Goal: Check status: Check status

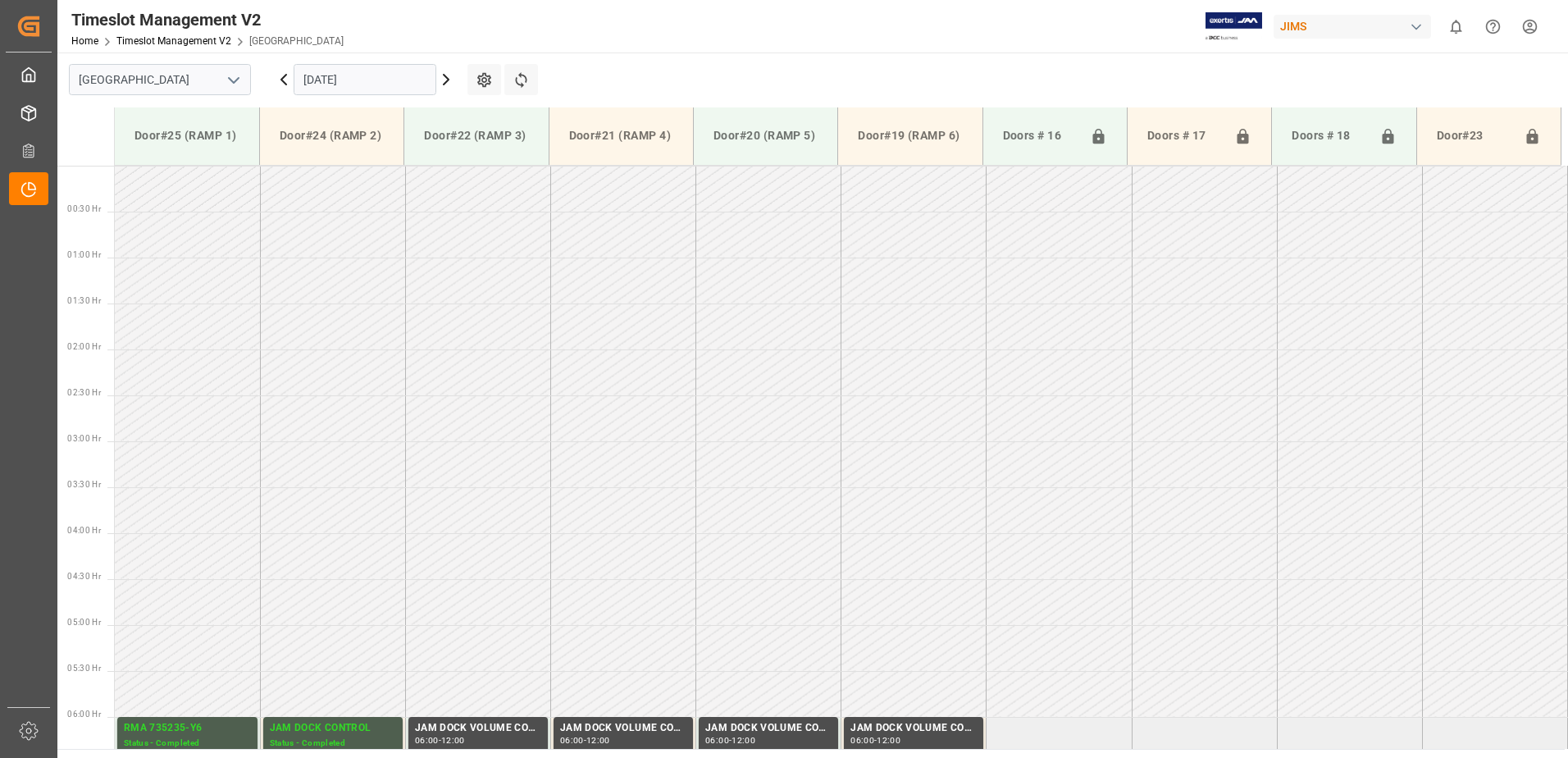
scroll to position [633, 0]
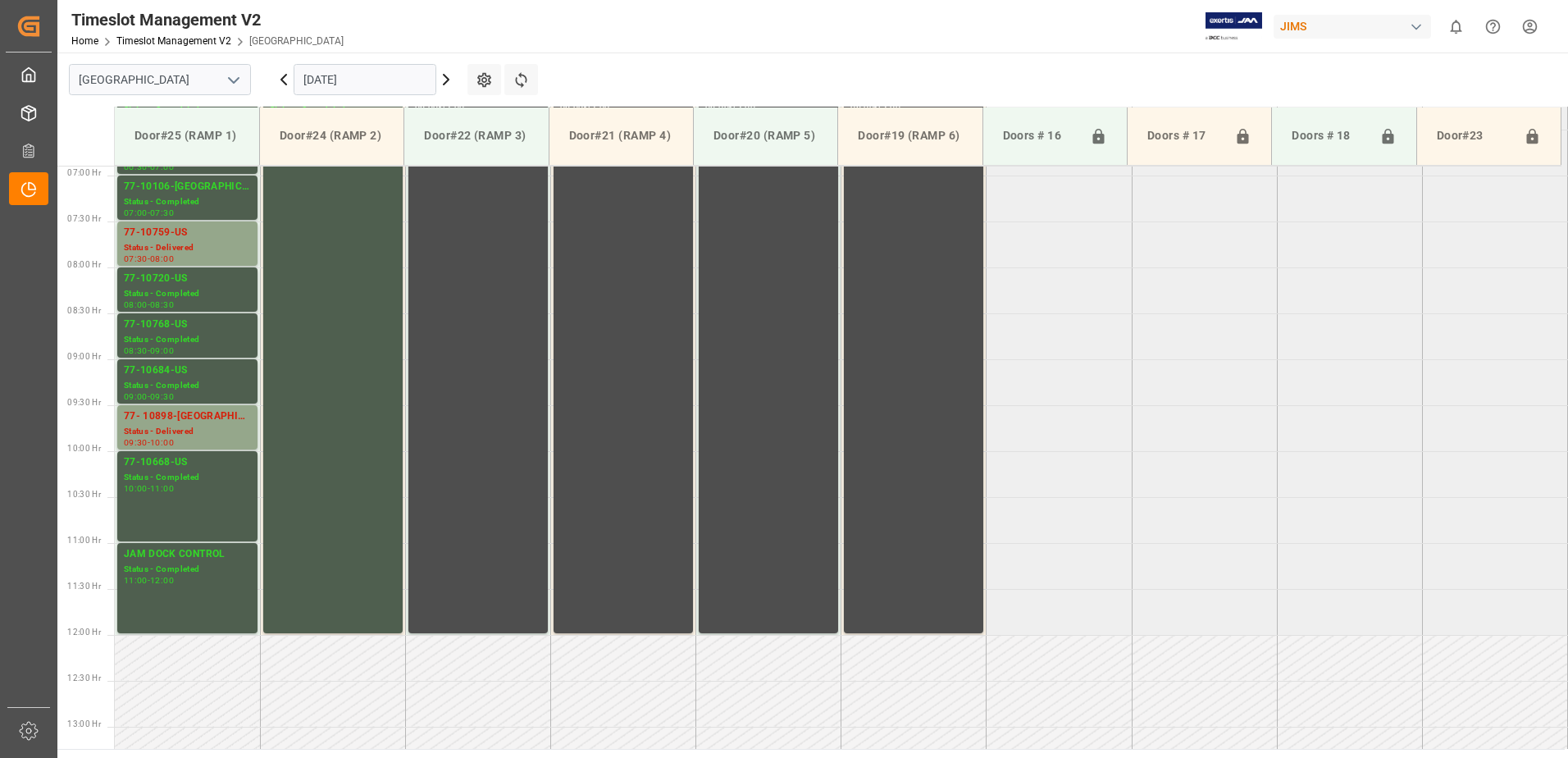
click at [381, 82] on input "[DATE]" at bounding box center [364, 79] width 142 height 31
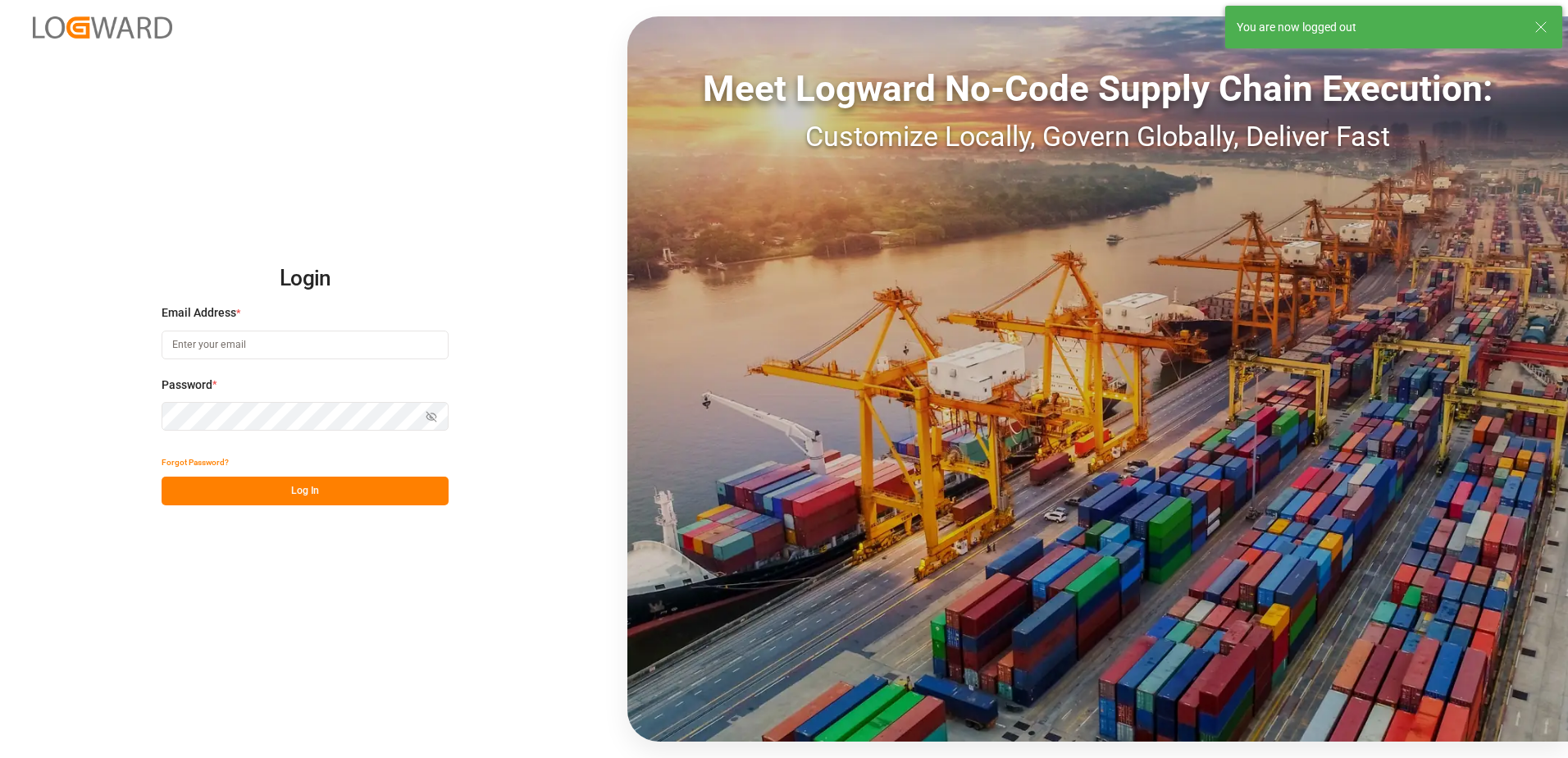
click at [268, 345] on input at bounding box center [305, 345] width 287 height 29
type input "[PERSON_NAME][EMAIL_ADDRESS][DOMAIN_NAME]"
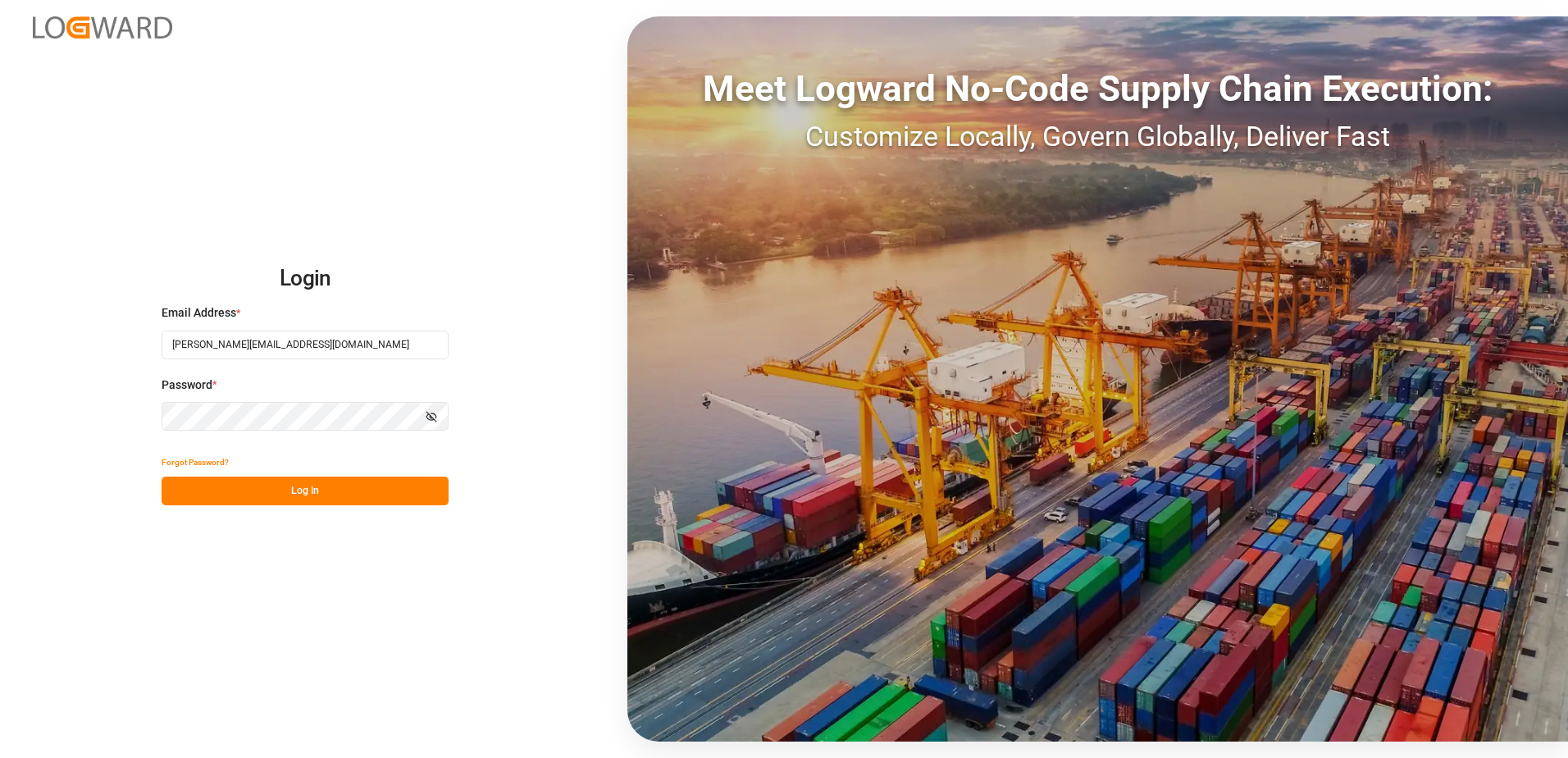
click at [118, 405] on div "Login Email Address * [EMAIL_ADDRESS][DOMAIN_NAME] Password * Show password For…" at bounding box center [784, 379] width 1568 height 758
click at [176, 486] on button "Log In" at bounding box center [305, 490] width 287 height 29
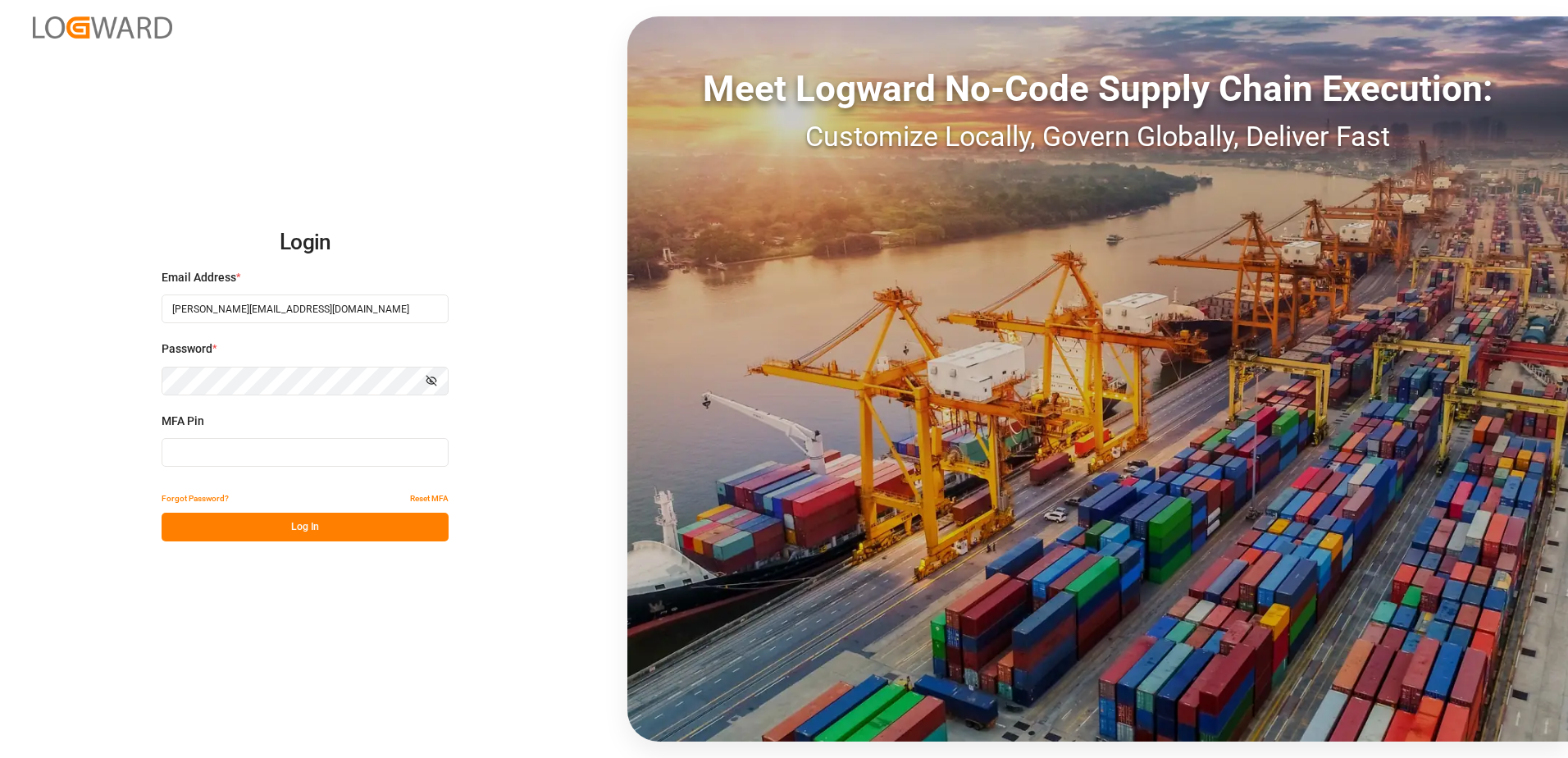
click at [200, 456] on input at bounding box center [305, 452] width 287 height 29
type input "090749"
click at [294, 525] on button "Log In" at bounding box center [305, 527] width 287 height 29
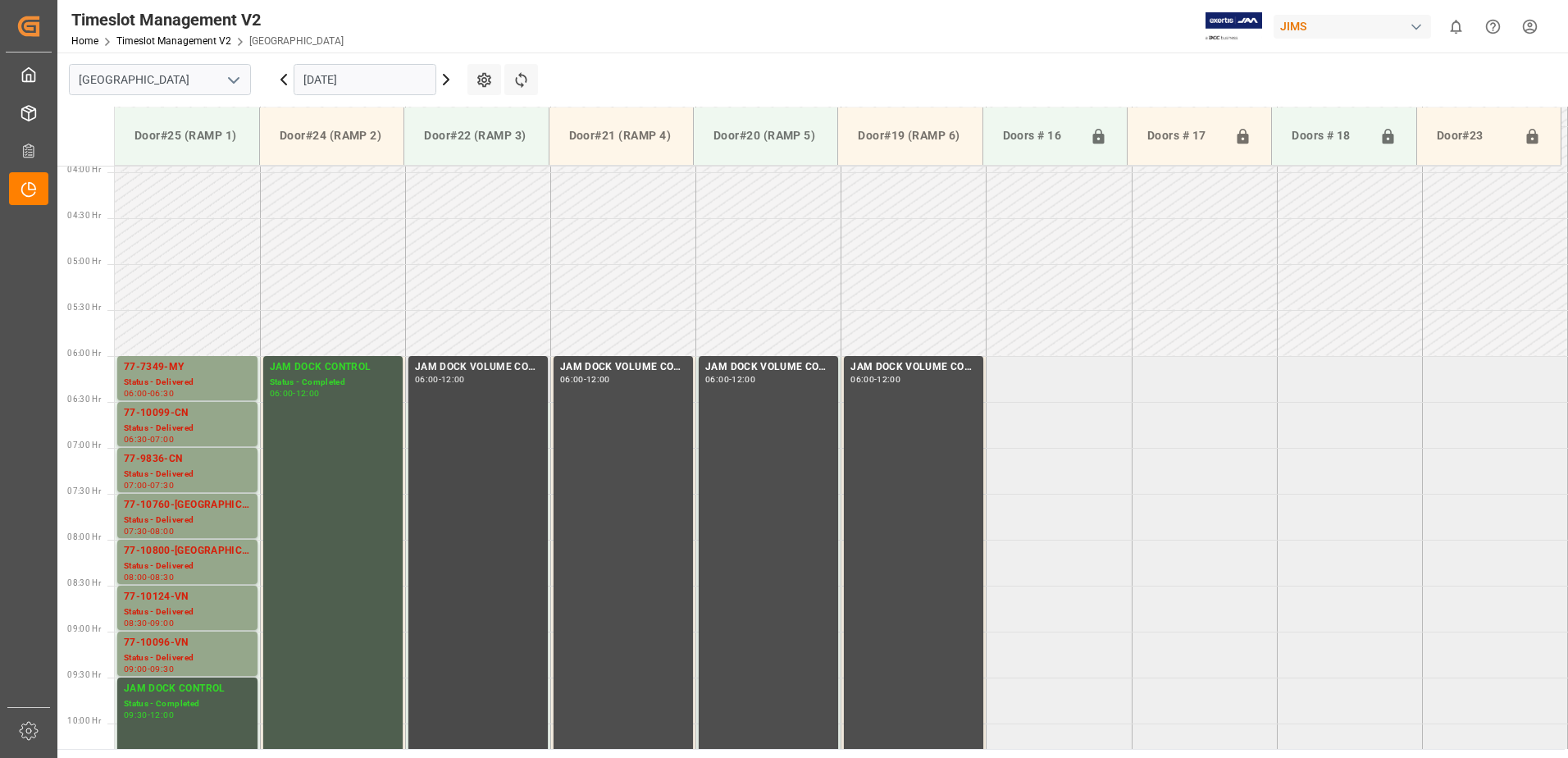
scroll to position [354, 0]
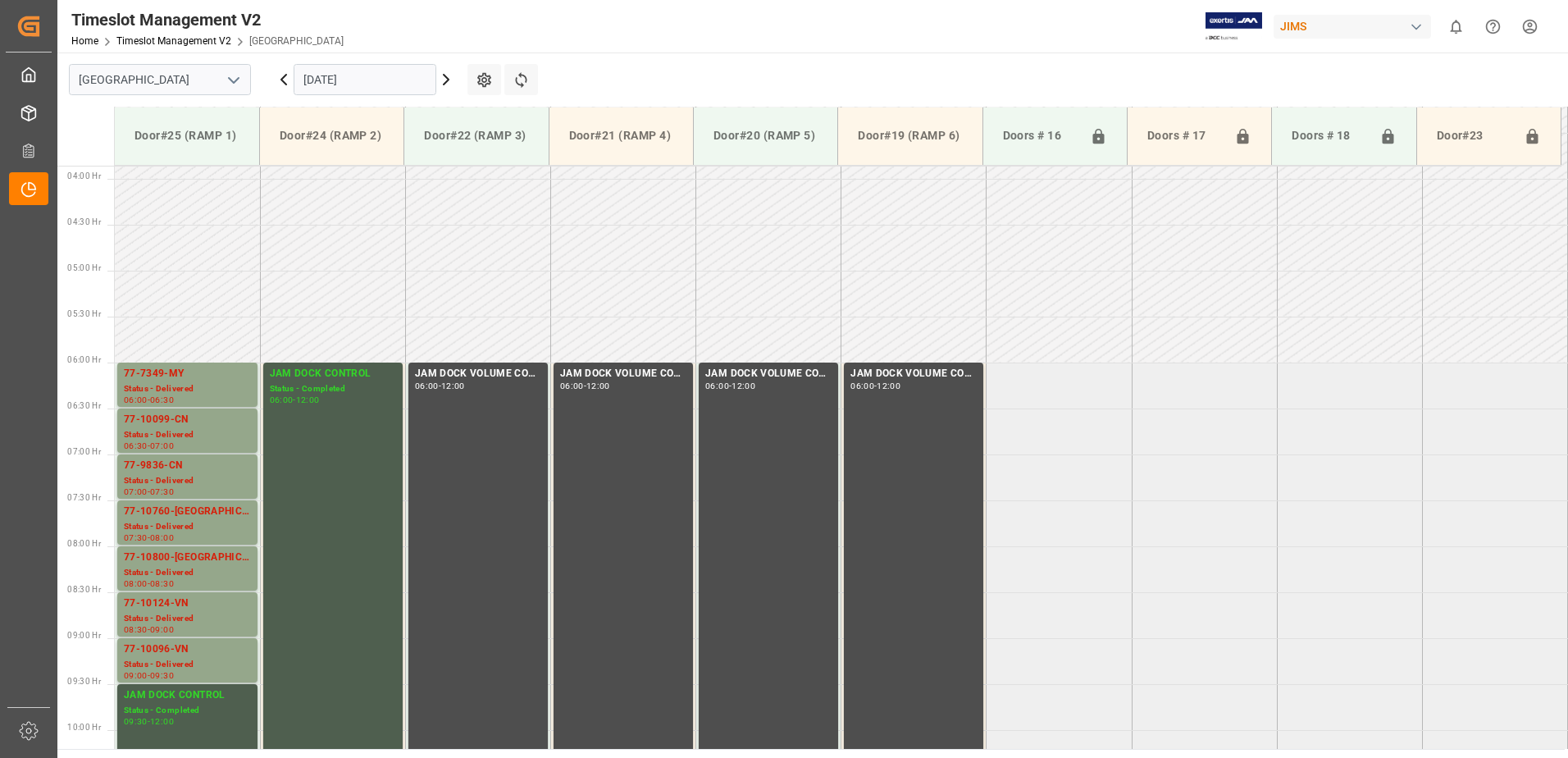
click at [386, 77] on input "[DATE]" at bounding box center [364, 79] width 142 height 31
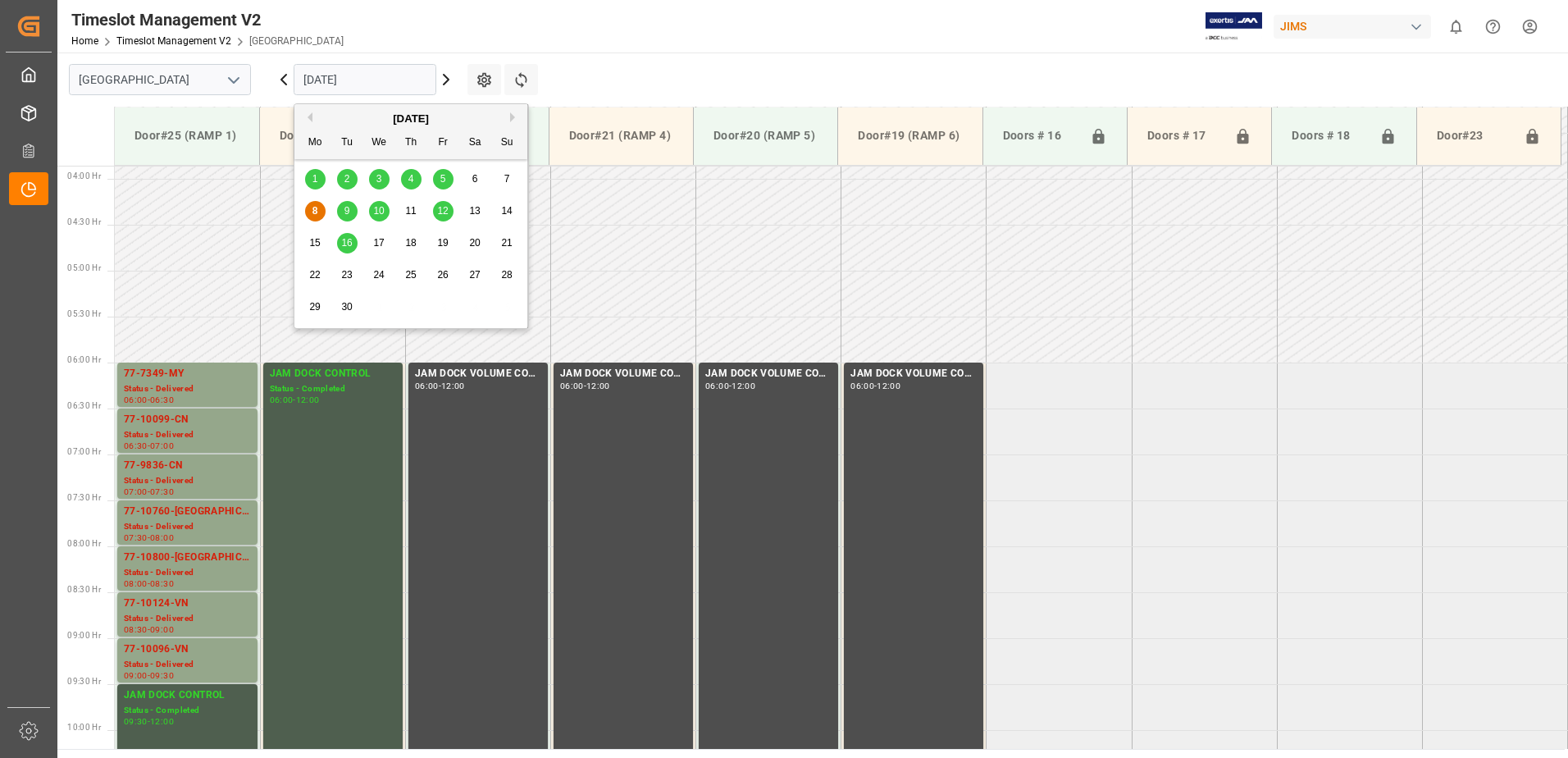
click at [353, 208] on div "9" at bounding box center [347, 211] width 21 height 20
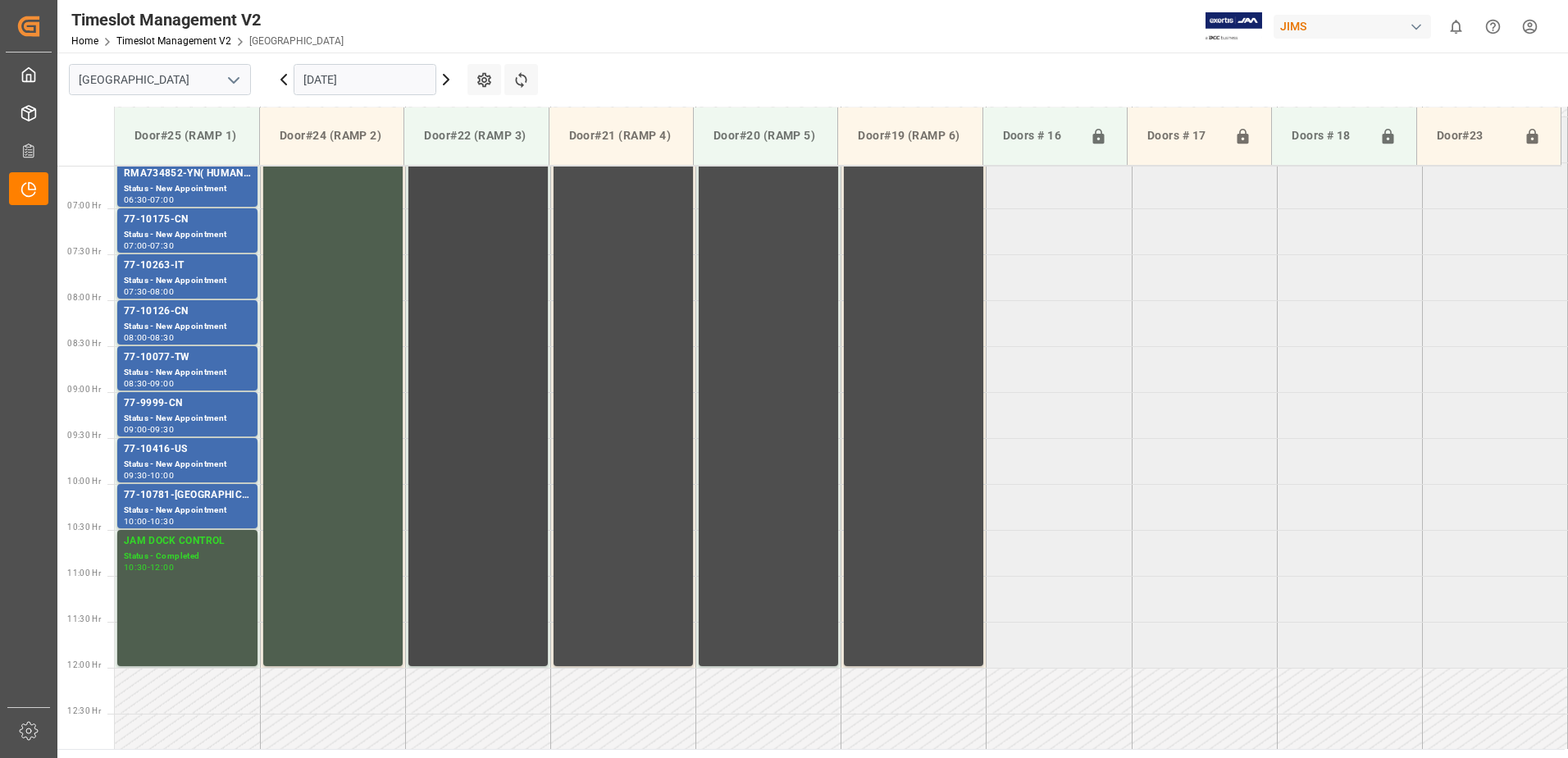
scroll to position [518, 0]
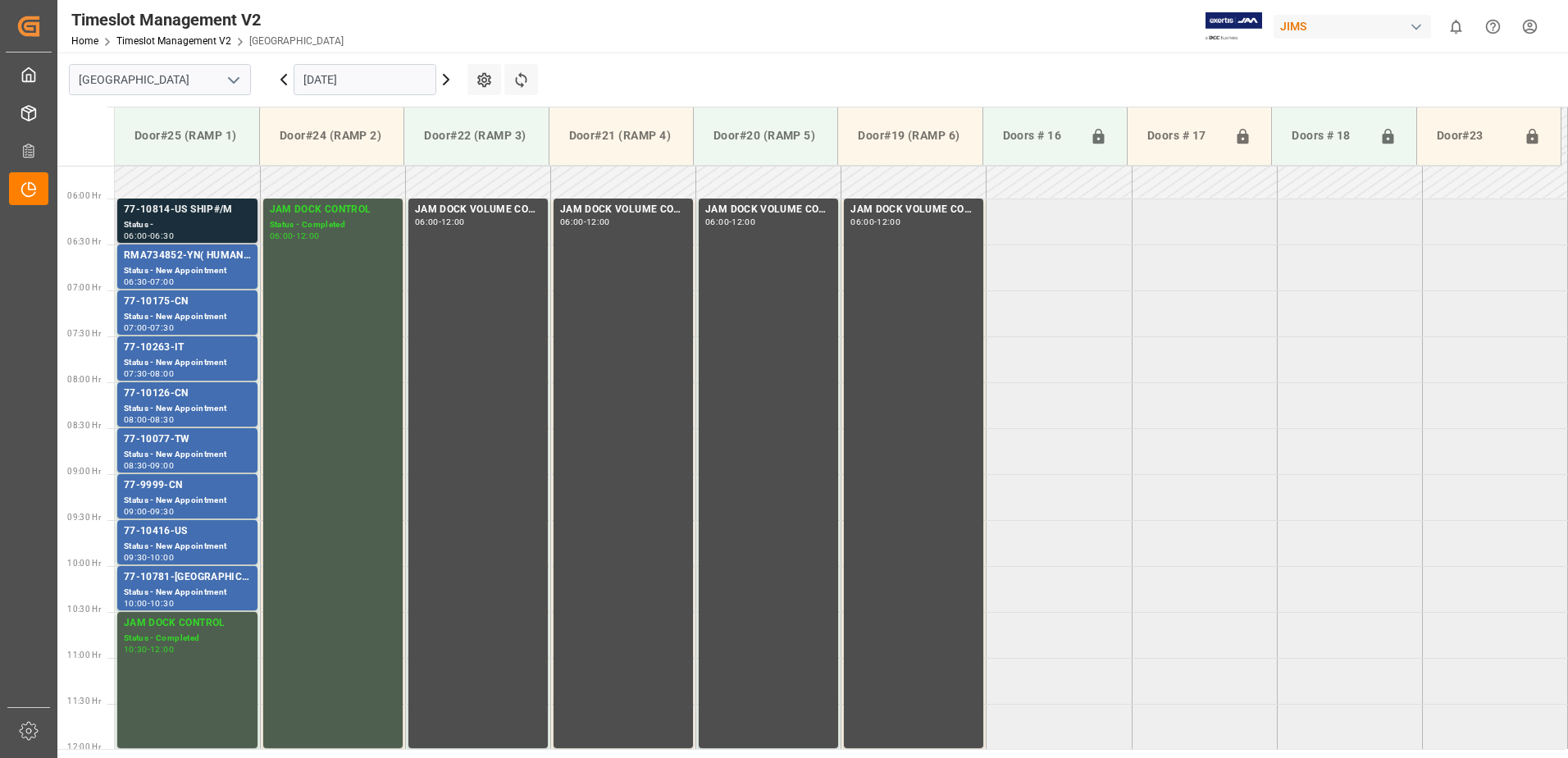
click at [192, 220] on div "Status -" at bounding box center [187, 226] width 127 height 14
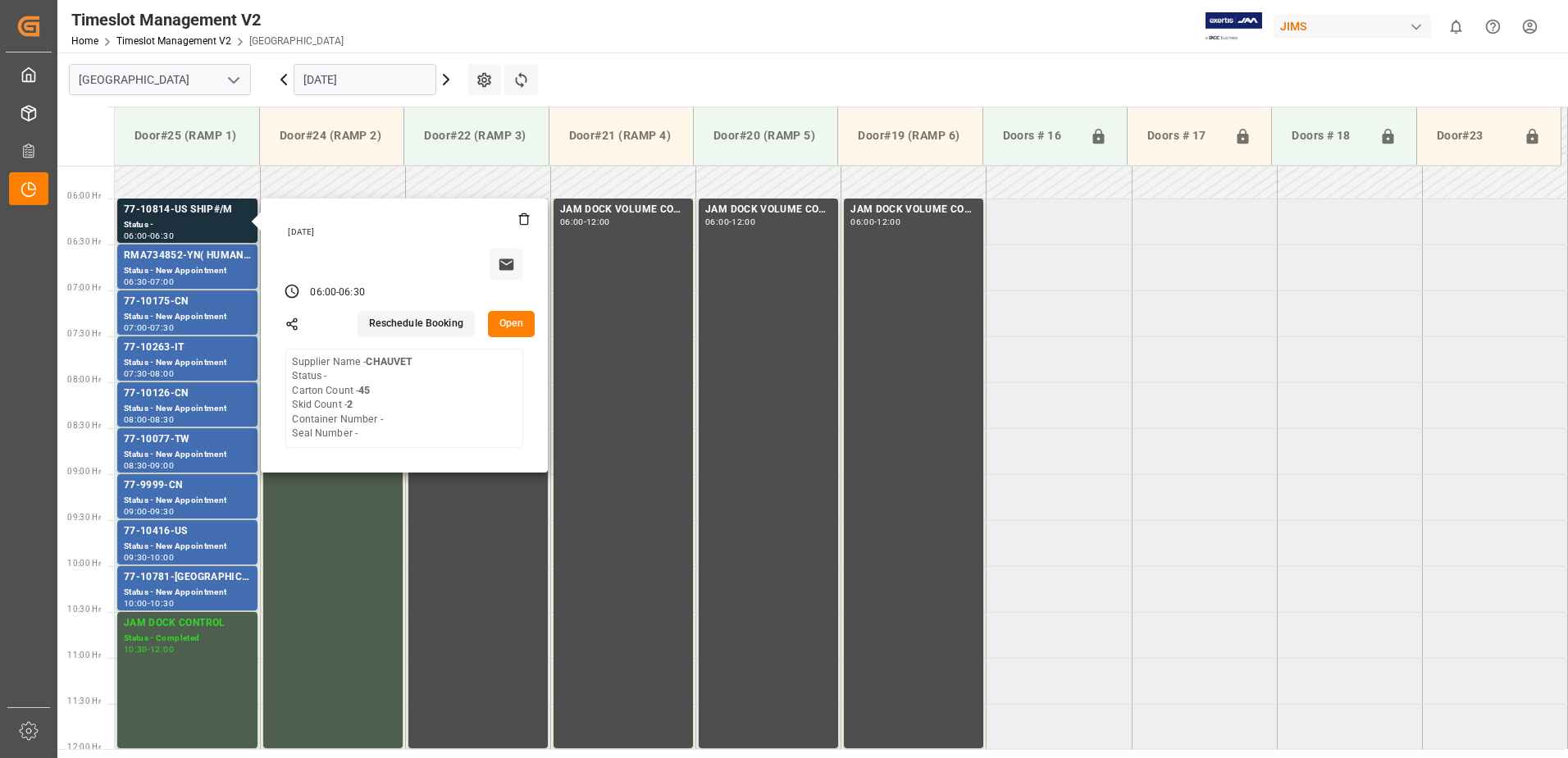
click at [515, 319] on button "Open" at bounding box center [511, 323] width 47 height 26
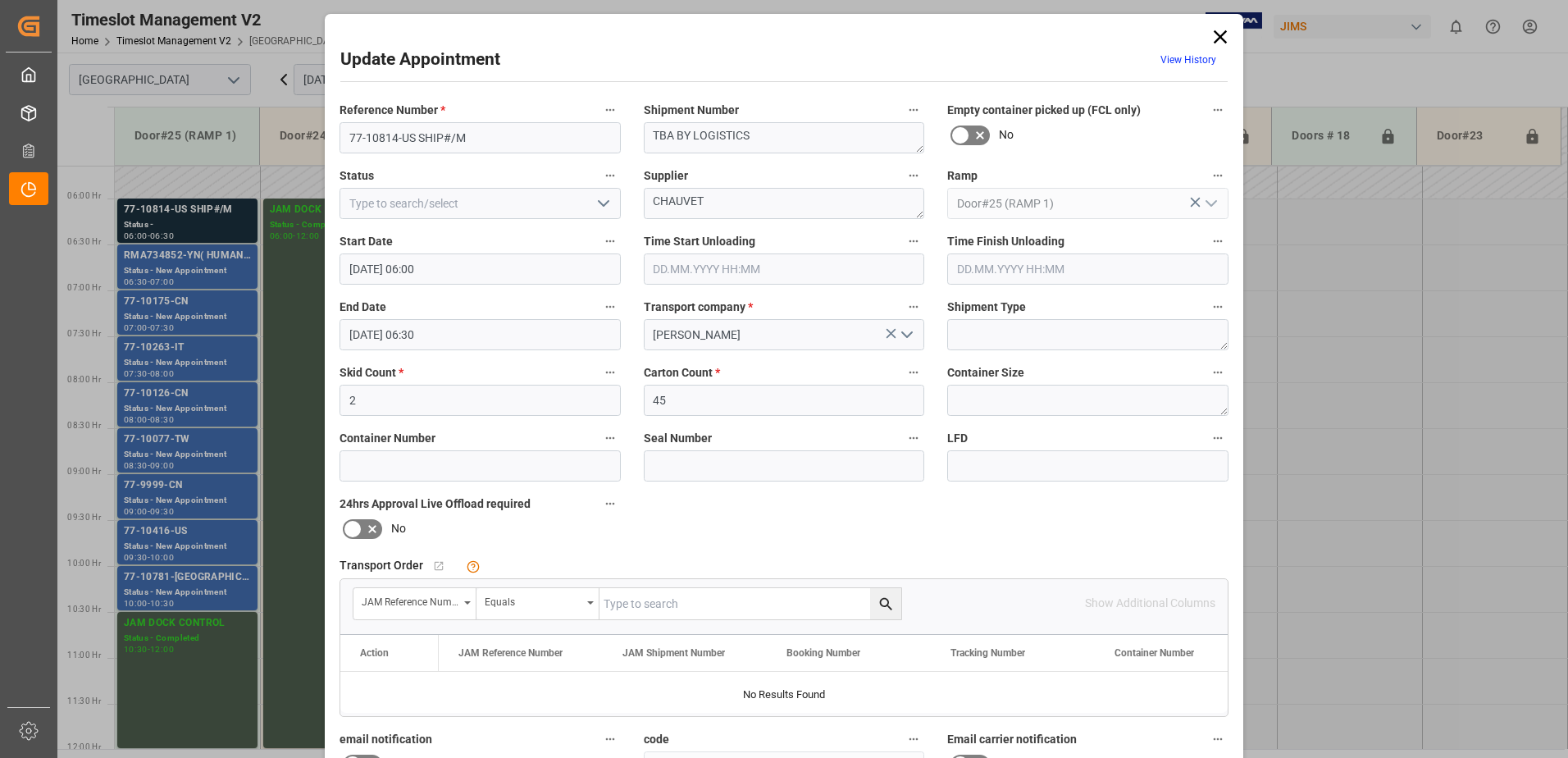
click at [704, 603] on input "text" at bounding box center [750, 603] width 302 height 31
type input "77-10814-us"
click at [883, 604] on icon "search button" at bounding box center [885, 603] width 13 height 13
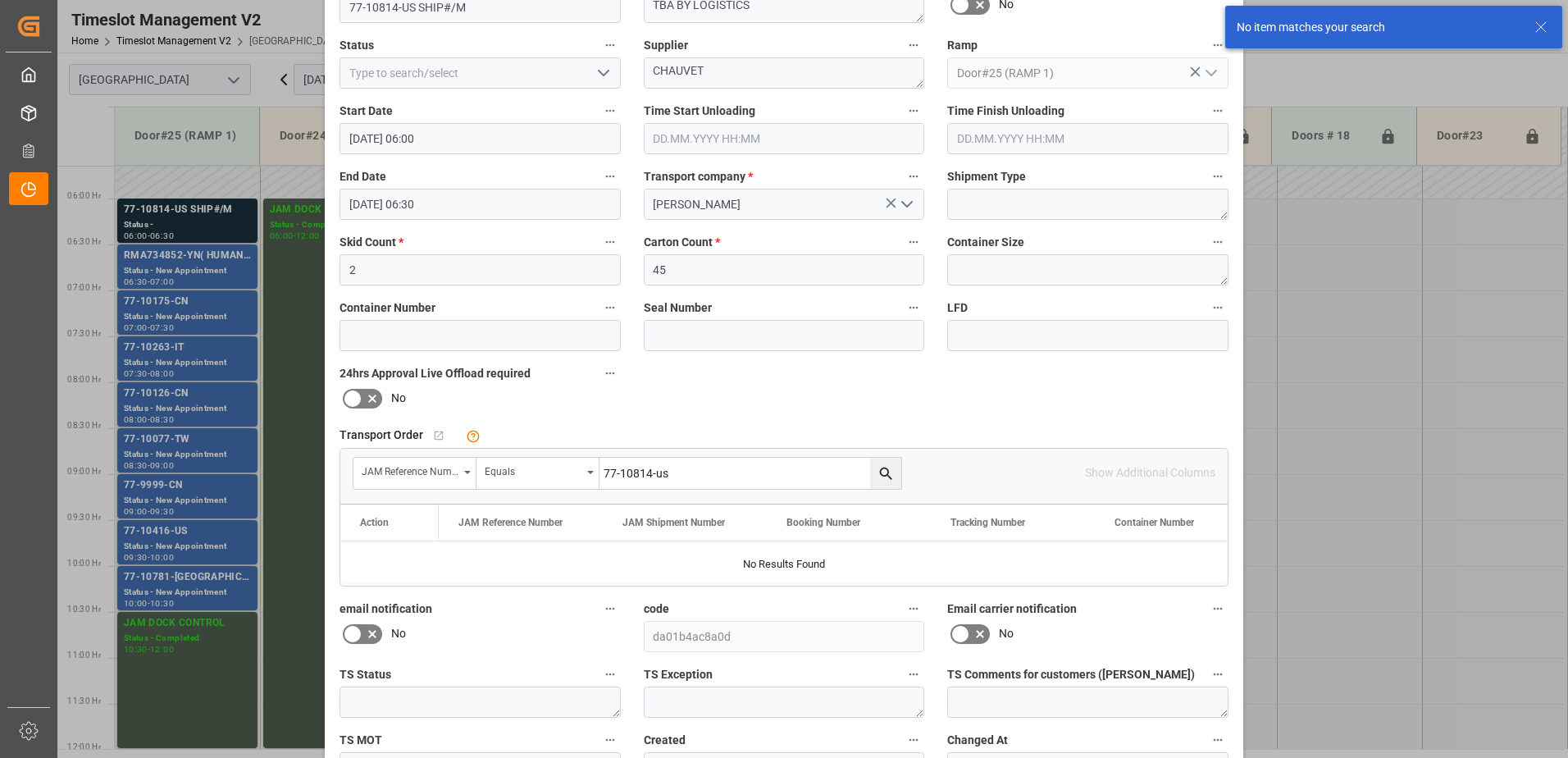
scroll to position [0, 0]
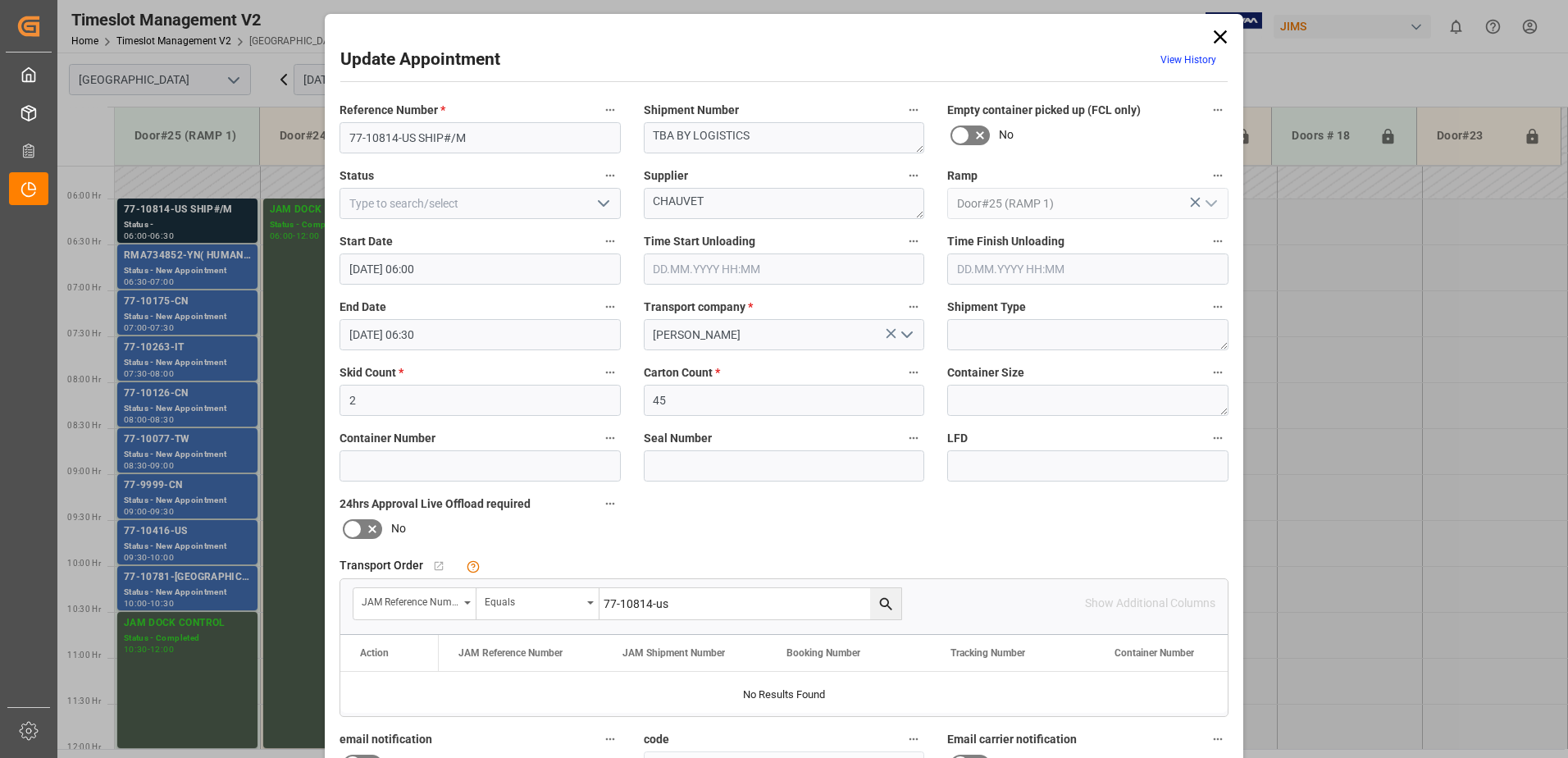
click at [1217, 38] on icon at bounding box center [1221, 37] width 23 height 23
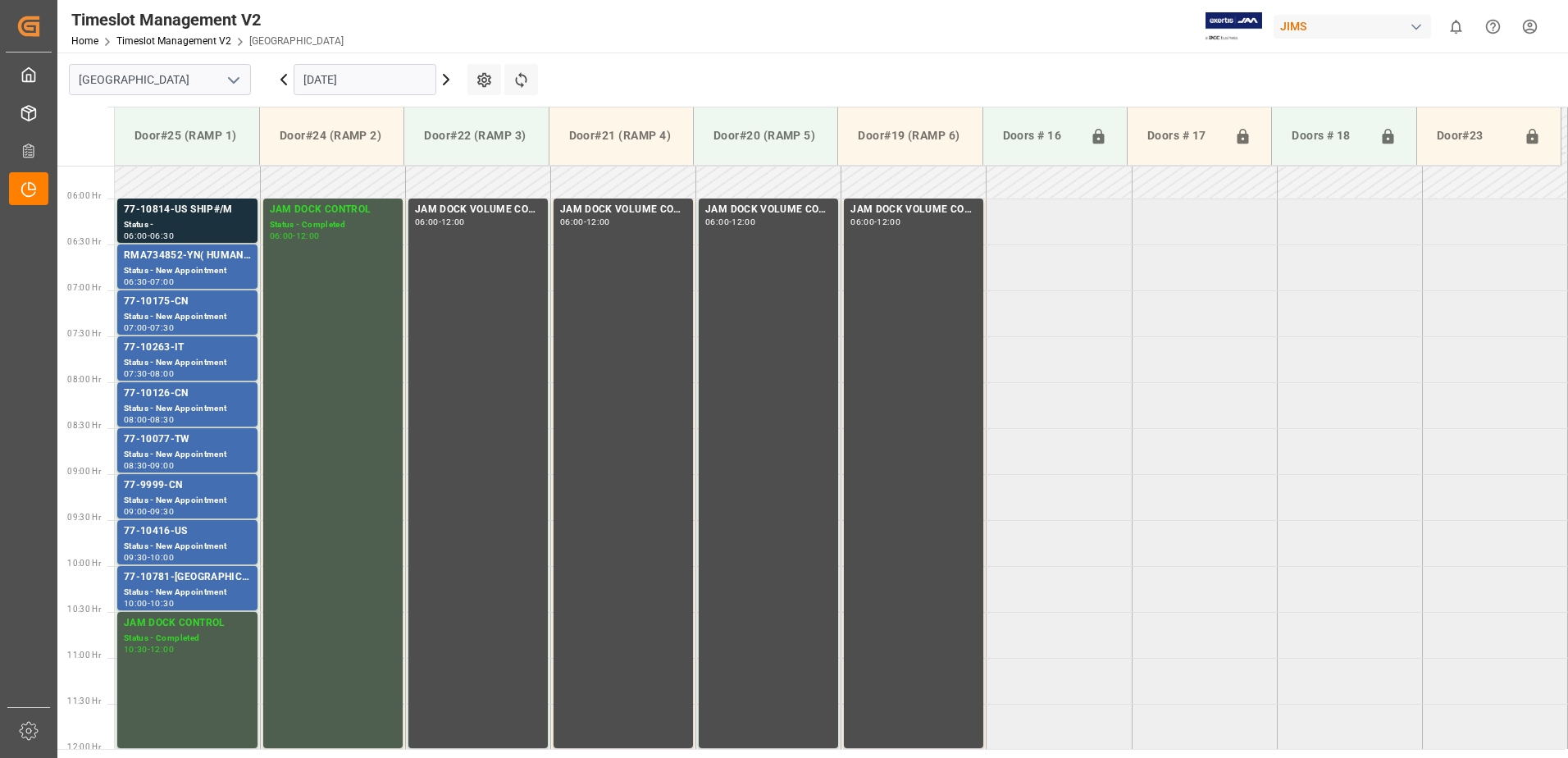
click at [367, 81] on input "[DATE]" at bounding box center [364, 79] width 142 height 31
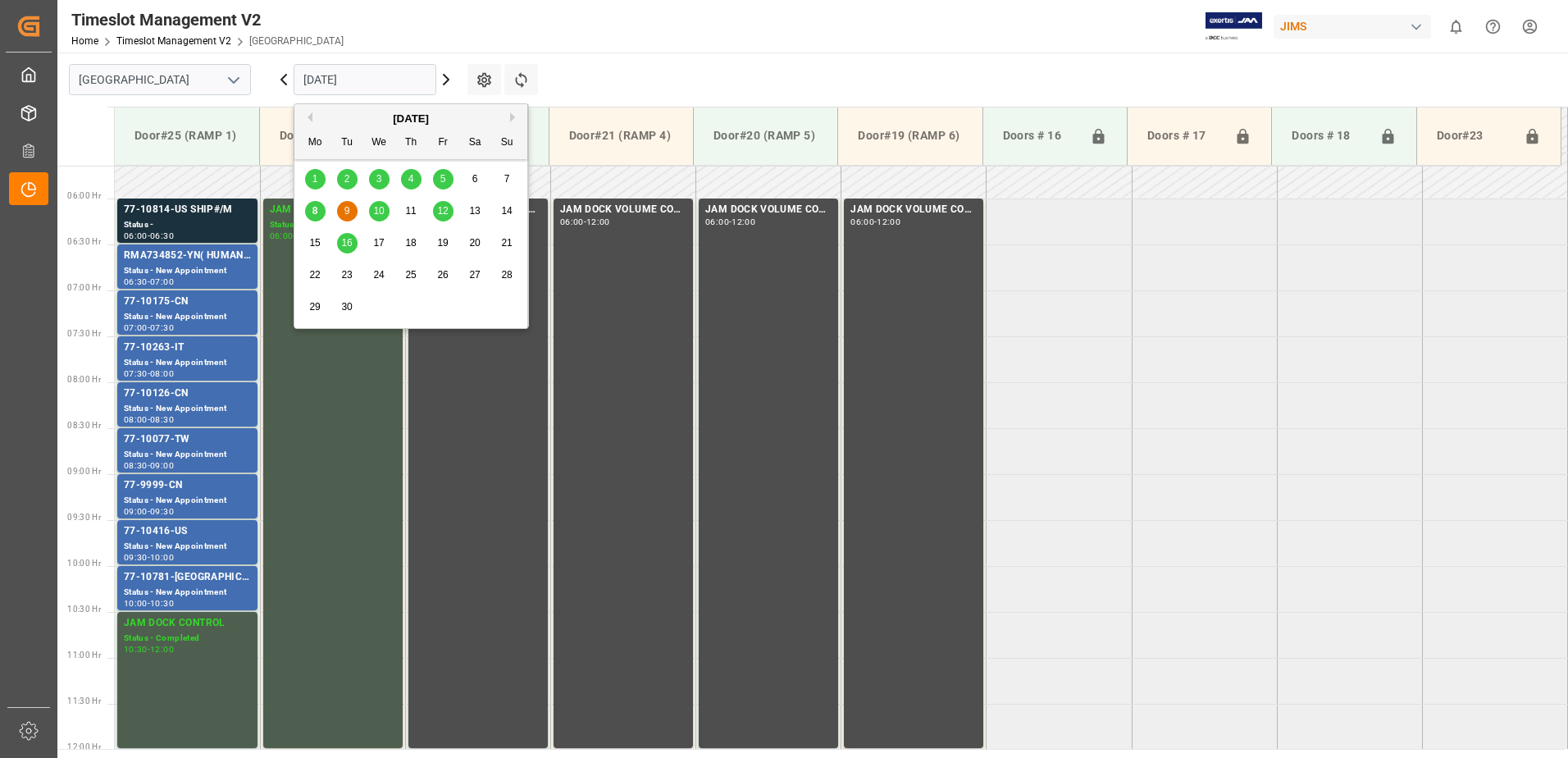
click at [379, 209] on span "10" at bounding box center [379, 210] width 11 height 12
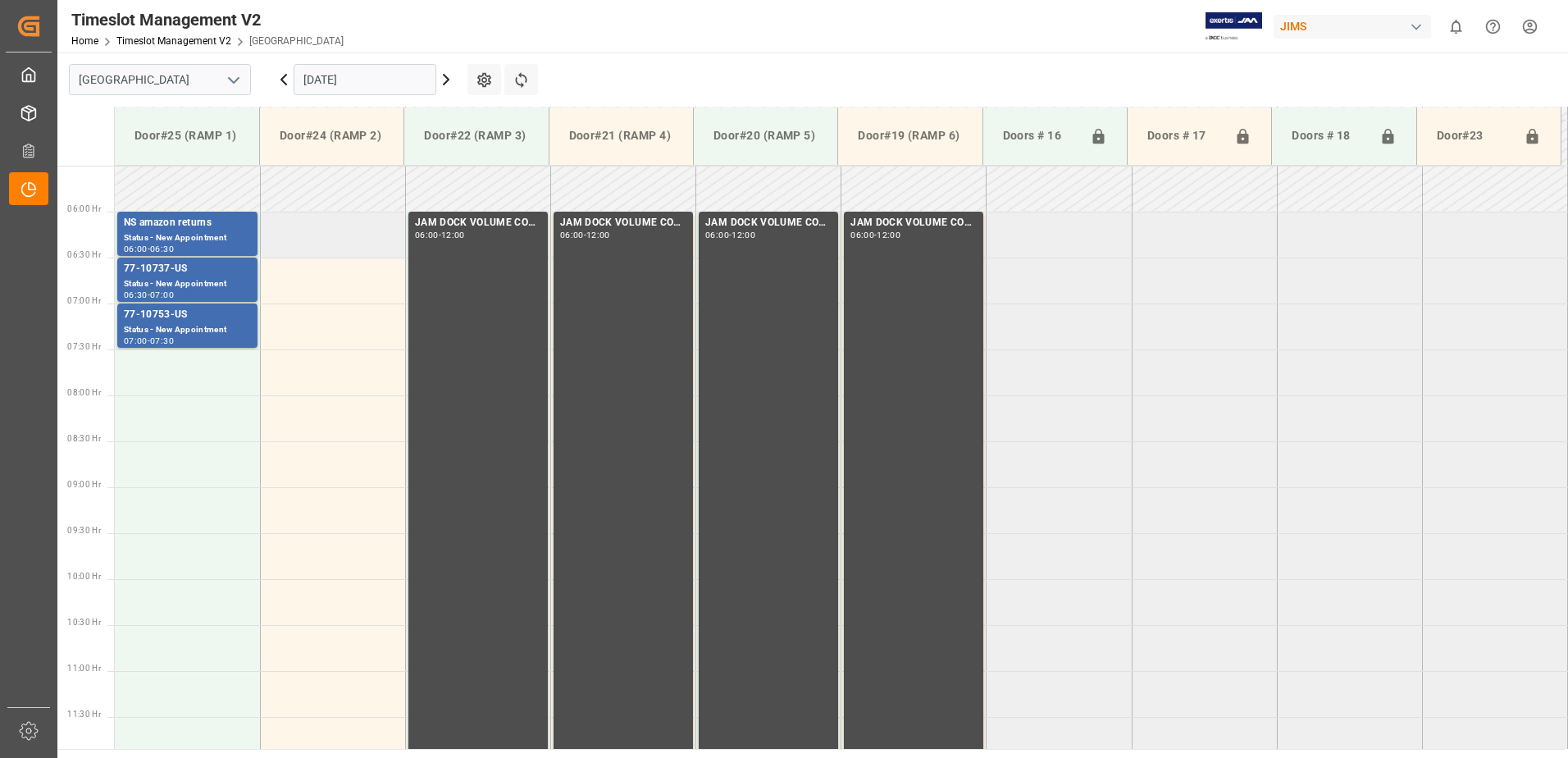
scroll to position [354, 0]
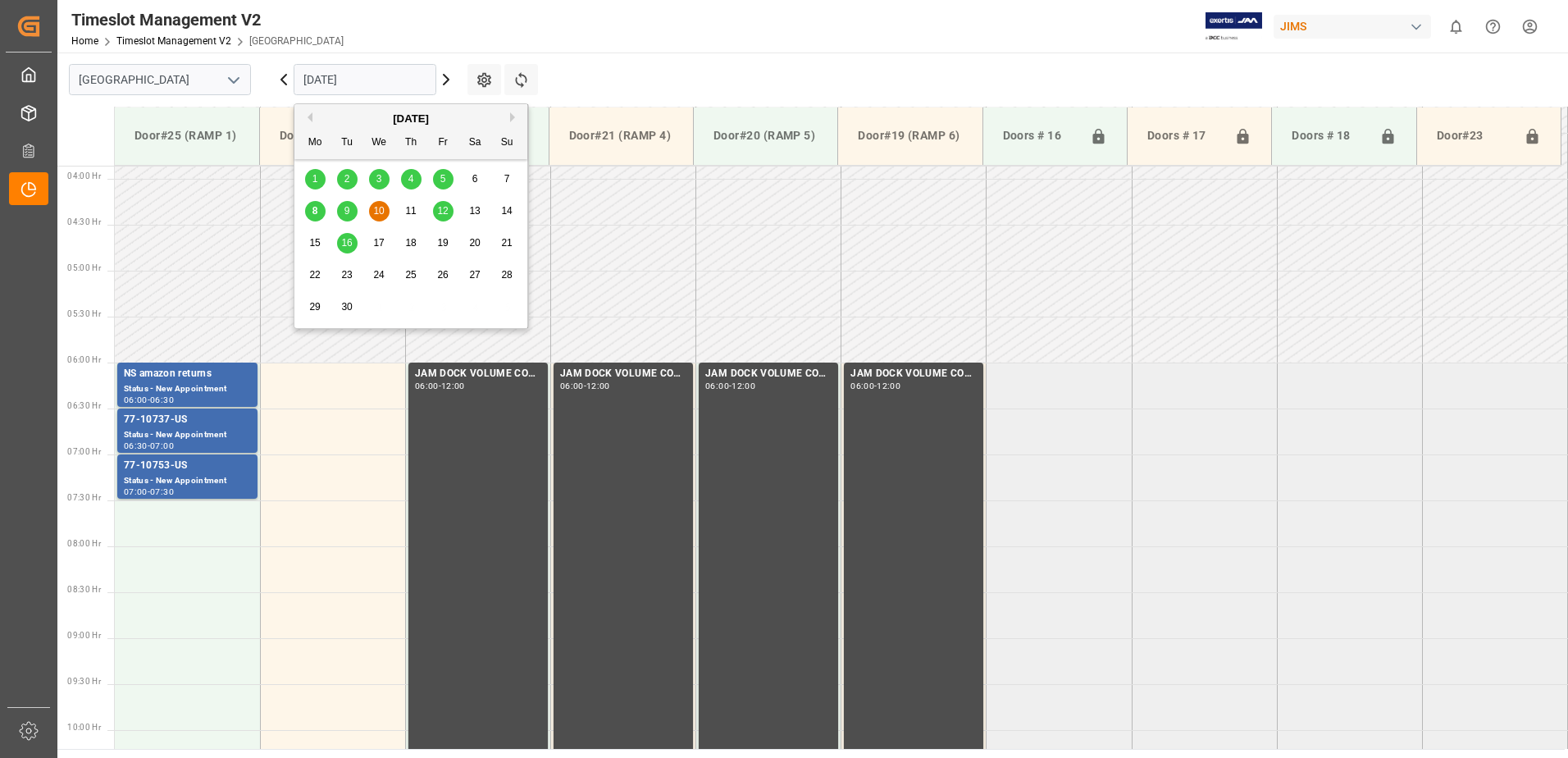
click at [394, 76] on input "[DATE]" at bounding box center [364, 79] width 142 height 31
click at [445, 209] on span "12" at bounding box center [442, 210] width 11 height 12
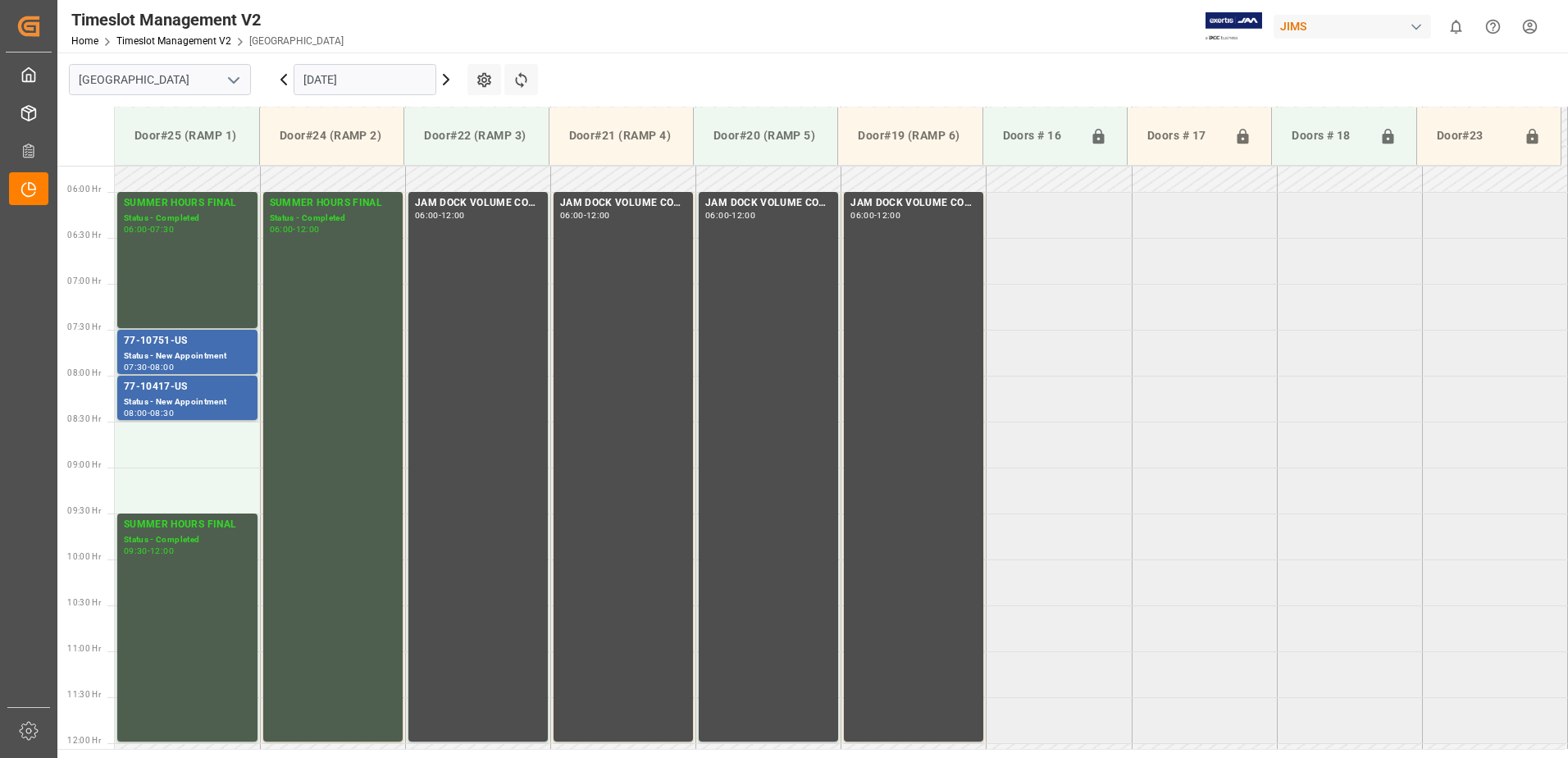
scroll to position [515, 0]
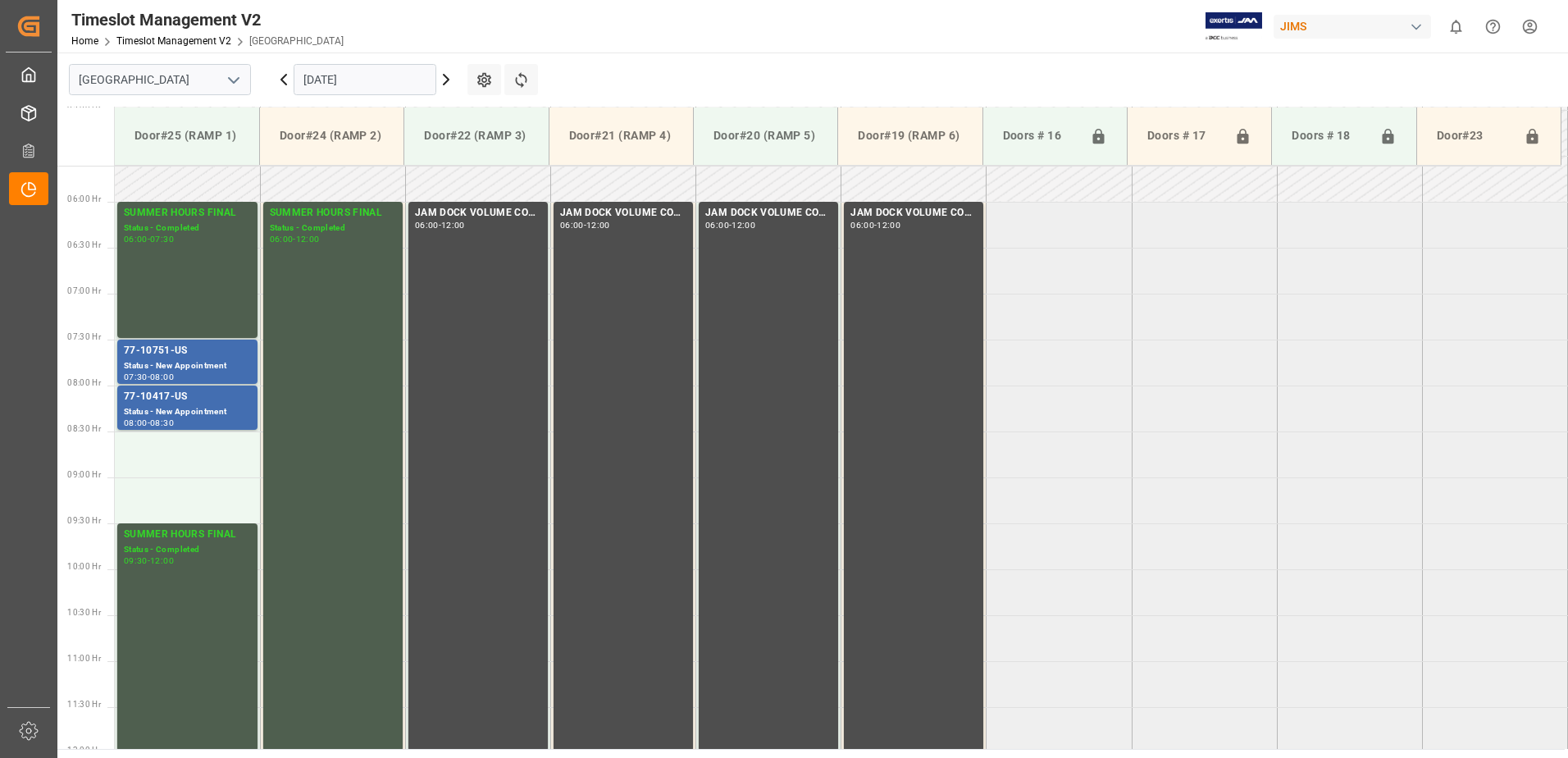
click at [372, 83] on input "[DATE]" at bounding box center [364, 79] width 142 height 31
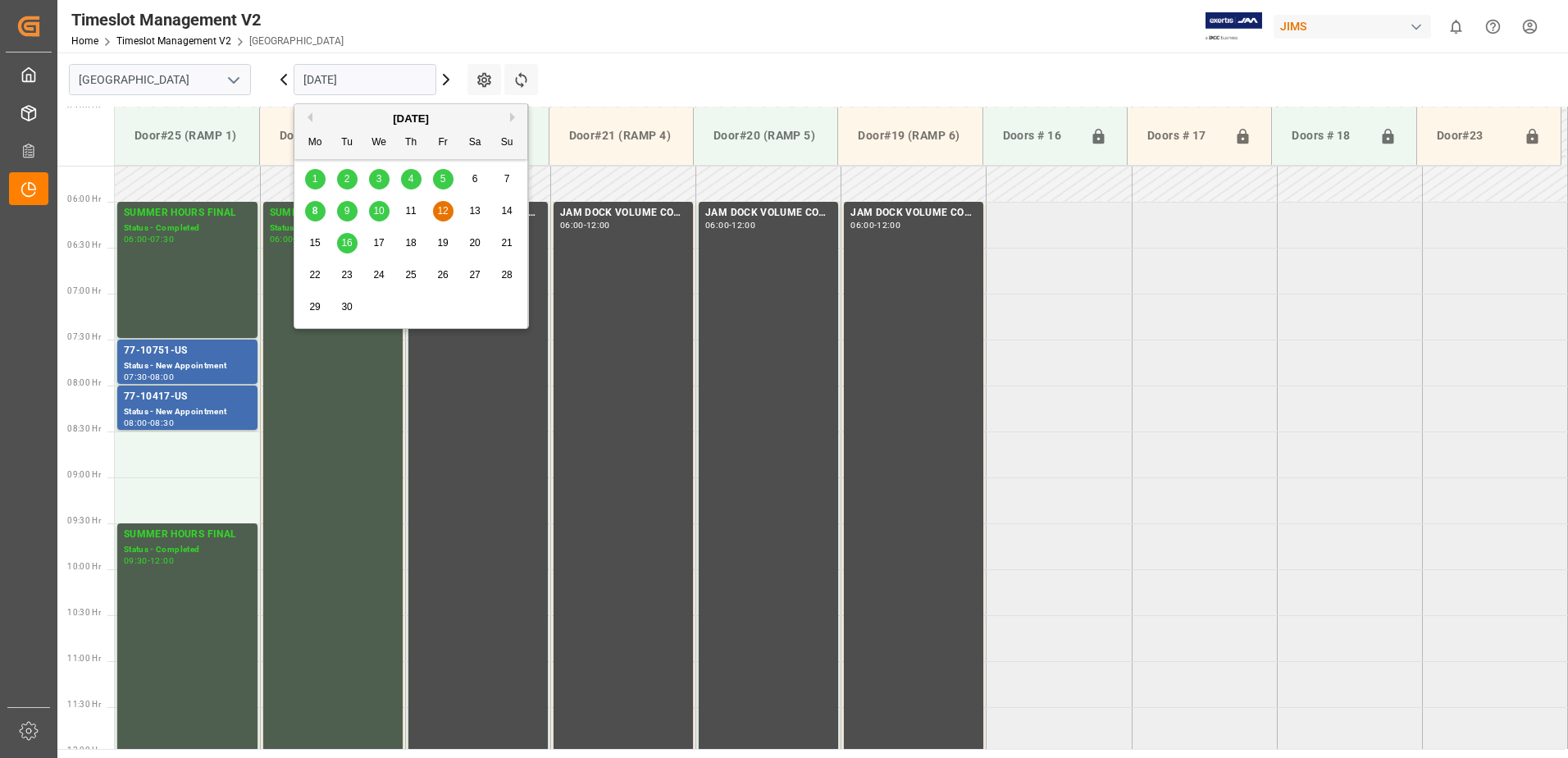
click at [345, 248] on span "16" at bounding box center [346, 243] width 11 height 12
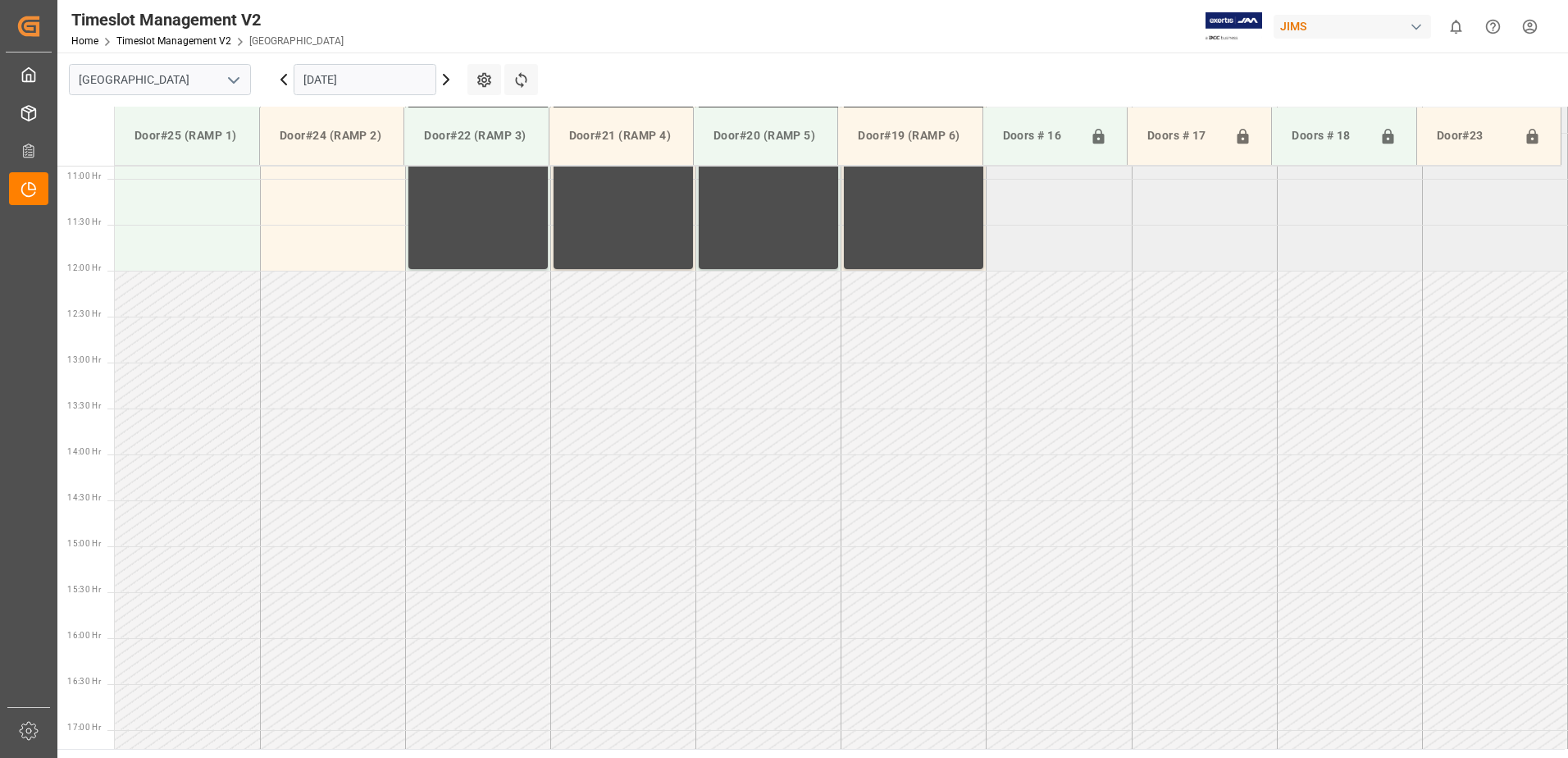
scroll to position [682, 0]
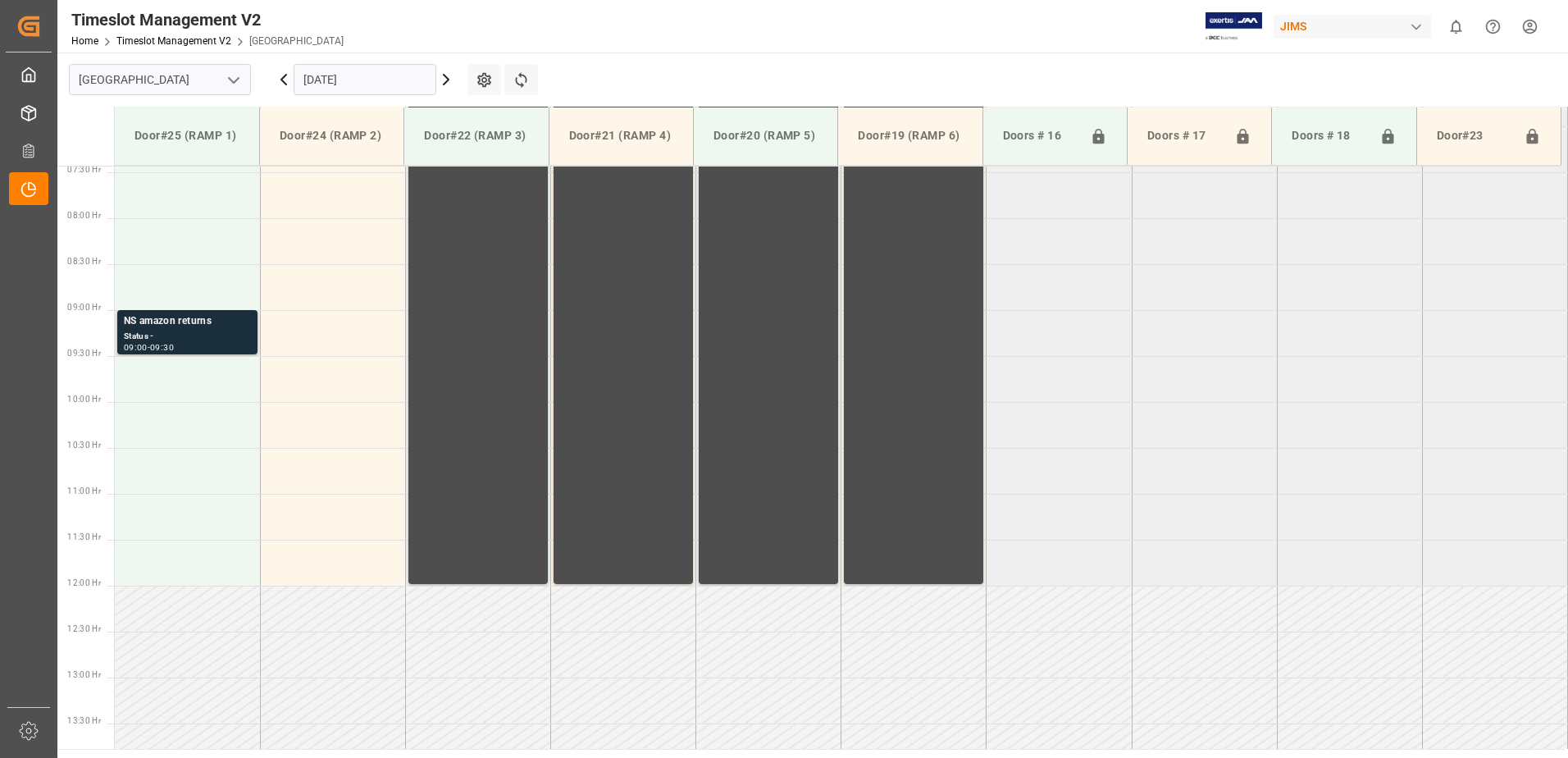
click at [209, 333] on div "Status -" at bounding box center [187, 336] width 127 height 14
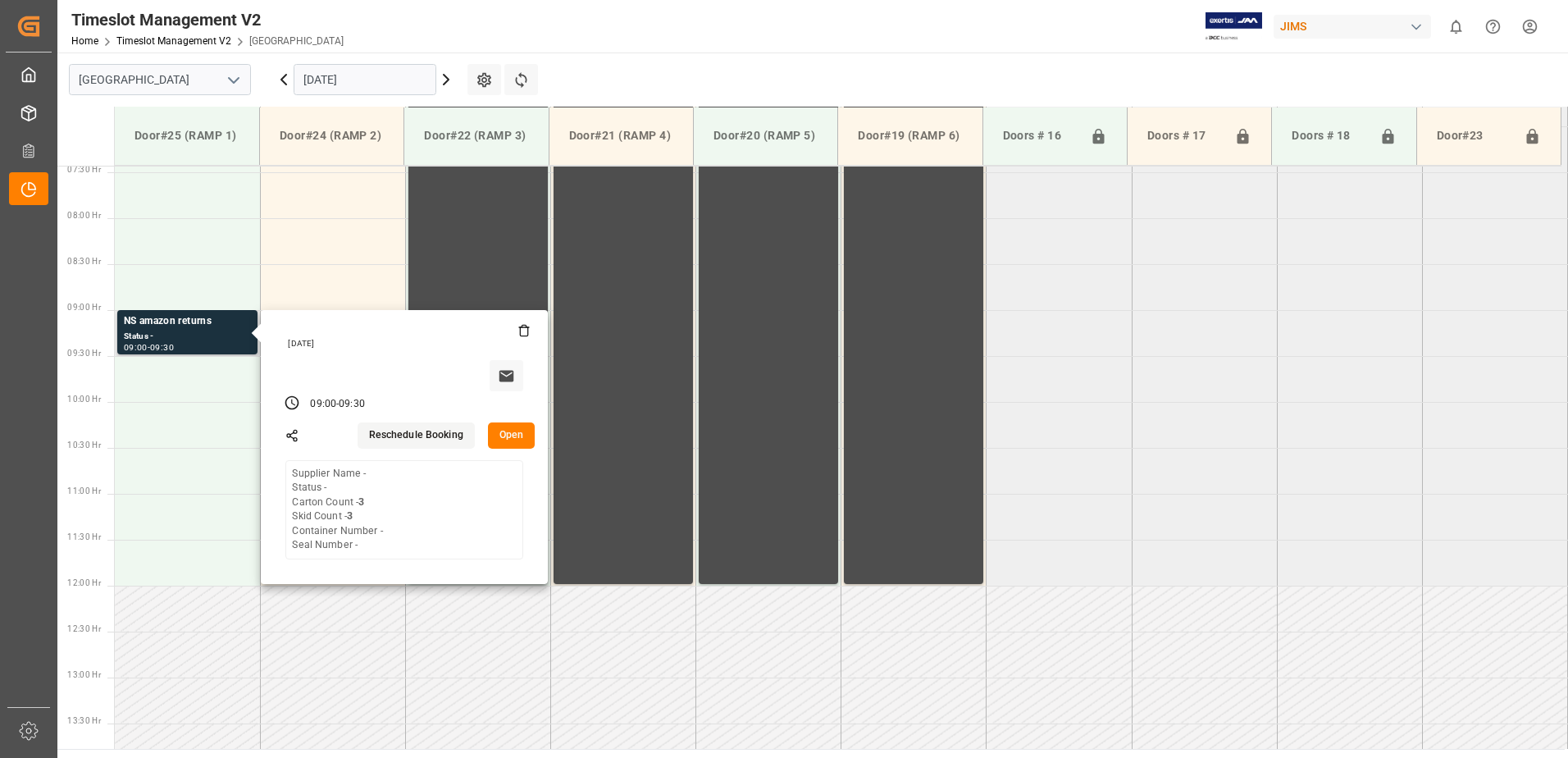
click at [510, 435] on button "Open" at bounding box center [511, 435] width 47 height 26
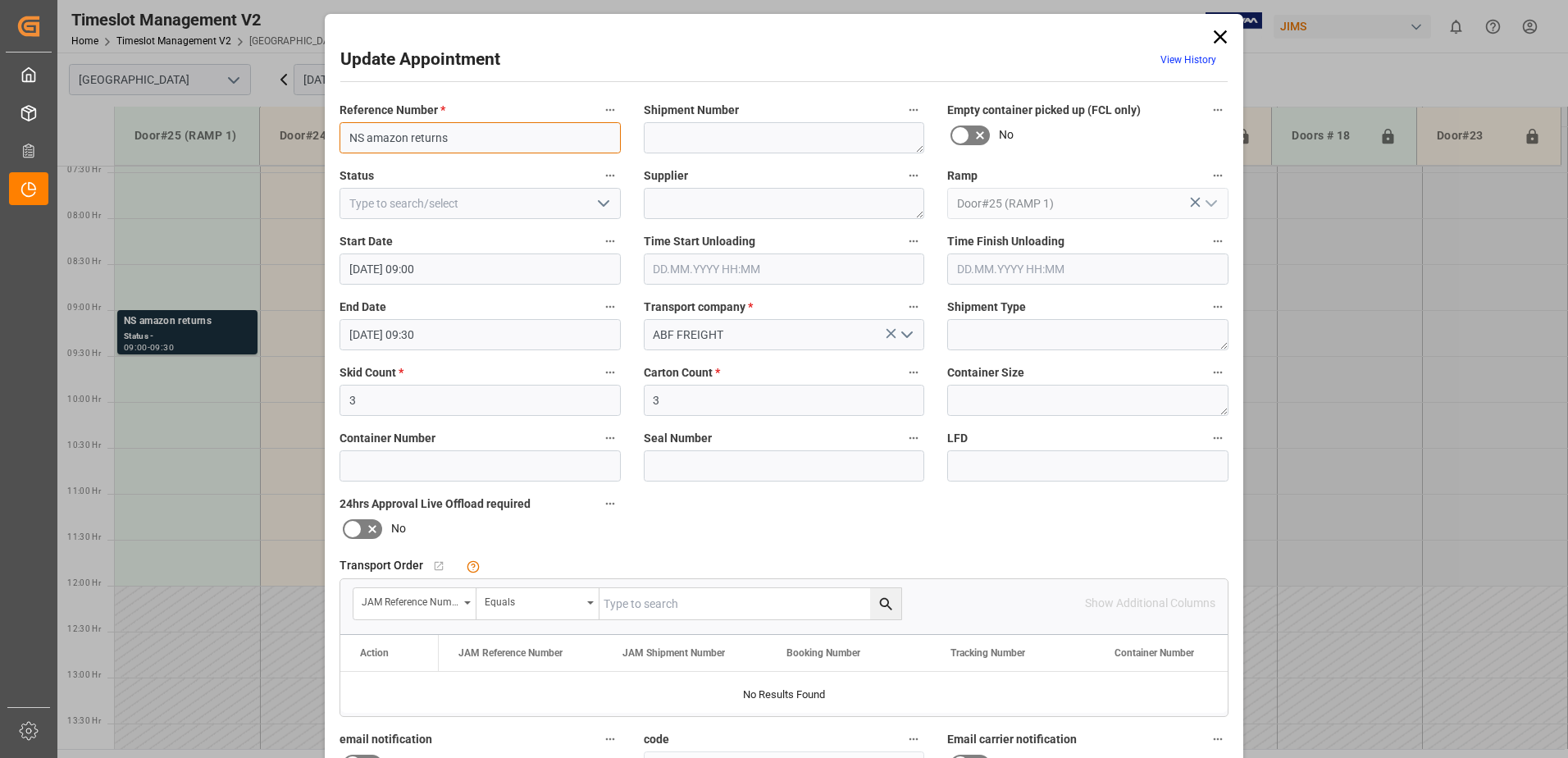
drag, startPoint x: 447, startPoint y: 136, endPoint x: 363, endPoint y: 139, distance: 84.1
click at [363, 139] on input "NS amazon returns" at bounding box center [480, 138] width 281 height 31
type input "NS AMAZON RETURNS"
click at [706, 192] on textarea at bounding box center [784, 203] width 281 height 31
type textarea "AMAZON"
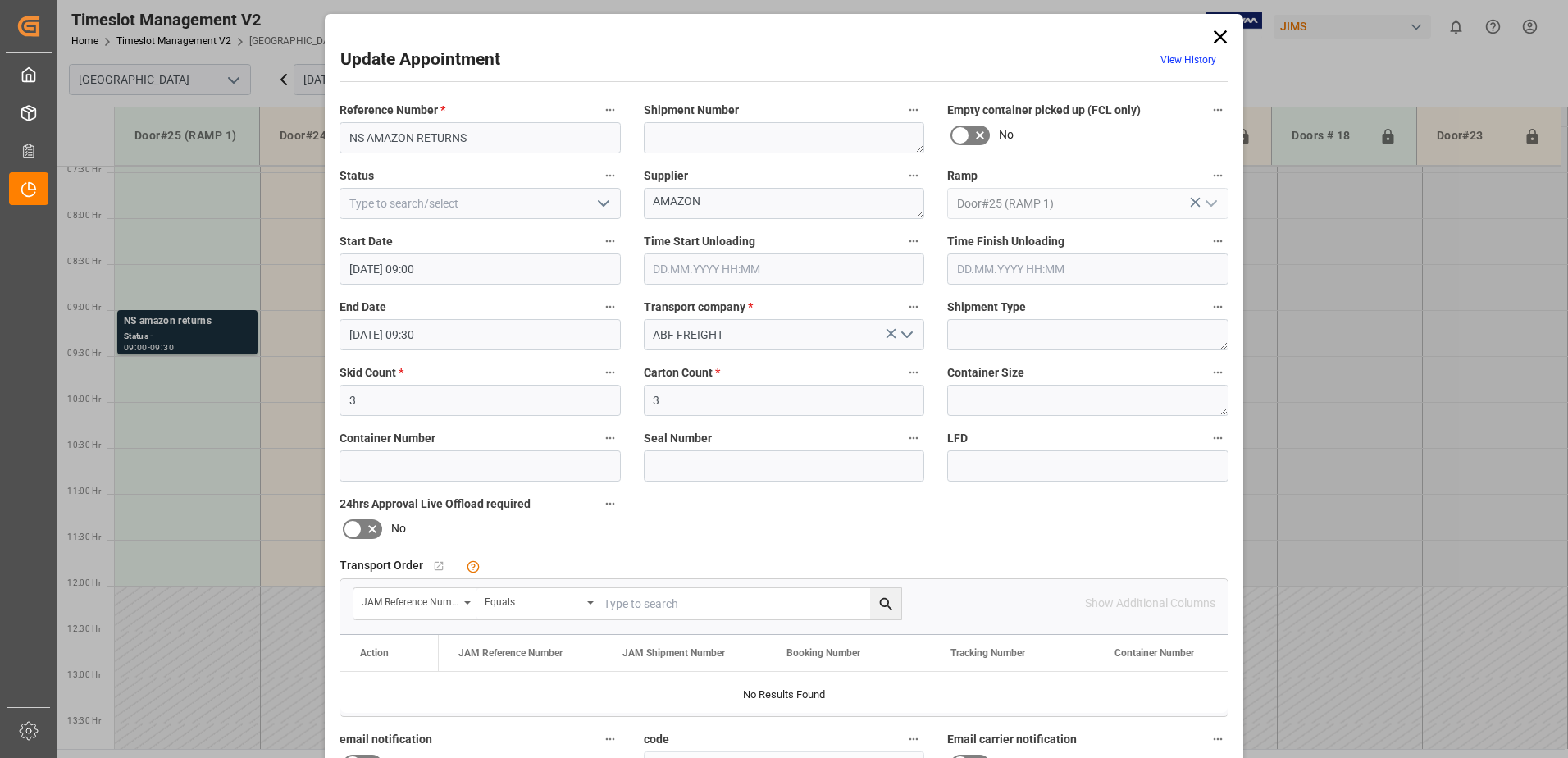
click at [601, 200] on icon "open menu" at bounding box center [603, 203] width 20 height 20
click at [536, 354] on div "New Appointment" at bounding box center [480, 350] width 279 height 37
type input "New Appointment"
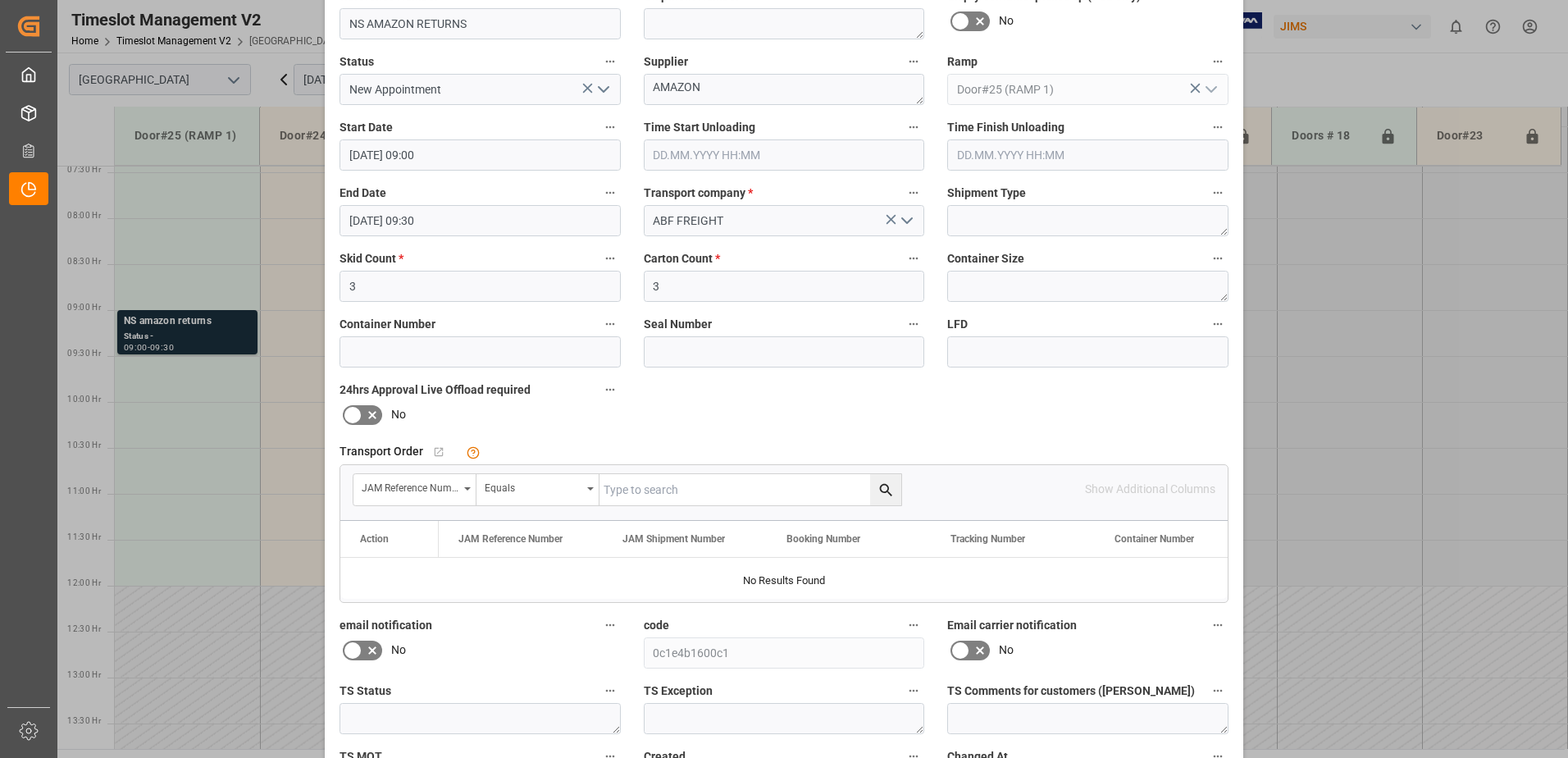
scroll to position [240, 0]
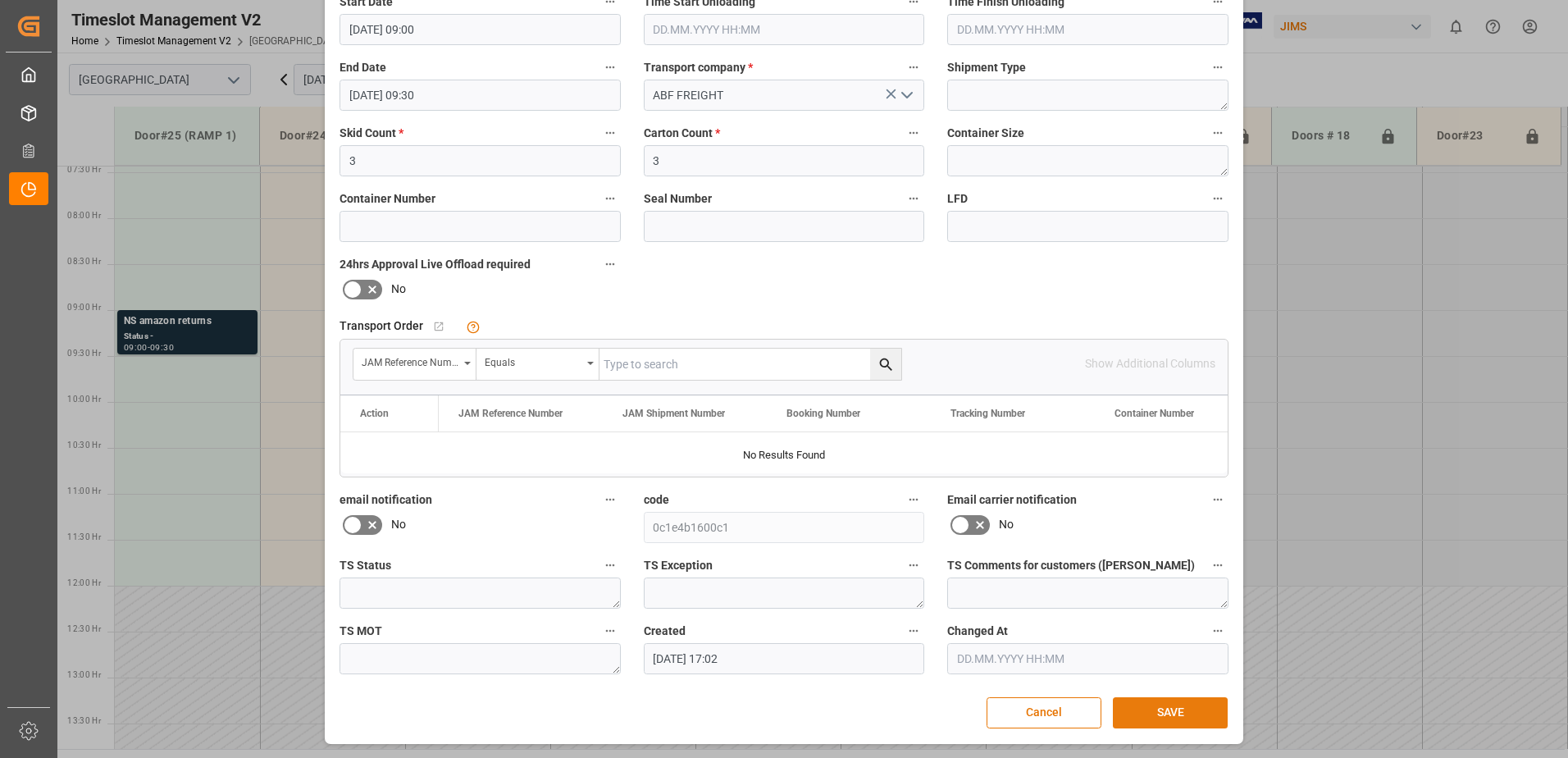
click at [1182, 711] on button "SAVE" at bounding box center [1170, 712] width 115 height 31
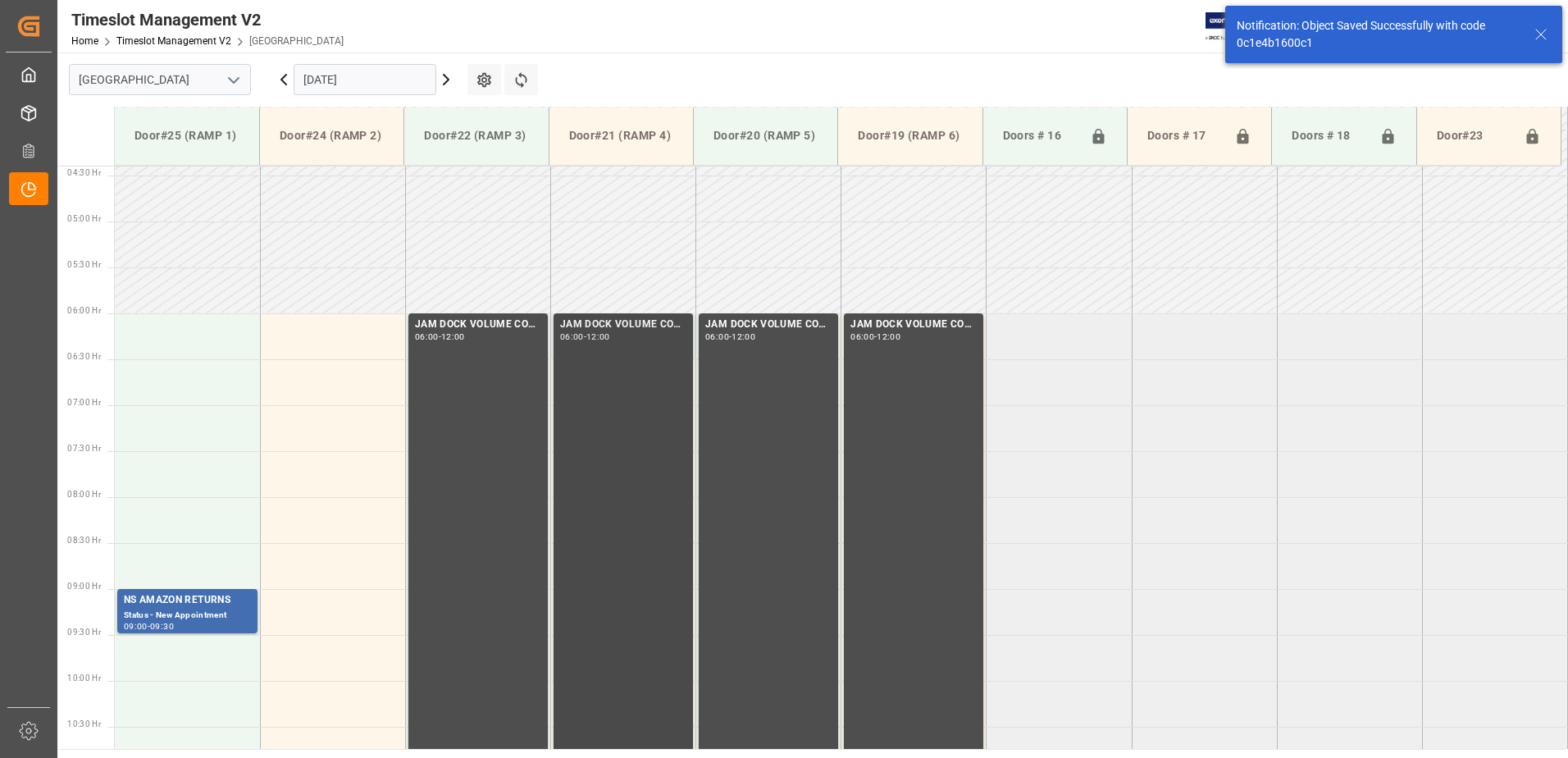
scroll to position [396, 0]
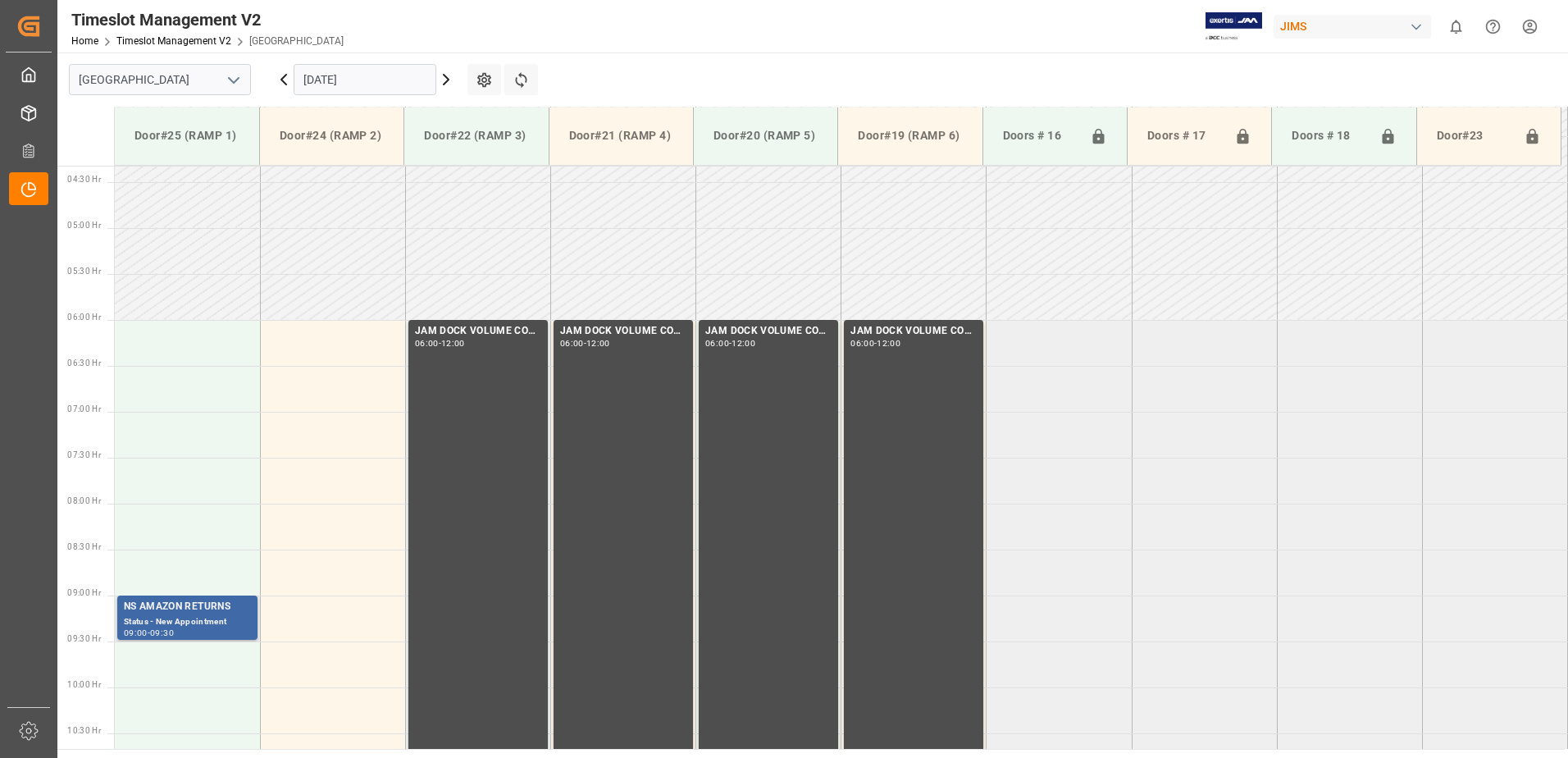
click at [195, 623] on div "Status - New Appointment" at bounding box center [187, 622] width 127 height 14
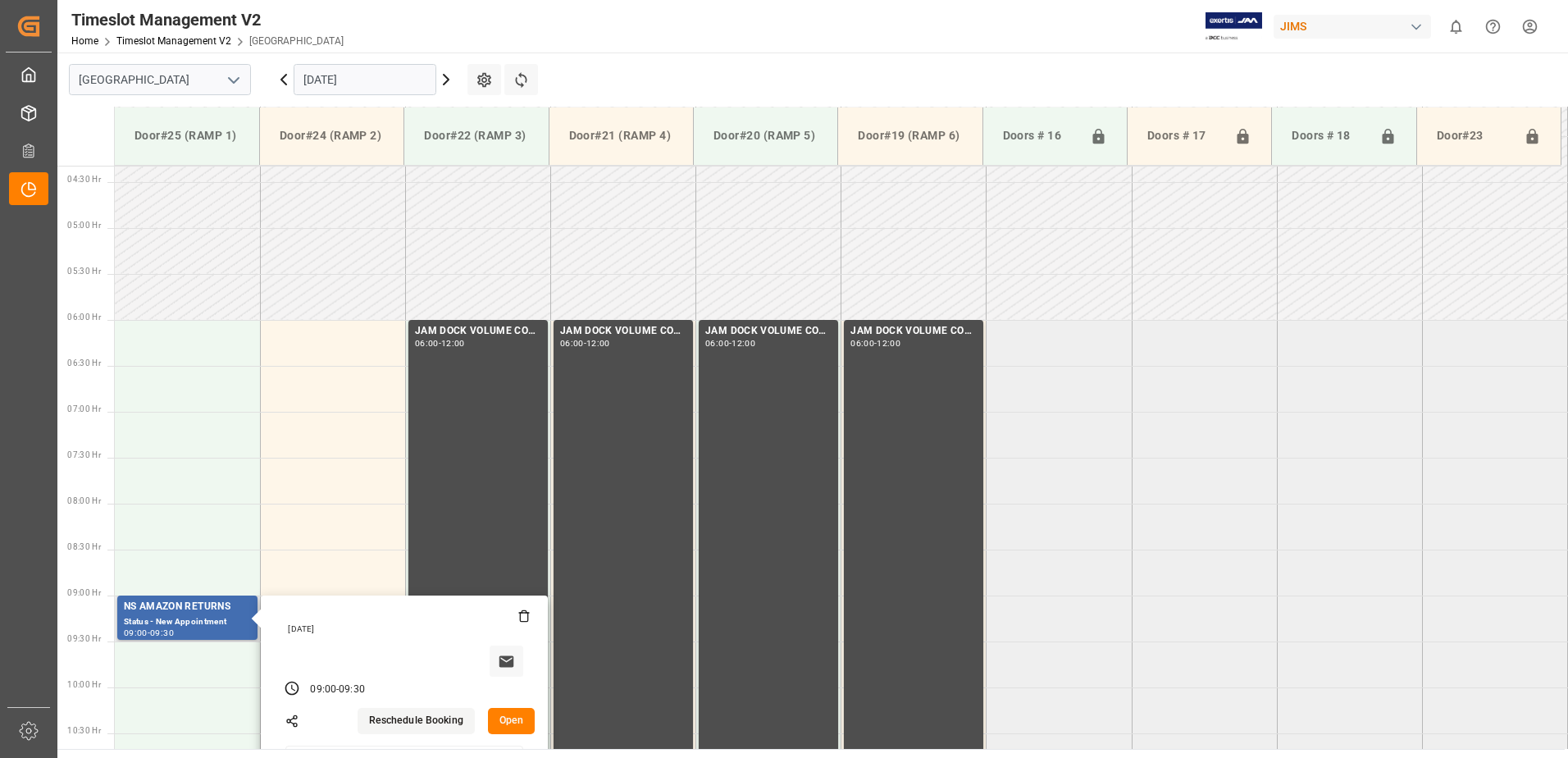
click at [513, 720] on button "Open" at bounding box center [511, 720] width 47 height 26
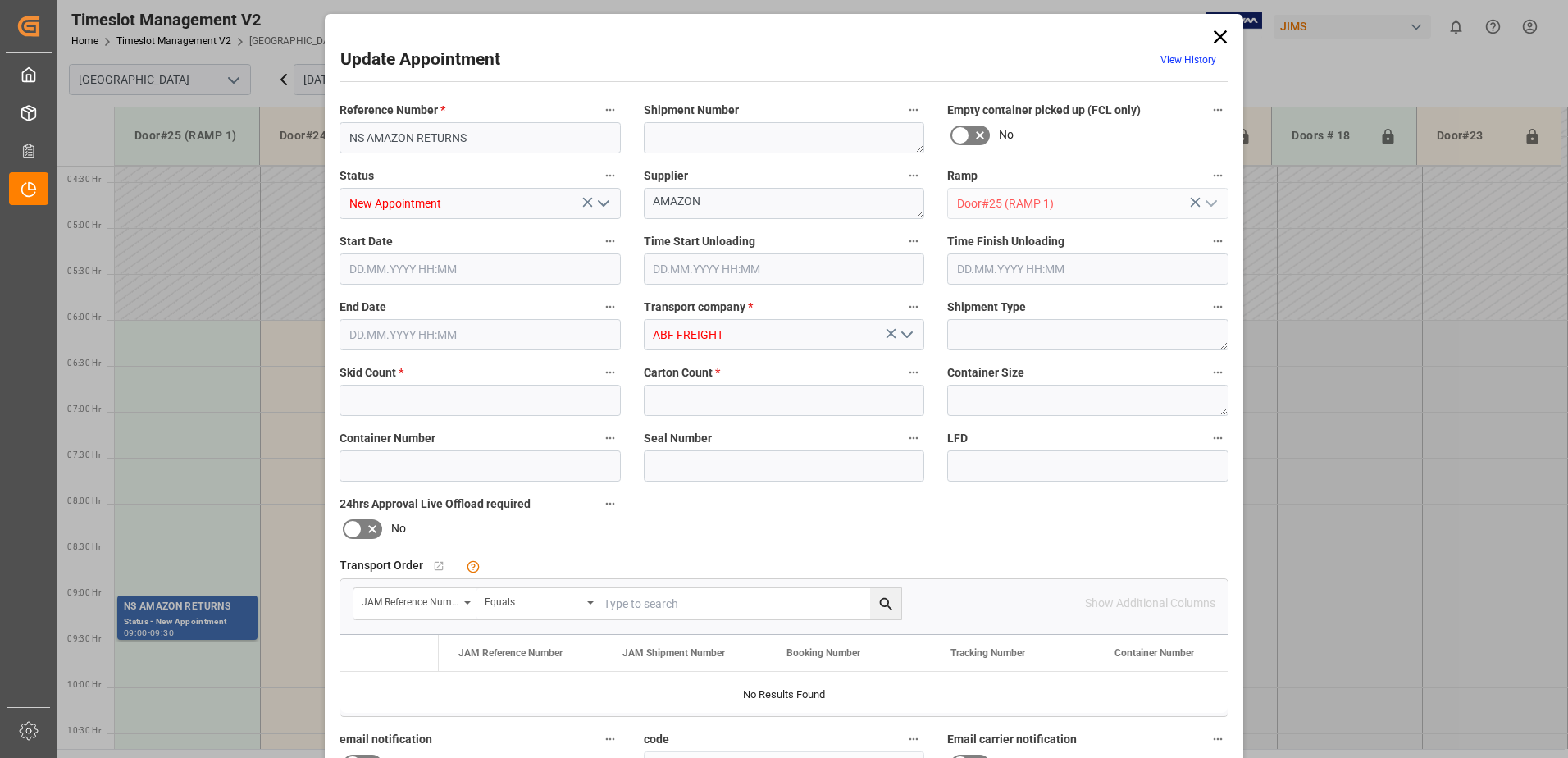
type input "3"
type input "[DATE] 09:00"
type input "[DATE] 09:30"
type input "[DATE] 17:02"
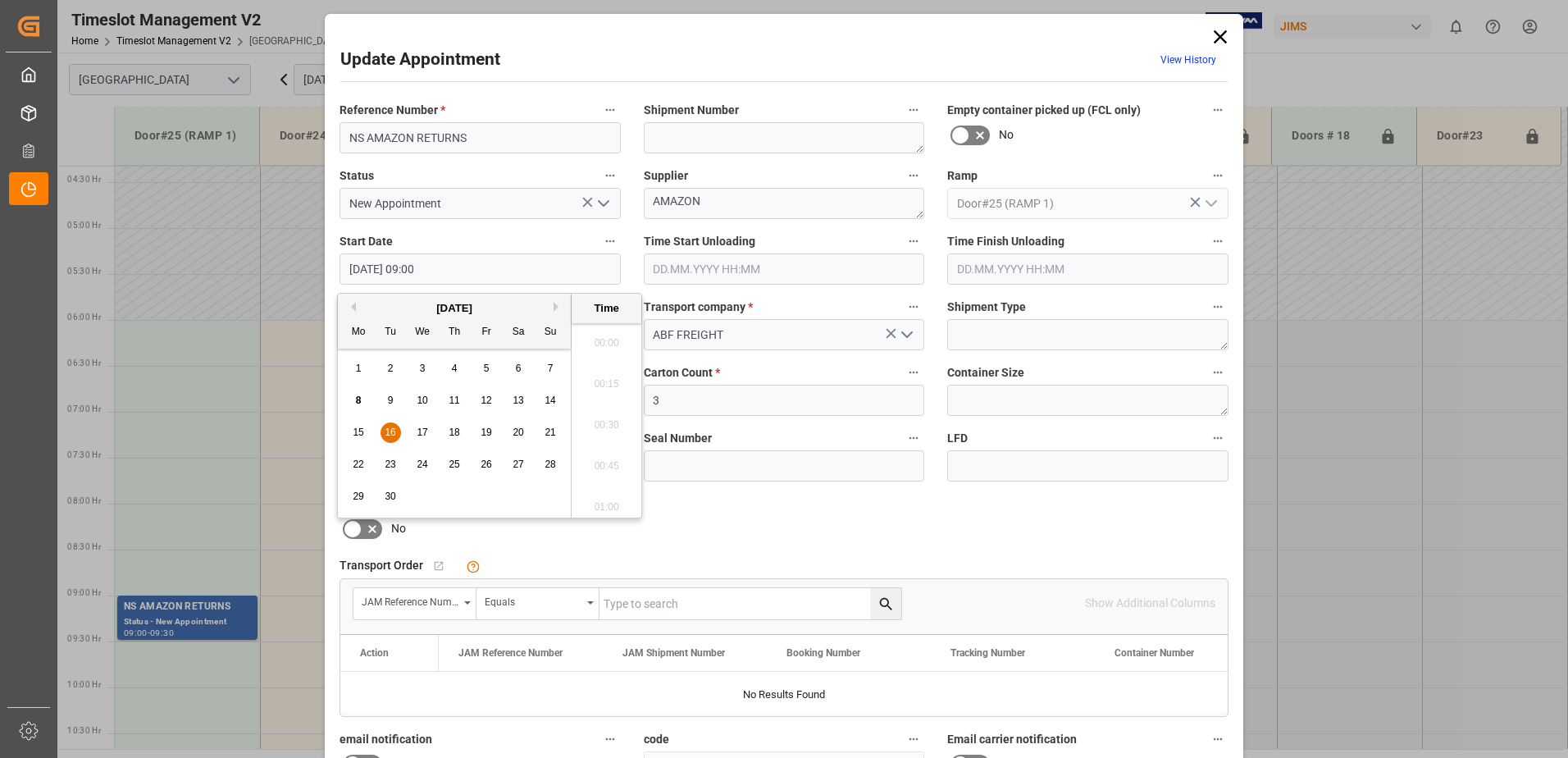
click at [583, 268] on input "[DATE] 09:00" at bounding box center [480, 268] width 281 height 31
click at [395, 433] on span "16" at bounding box center [390, 431] width 11 height 12
click at [606, 420] on li "06:00" at bounding box center [607, 420] width 70 height 41
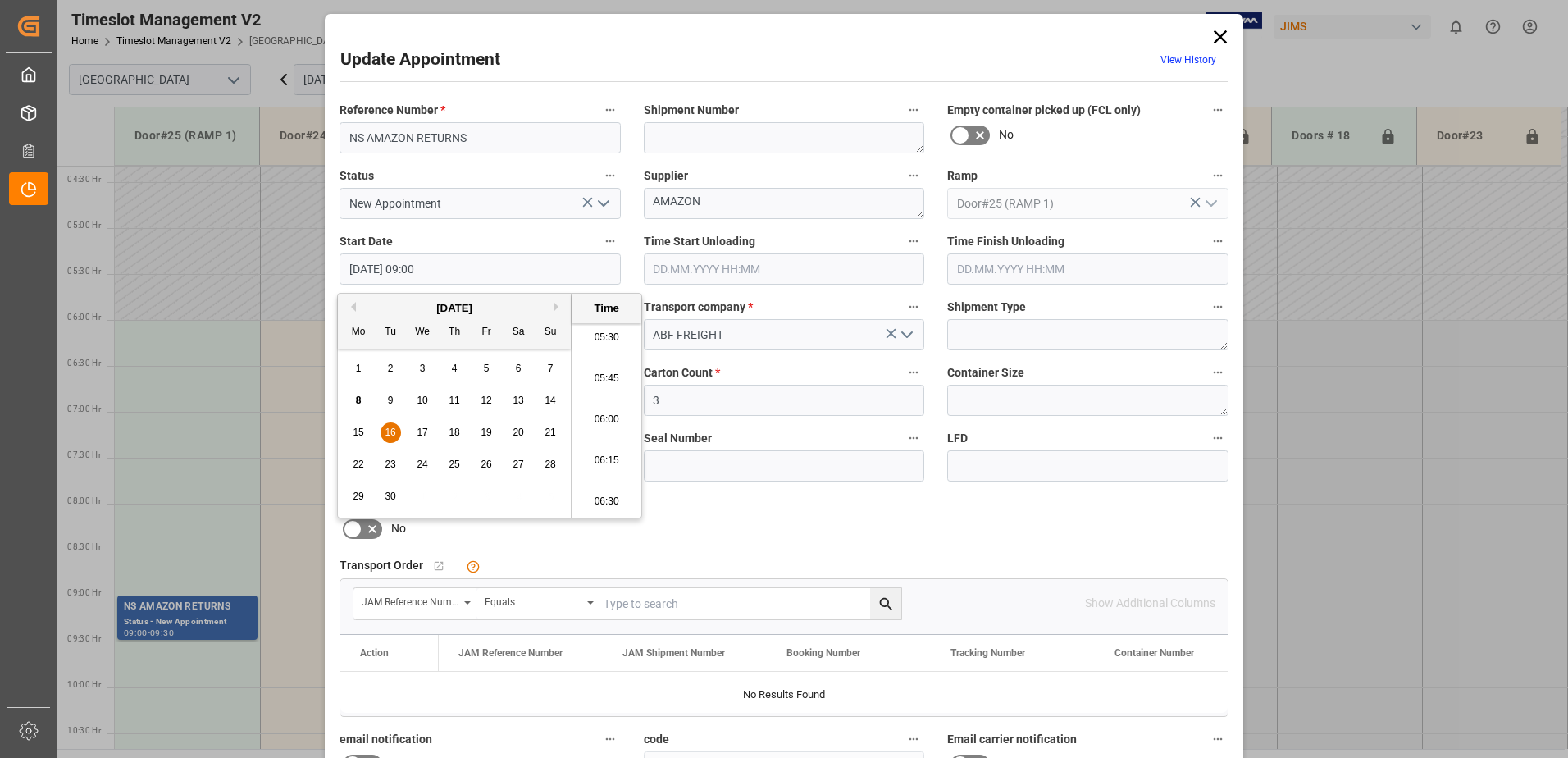
type input "[DATE] 06:00"
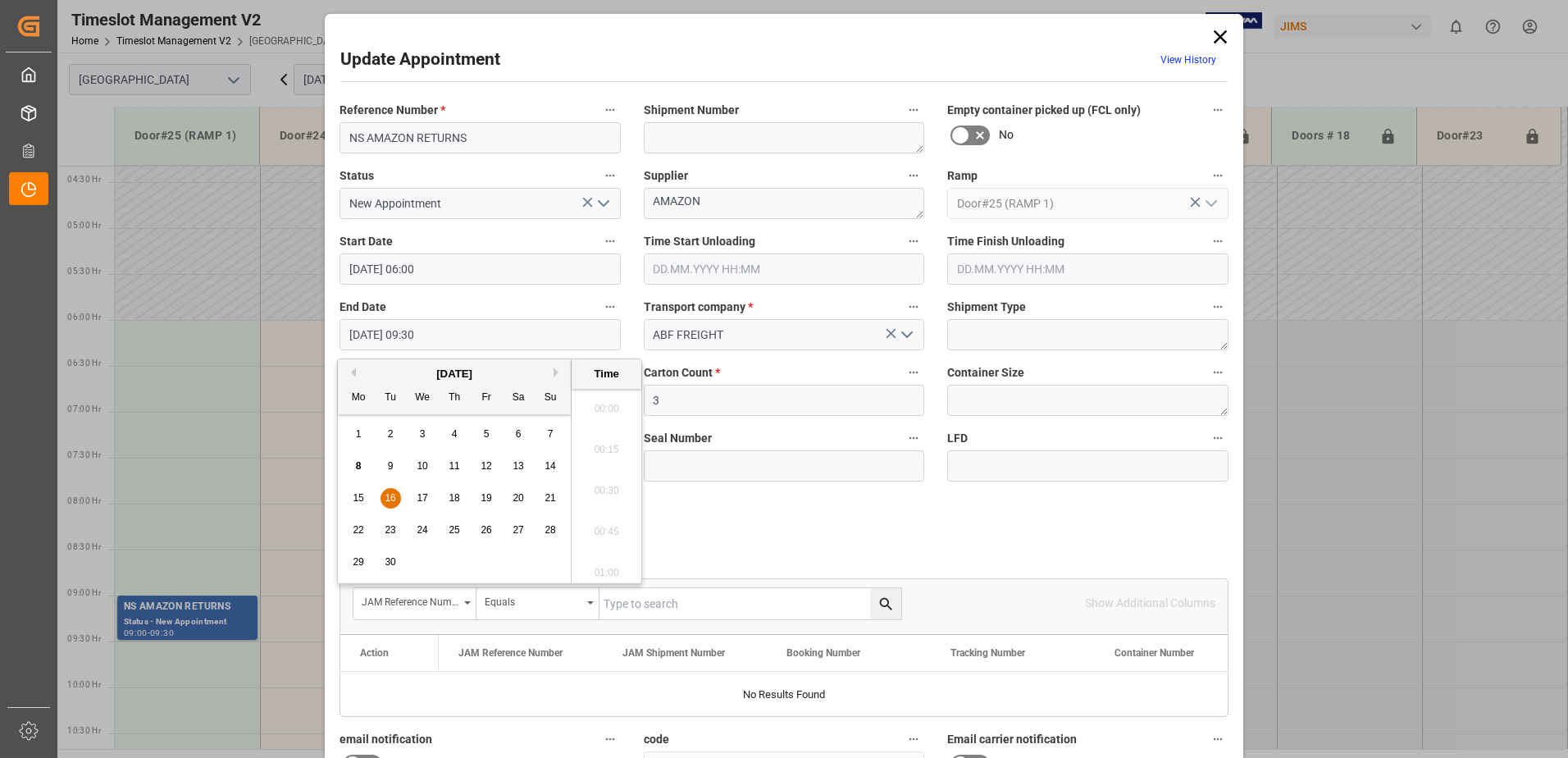
click at [458, 335] on input "[DATE] 09:30" at bounding box center [480, 334] width 281 height 31
click at [388, 496] on span "16" at bounding box center [390, 498] width 11 height 12
click at [601, 402] on li "06:30" at bounding box center [607, 404] width 70 height 41
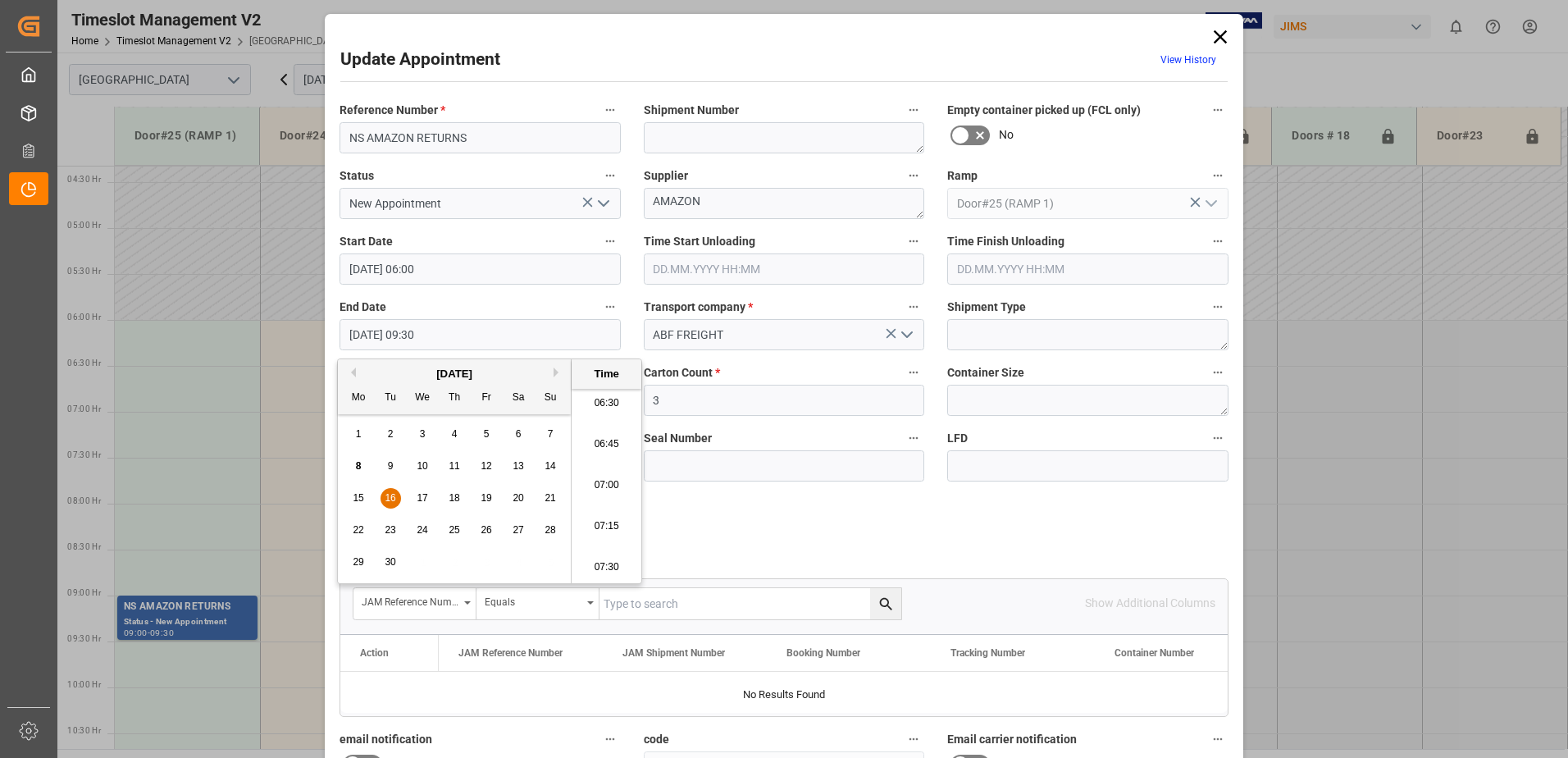
type input "[DATE] 06:30"
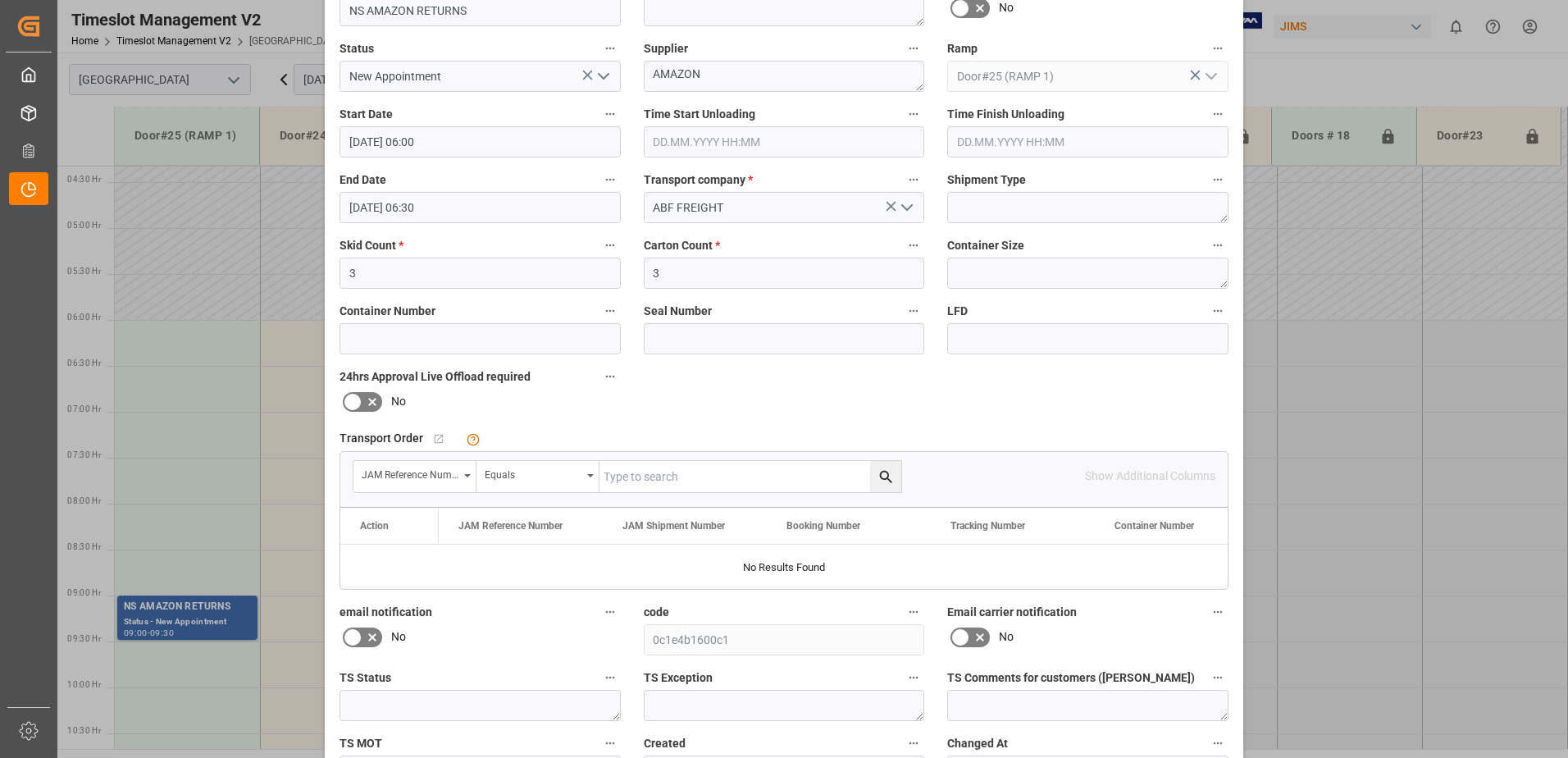
scroll to position [240, 0]
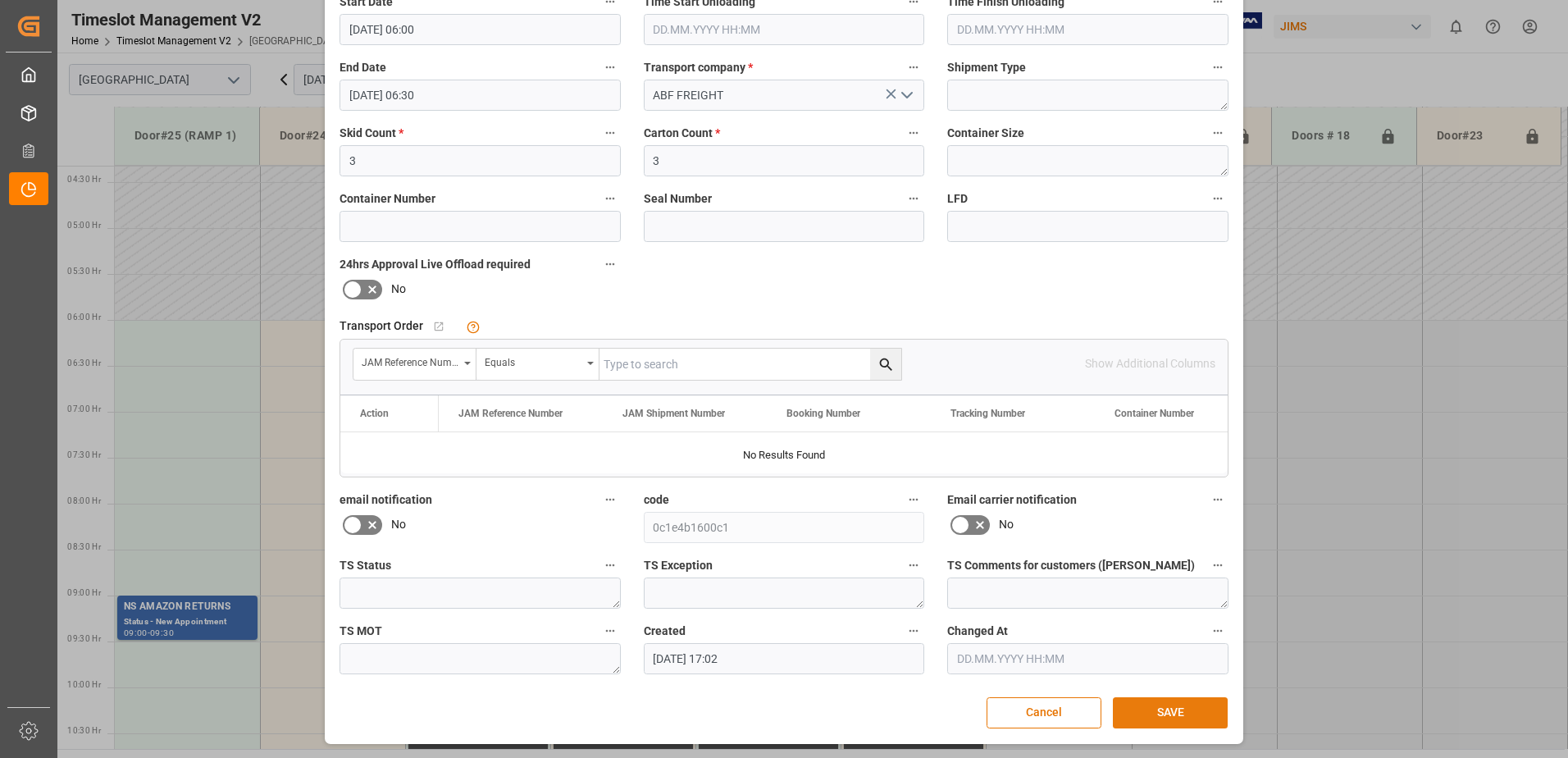
click at [1179, 713] on button "SAVE" at bounding box center [1170, 712] width 115 height 31
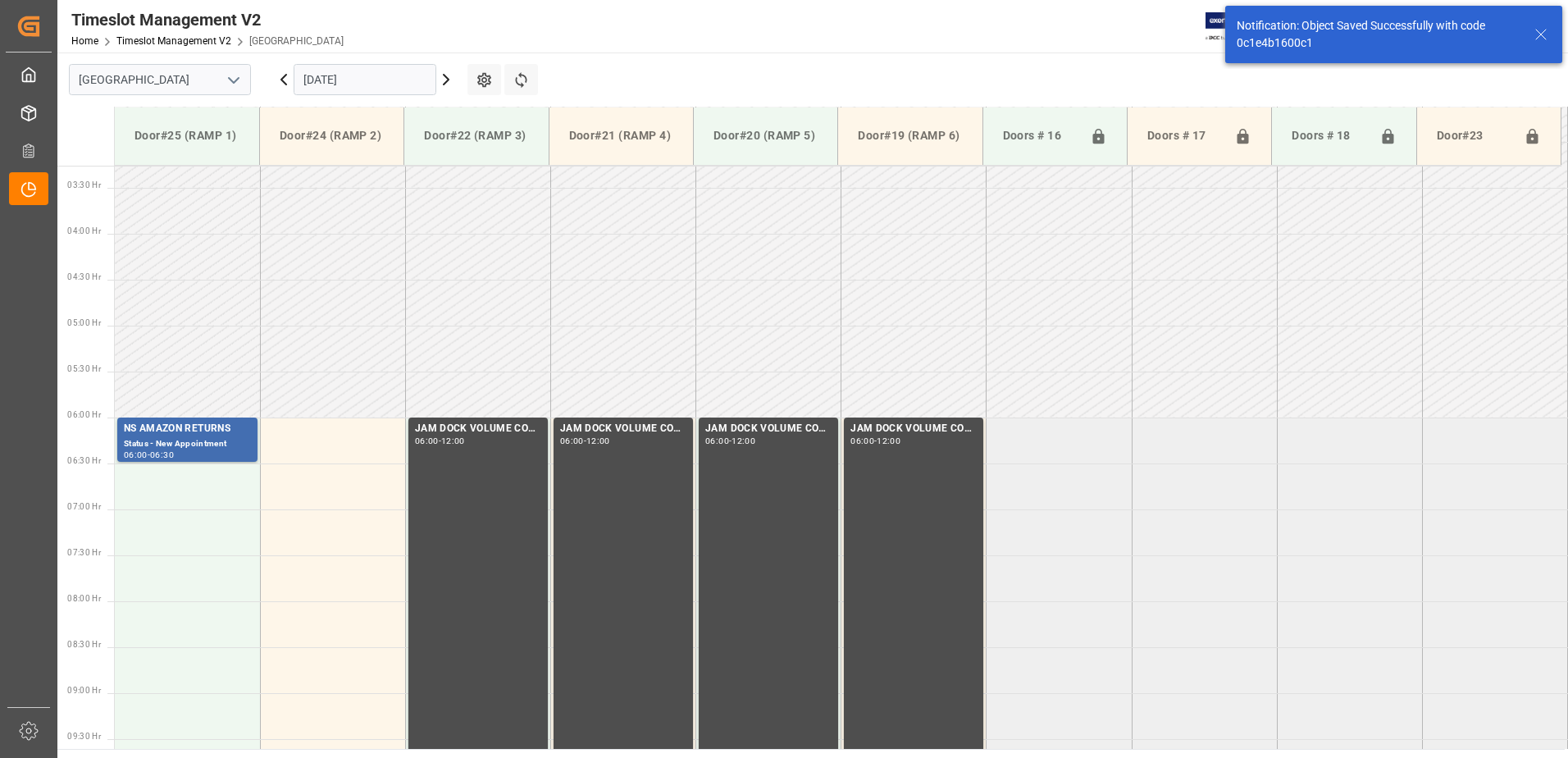
scroll to position [449, 0]
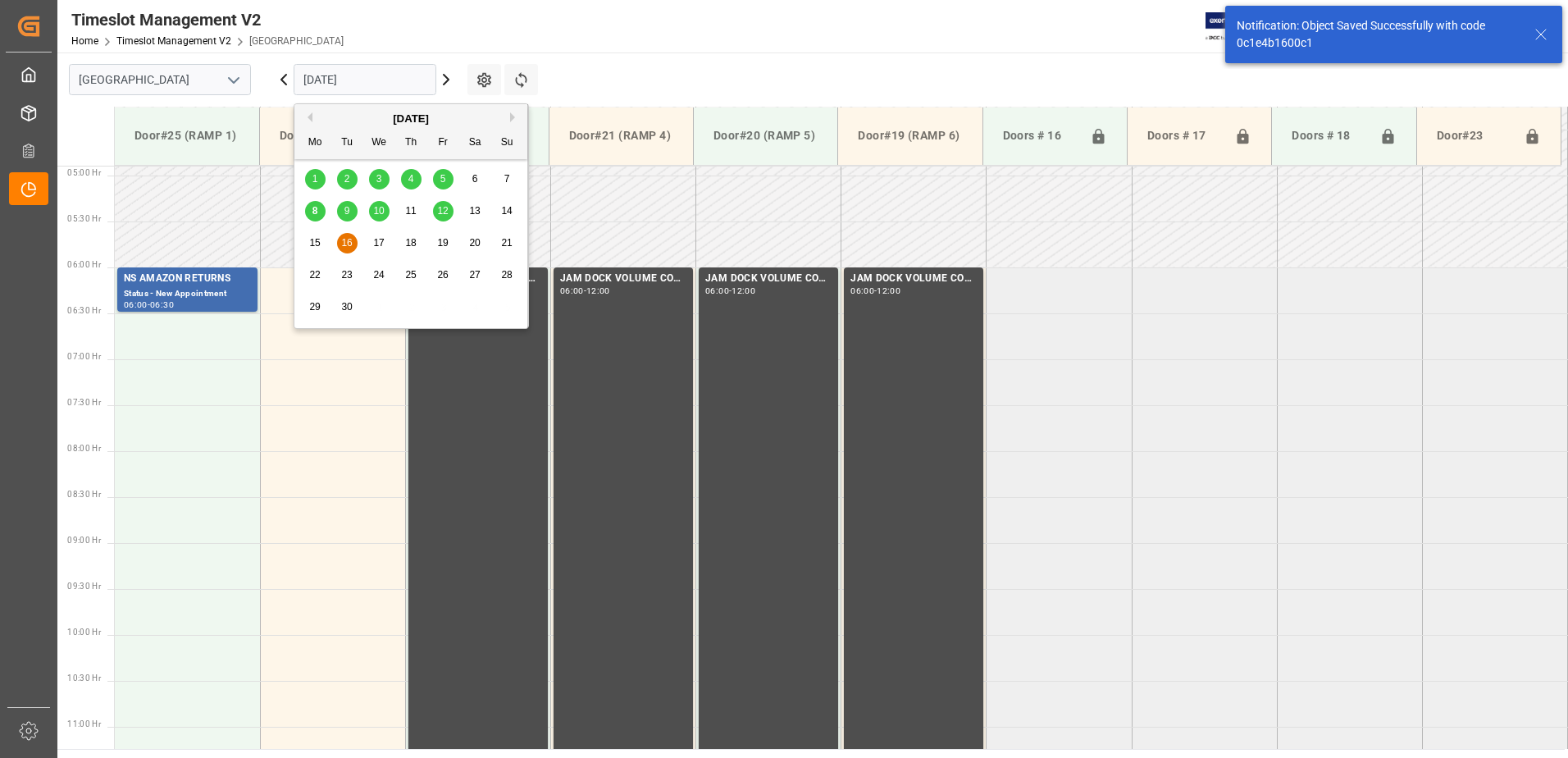
click at [396, 75] on input "[DATE]" at bounding box center [364, 79] width 142 height 31
click at [445, 216] on span "12" at bounding box center [442, 210] width 11 height 12
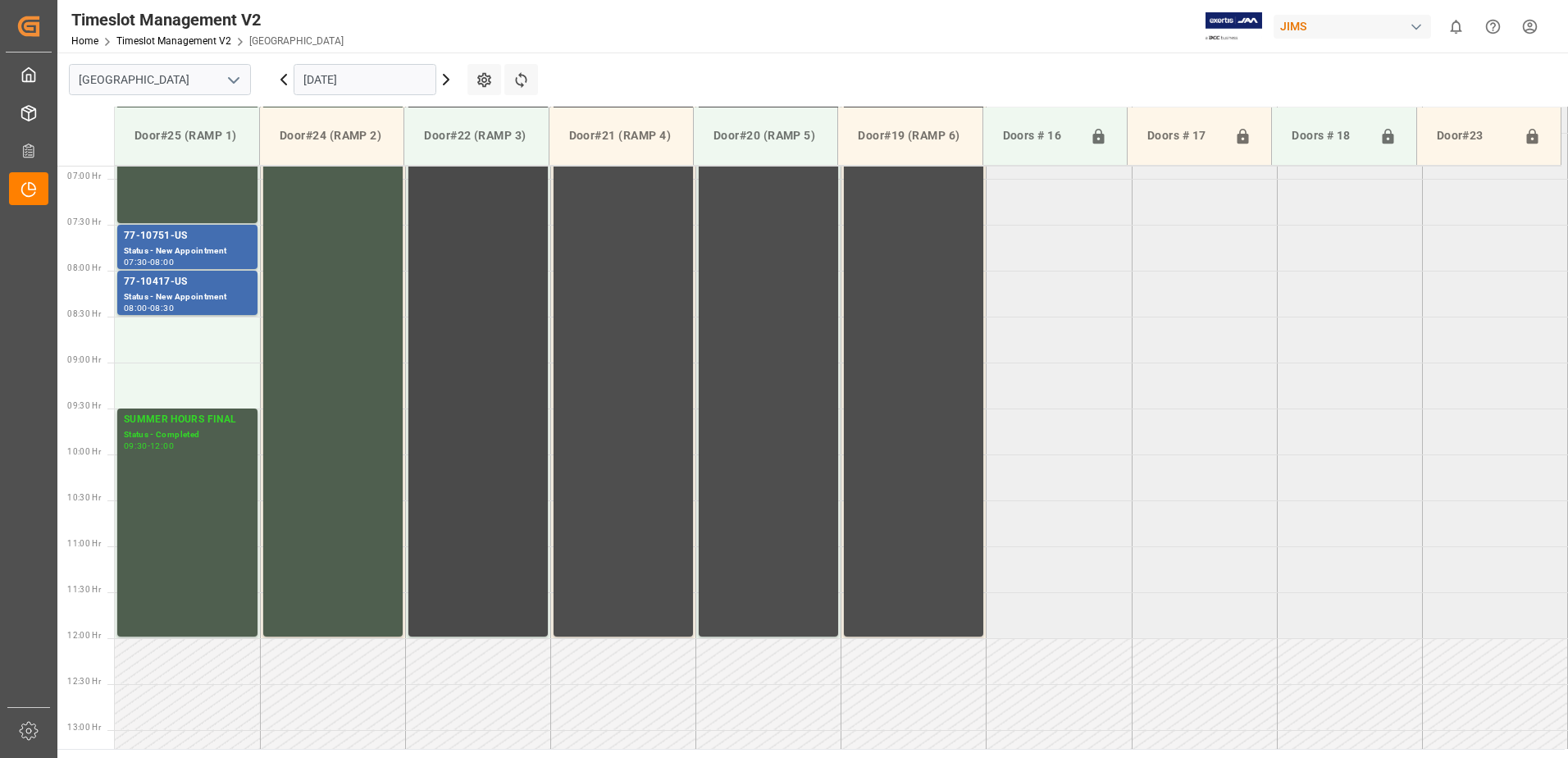
scroll to position [600, 0]
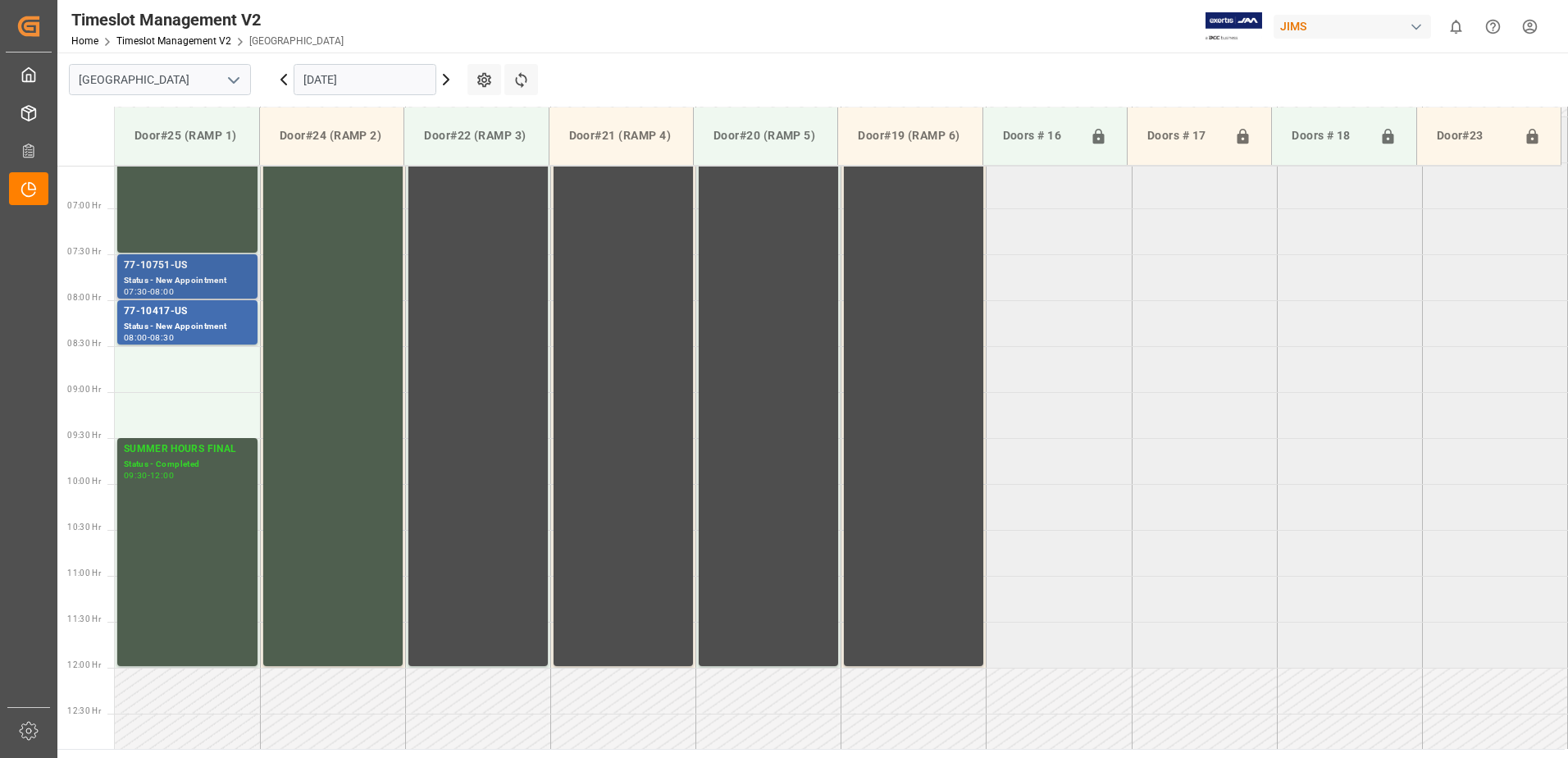
click at [178, 267] on div "77-10751-US" at bounding box center [187, 266] width 127 height 16
click at [186, 310] on div "77-10417-US" at bounding box center [187, 311] width 127 height 16
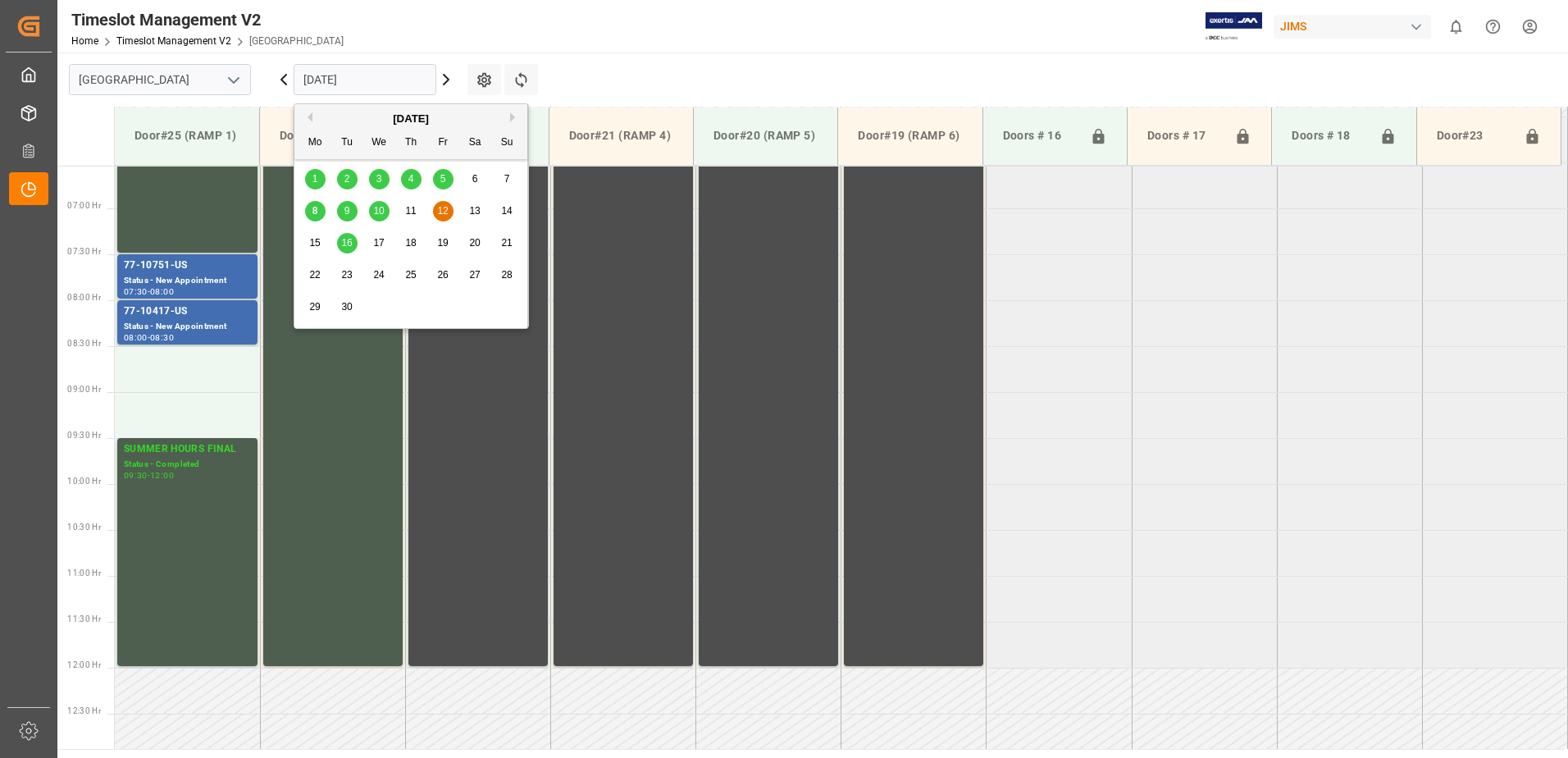
click at [369, 81] on input "[DATE]" at bounding box center [364, 79] width 142 height 31
click at [379, 208] on span "10" at bounding box center [379, 210] width 11 height 12
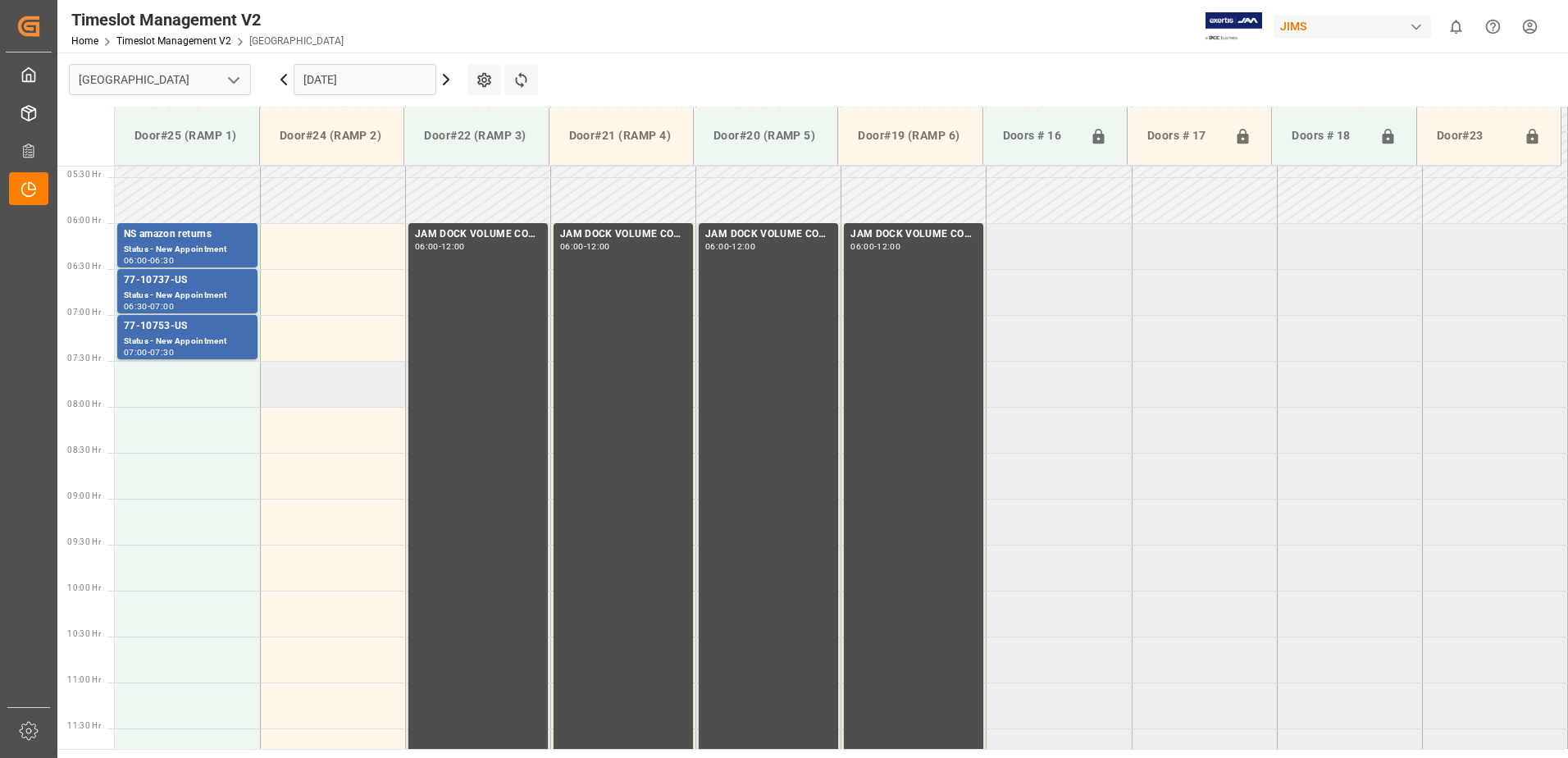
scroll to position [523, 0]
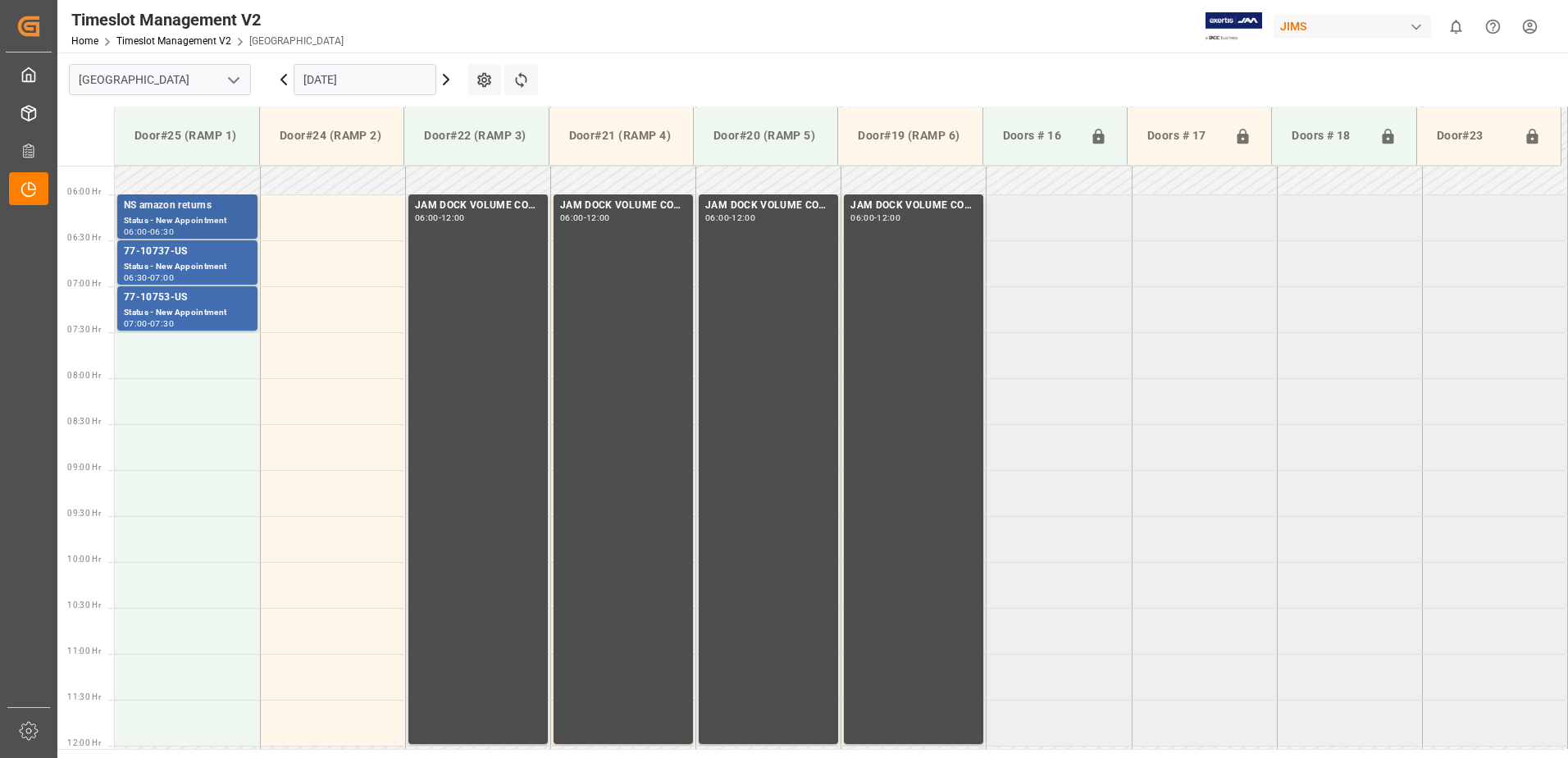
click at [179, 207] on div "NS amazon returns" at bounding box center [187, 206] width 127 height 16
click at [175, 254] on div "77-10737-US" at bounding box center [187, 251] width 127 height 16
click at [172, 302] on div "77-10753-US" at bounding box center [187, 297] width 127 height 16
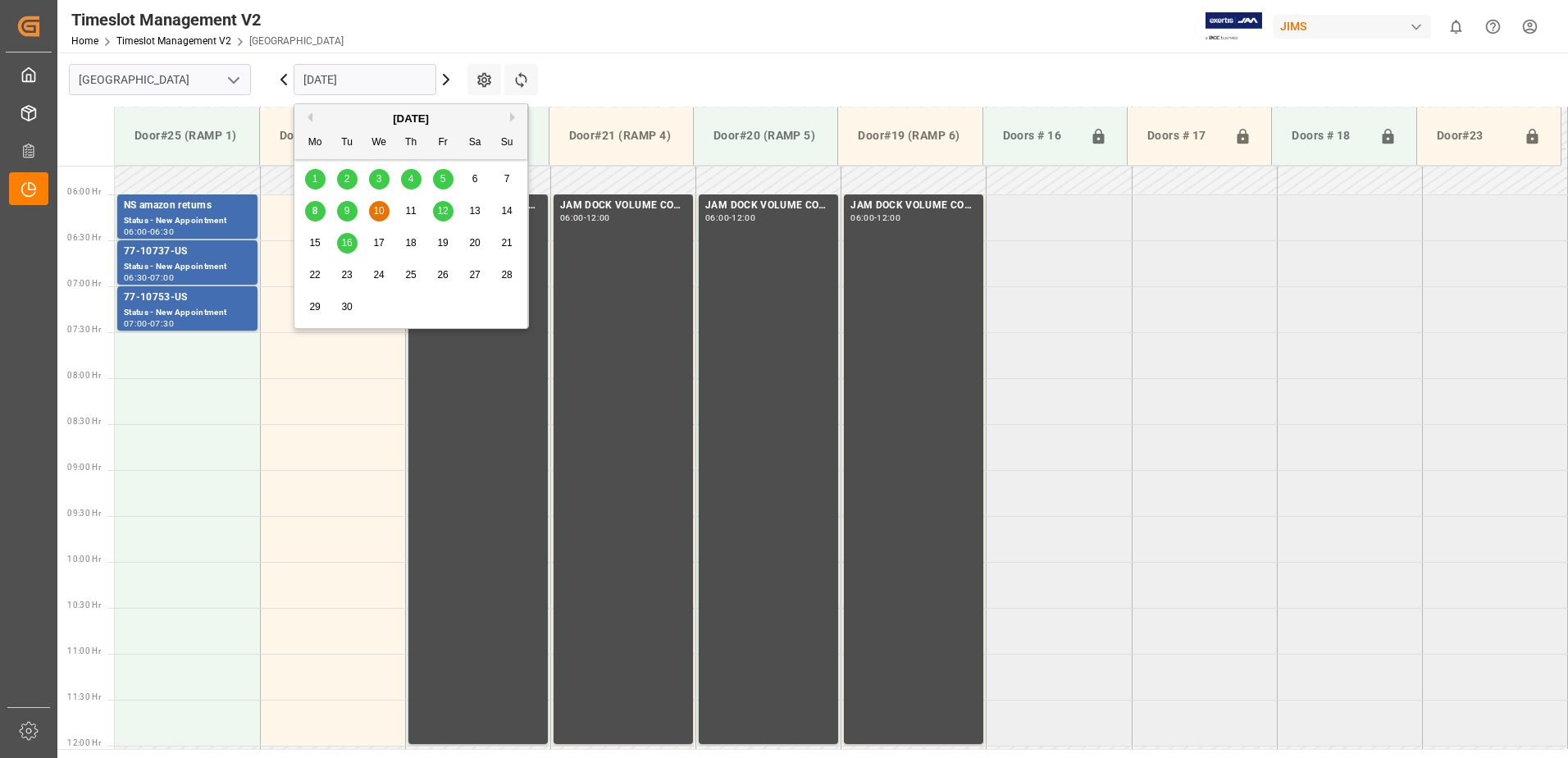
click at [369, 74] on input "[DATE]" at bounding box center [364, 79] width 142 height 31
click at [347, 213] on span "9" at bounding box center [347, 210] width 5 height 12
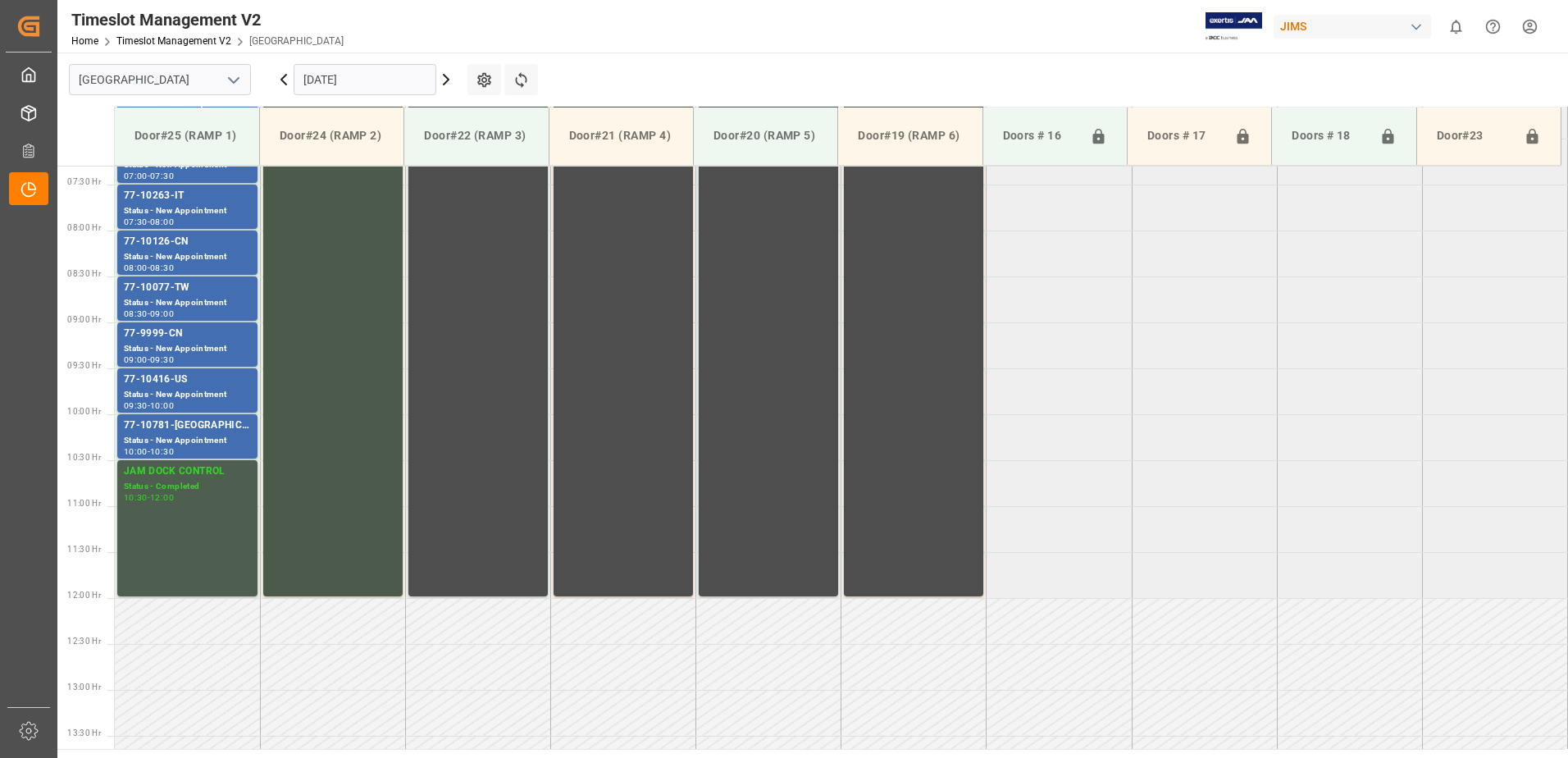
scroll to position [530, 0]
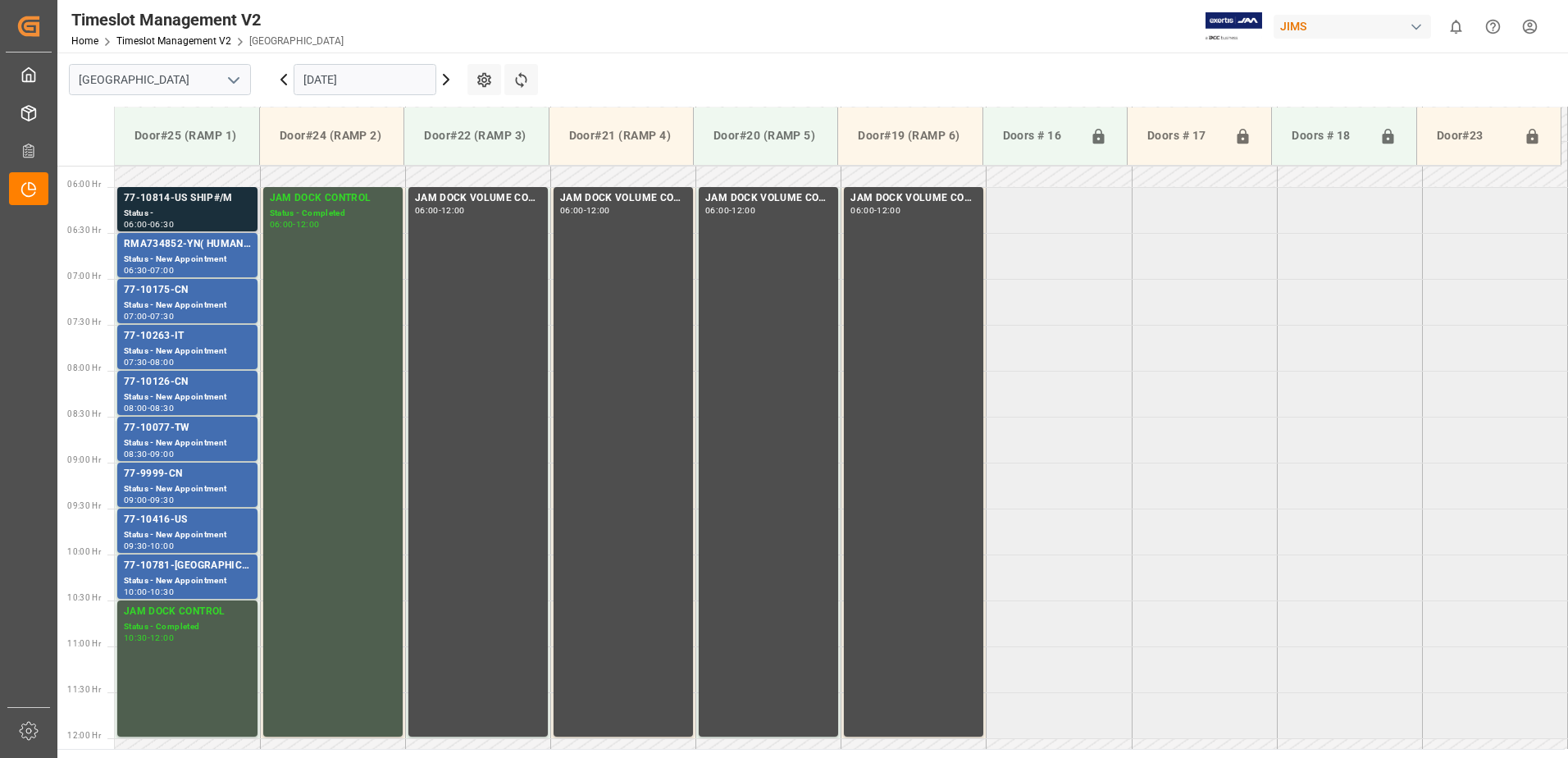
click at [197, 208] on div "Status -" at bounding box center [187, 214] width 127 height 14
click at [193, 250] on div "RMA734852-YN( HUMAN TOUCH CHAIR)" at bounding box center [187, 244] width 127 height 16
click at [201, 299] on div "Status - New Appointment" at bounding box center [187, 306] width 127 height 14
click at [196, 340] on div "77-10263-IT" at bounding box center [187, 336] width 127 height 16
click at [201, 379] on div "77-10126-CN" at bounding box center [187, 382] width 127 height 16
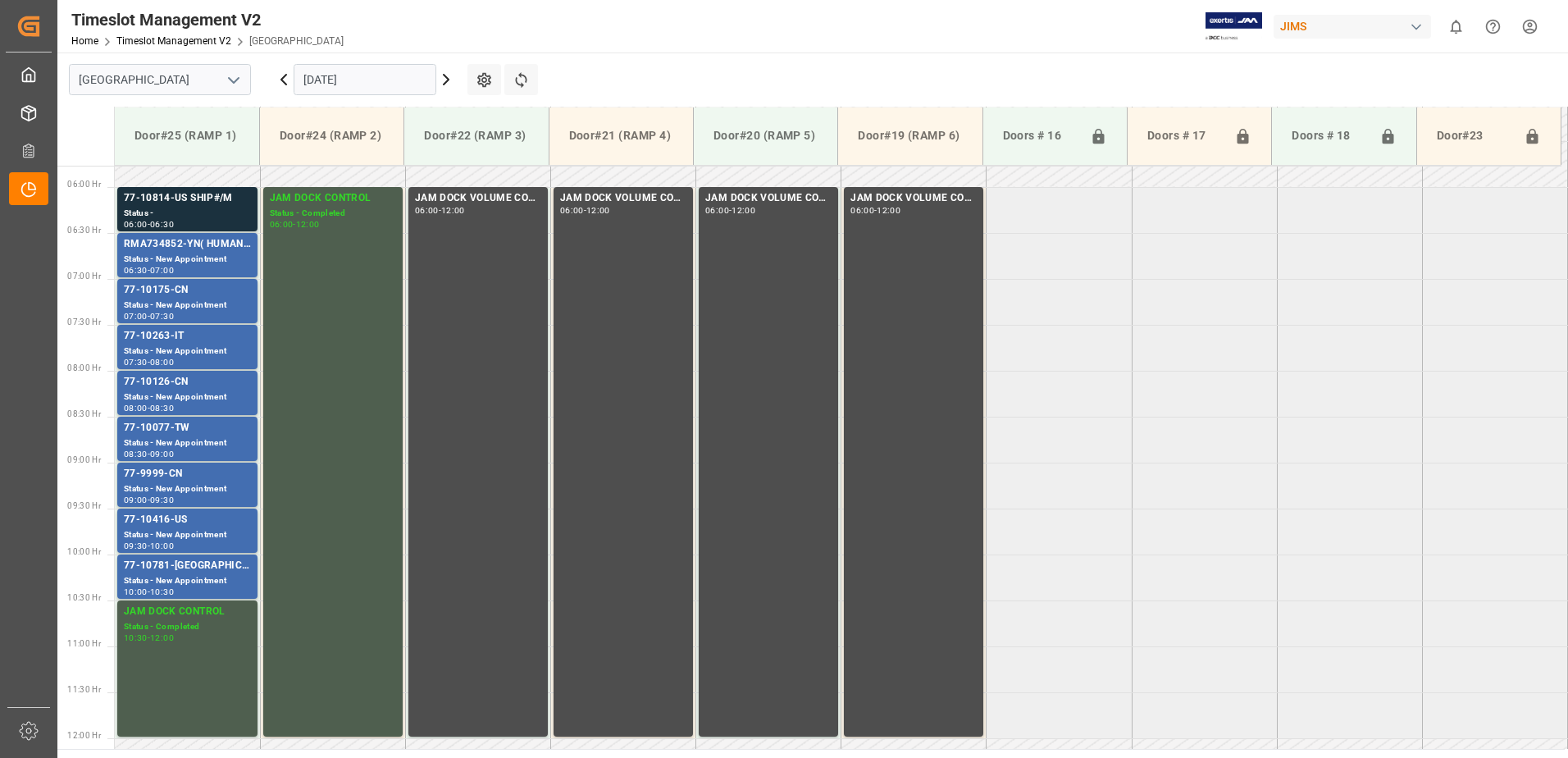
click at [206, 435] on div "77-10077-TW" at bounding box center [187, 428] width 127 height 16
click at [202, 473] on div "77-9999-CN" at bounding box center [187, 473] width 127 height 16
click at [216, 528] on div "Status - New Appointment" at bounding box center [187, 535] width 127 height 14
click at [220, 579] on div "Status - New Appointment" at bounding box center [187, 581] width 127 height 14
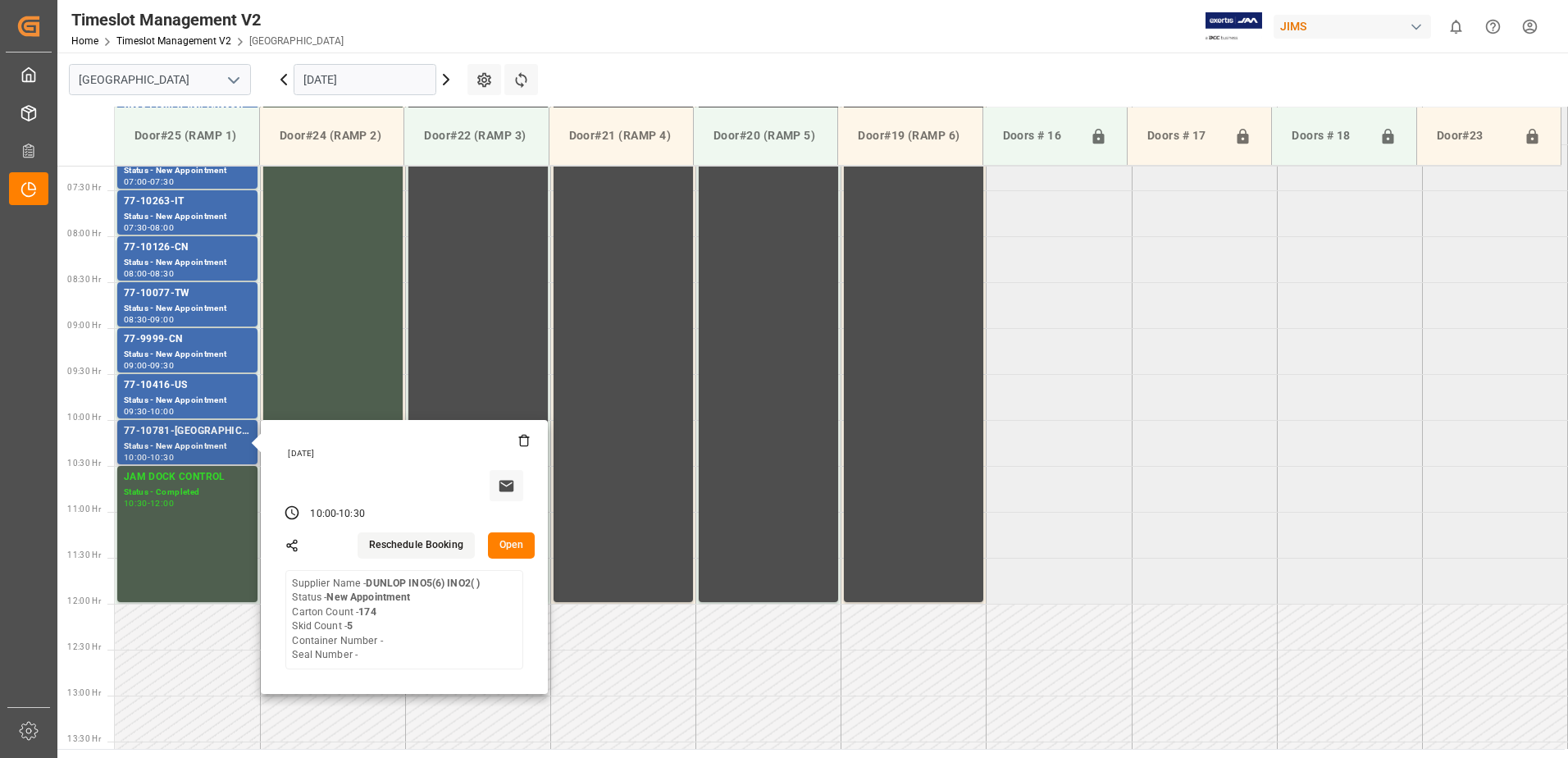
scroll to position [694, 0]
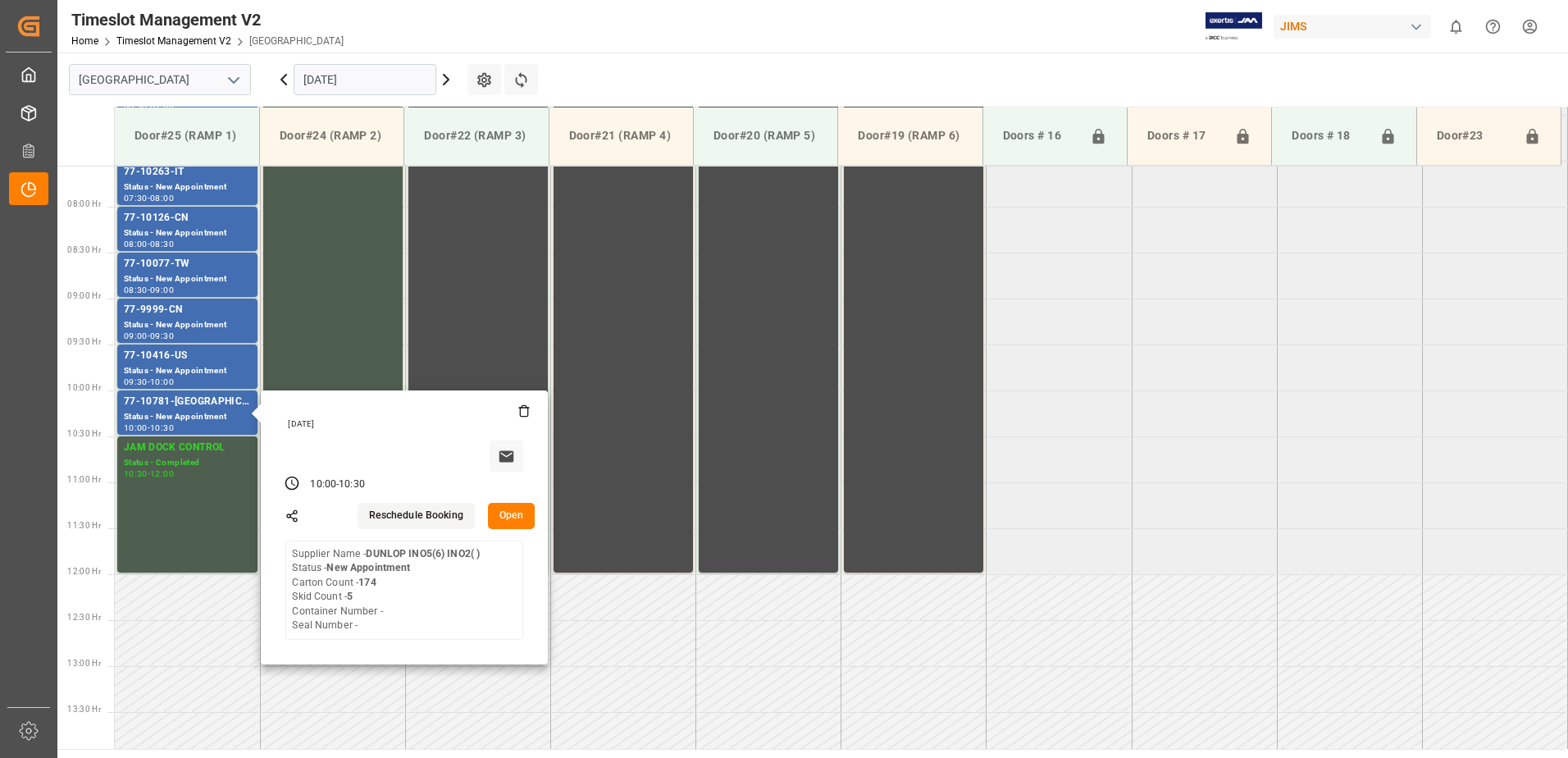
click at [1088, 515] on tabel "77-10814-US SHIP#/M Status - 06:00 - 06:30 JAM DOCK CONTROL Status - Completed …" at bounding box center [841, 575] width 1453 height 2205
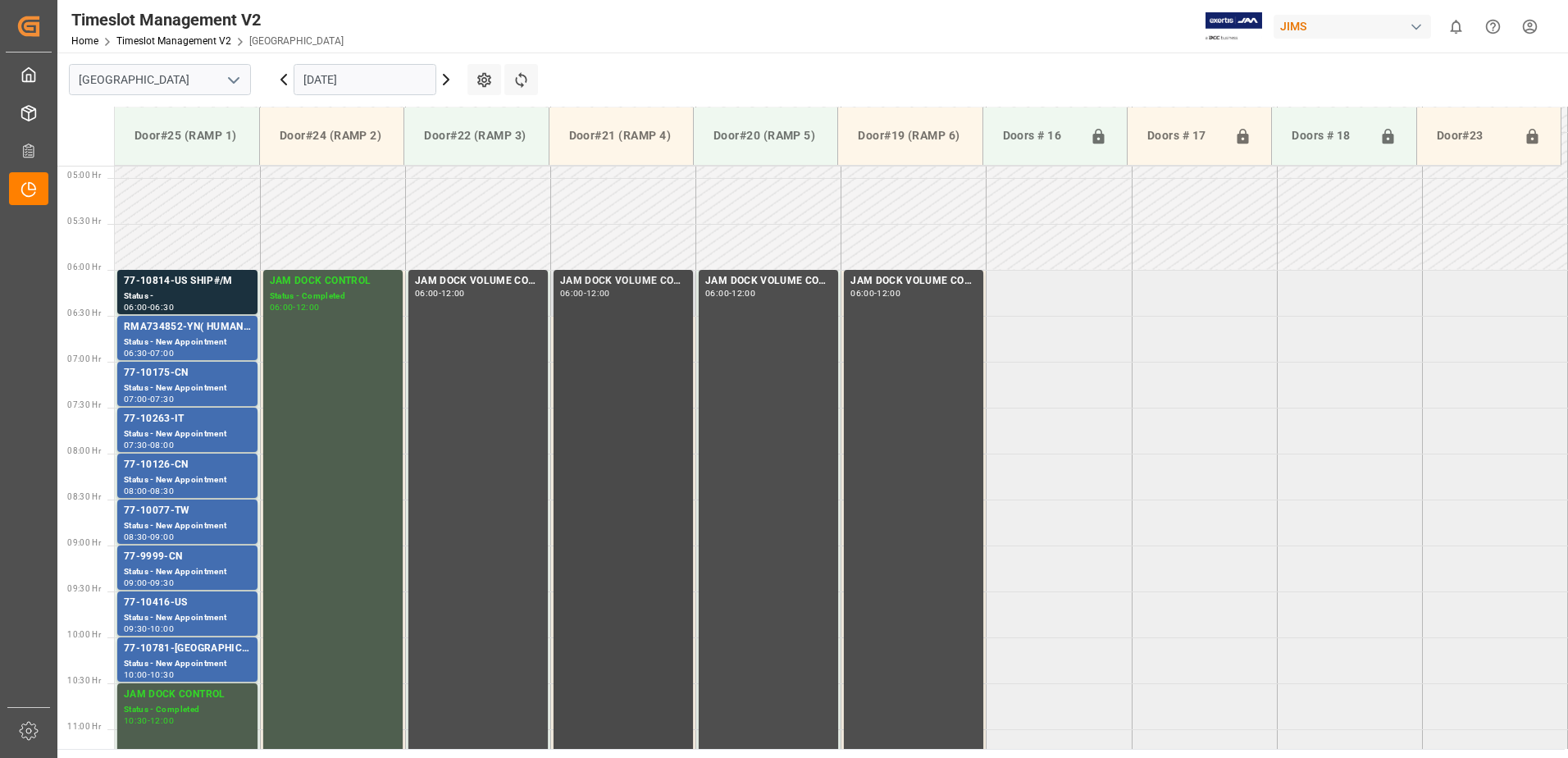
scroll to position [447, 0]
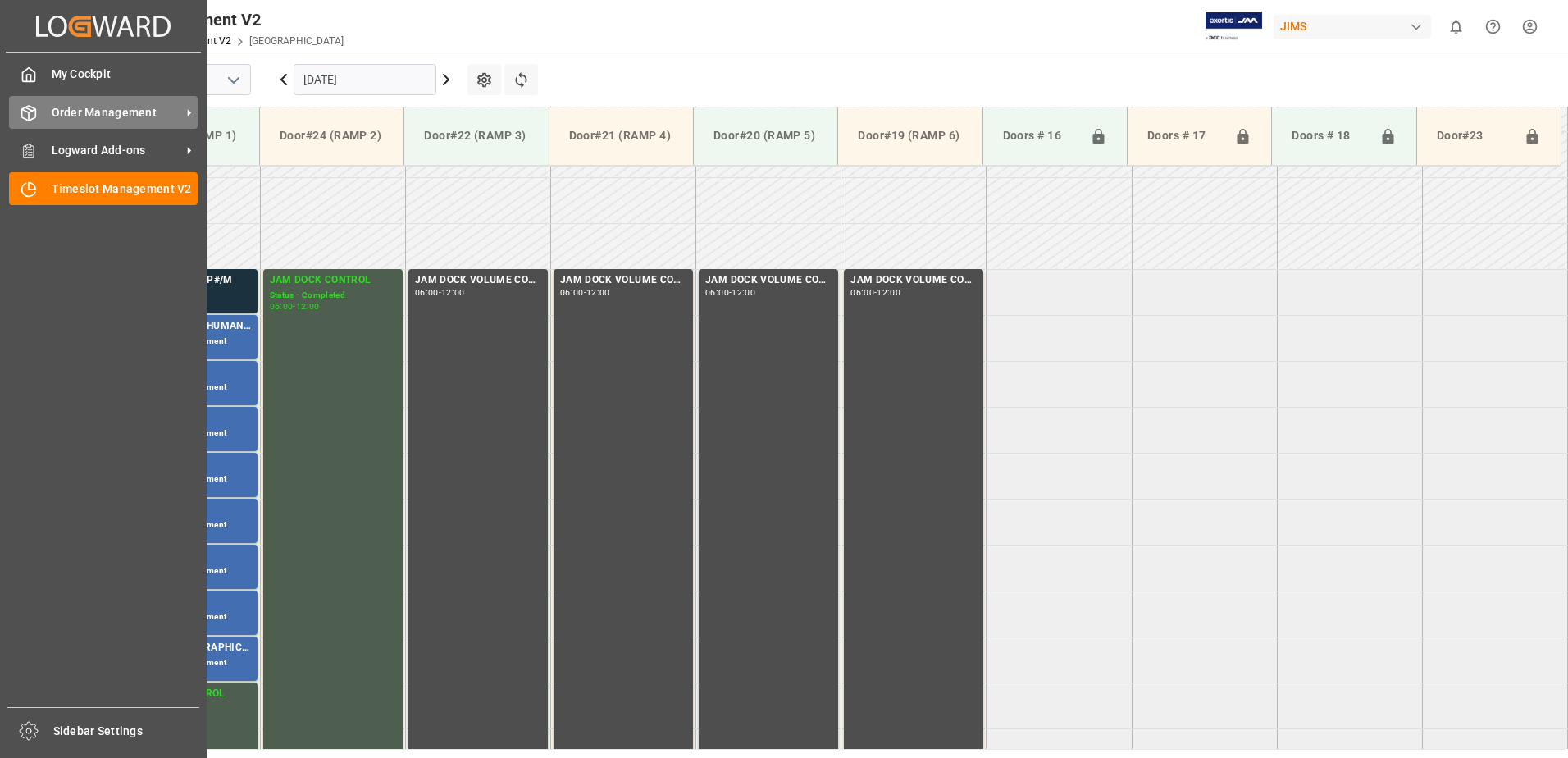
click at [45, 119] on div "Order Management Order Management" at bounding box center [103, 112] width 189 height 32
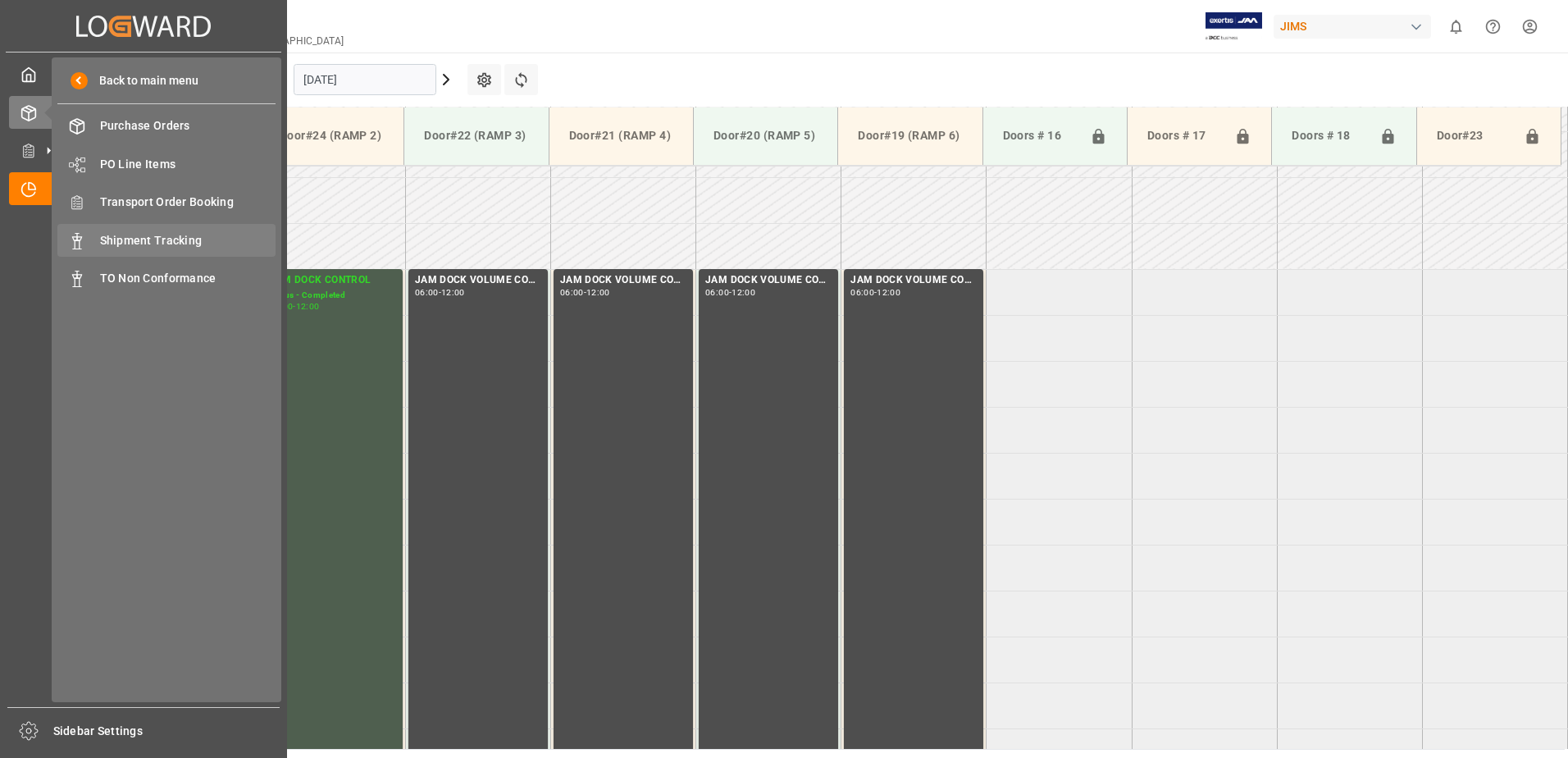
click at [147, 240] on span "Shipment Tracking" at bounding box center [188, 240] width 176 height 17
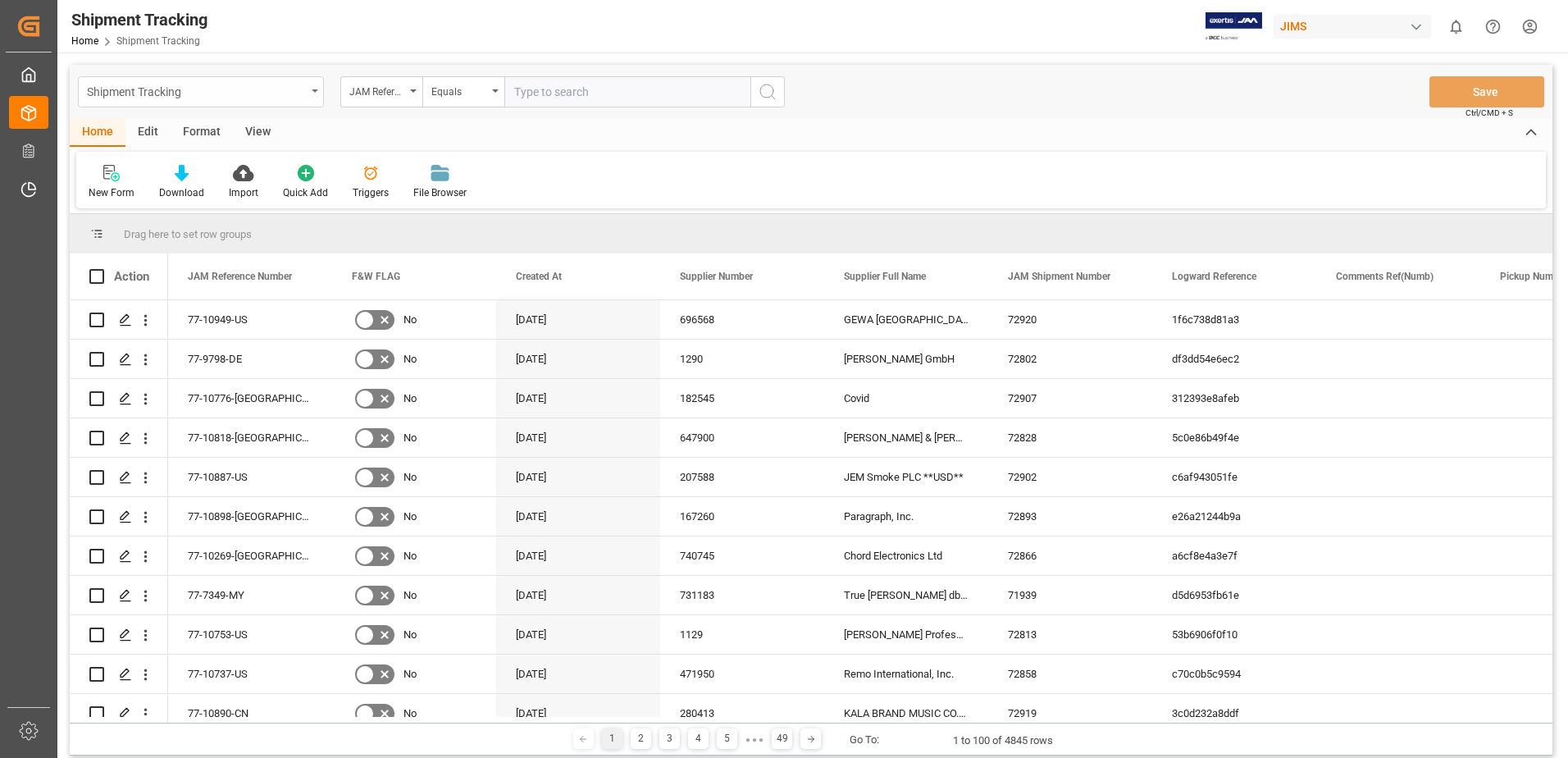
click at [317, 87] on div "Shipment Tracking" at bounding box center [200, 91] width 246 height 31
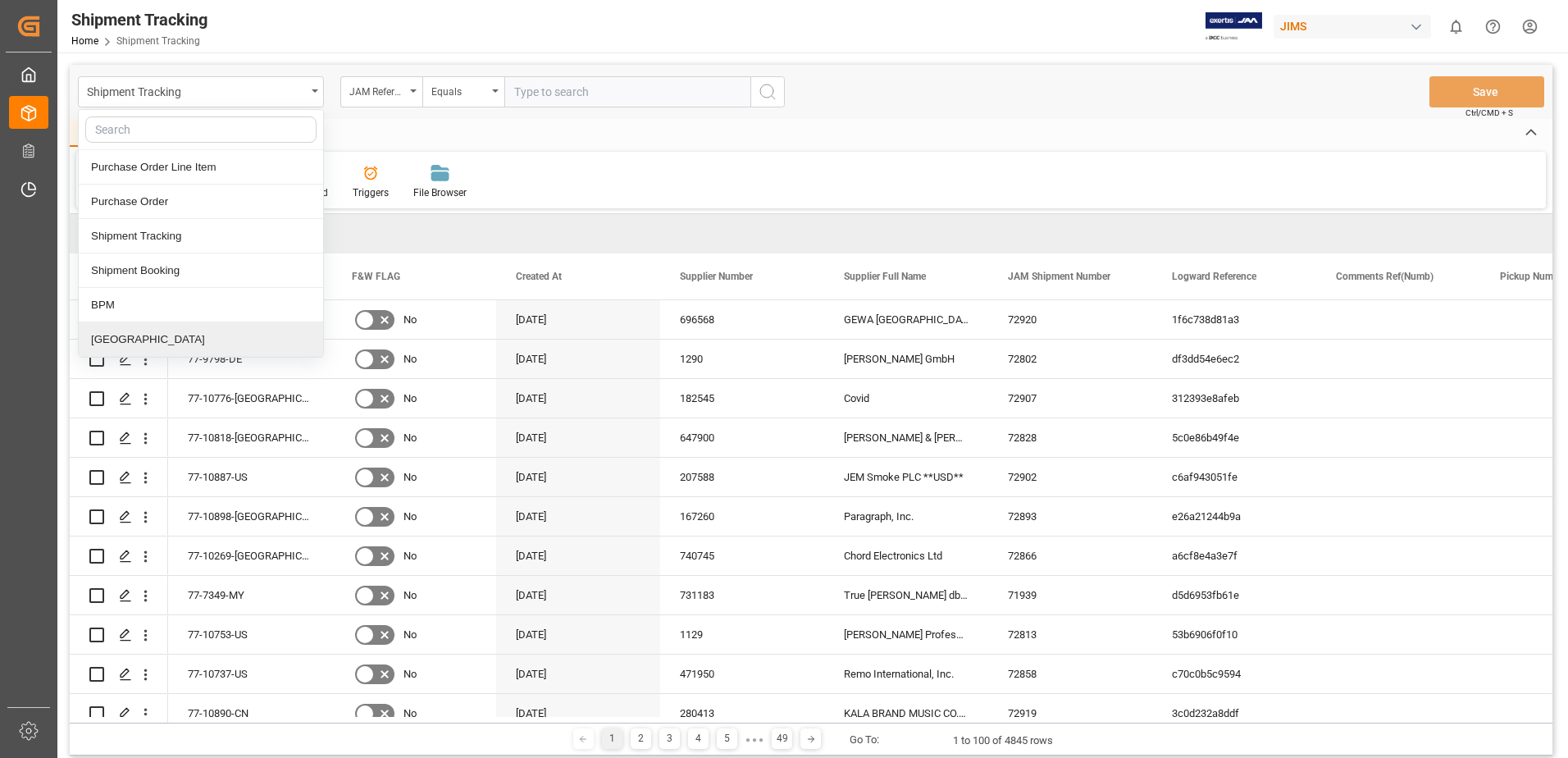
click at [107, 345] on div "[GEOGRAPHIC_DATA]" at bounding box center [200, 339] width 244 height 34
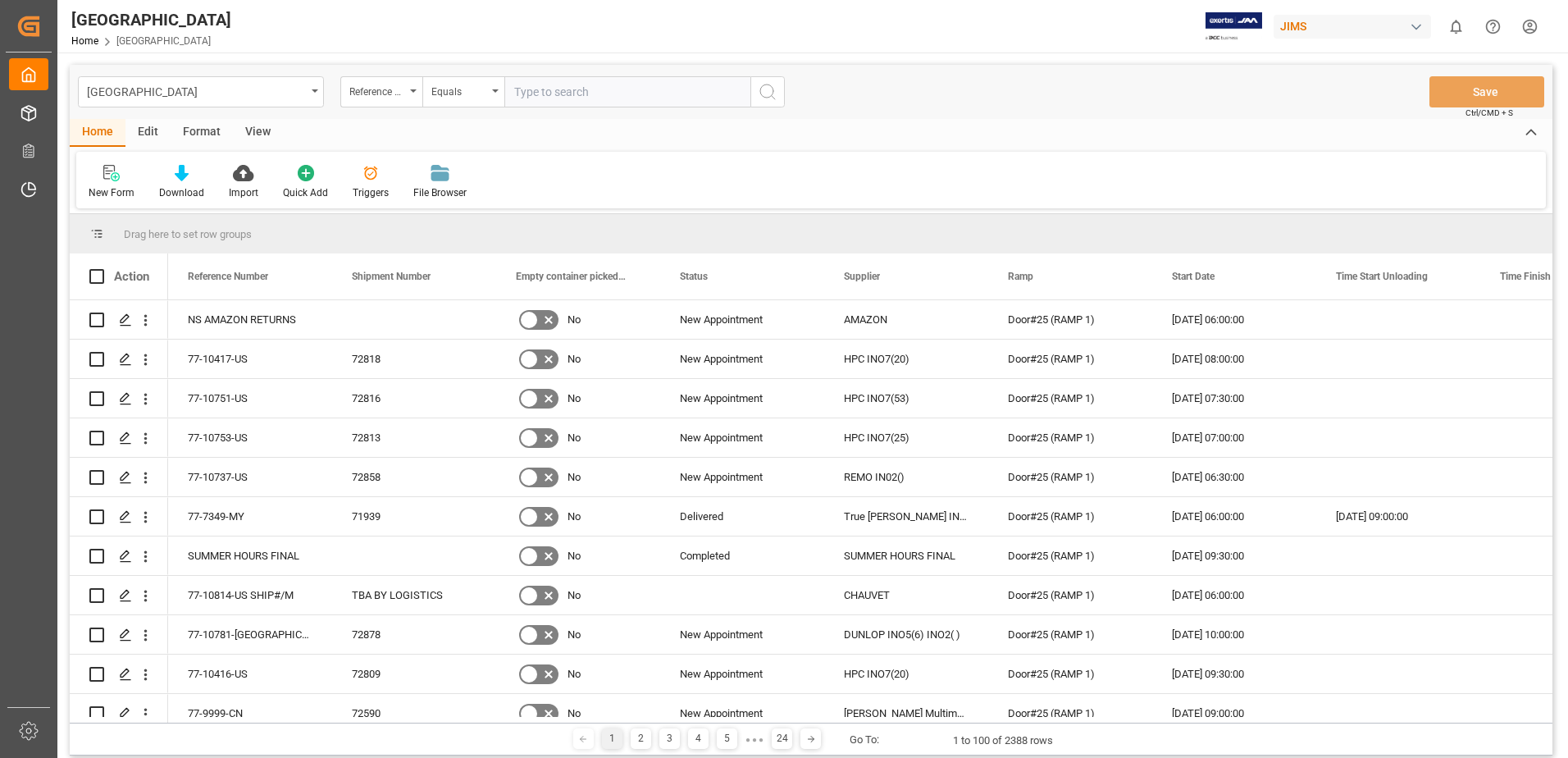
click at [260, 136] on div "View" at bounding box center [258, 132] width 50 height 28
click at [103, 187] on div "Default" at bounding box center [105, 192] width 32 height 14
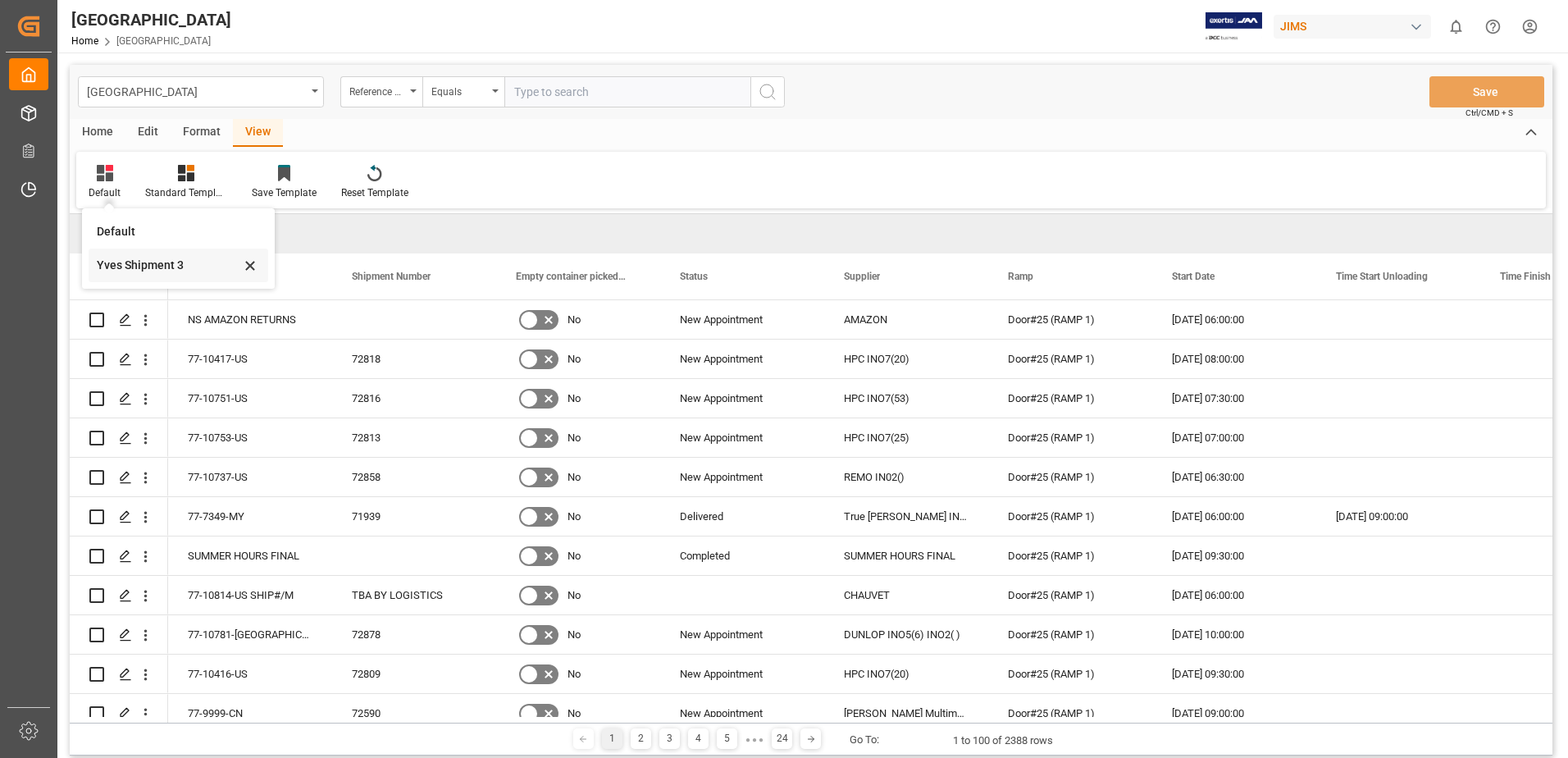
click at [133, 268] on div "Yves Shipment 3" at bounding box center [168, 265] width 143 height 17
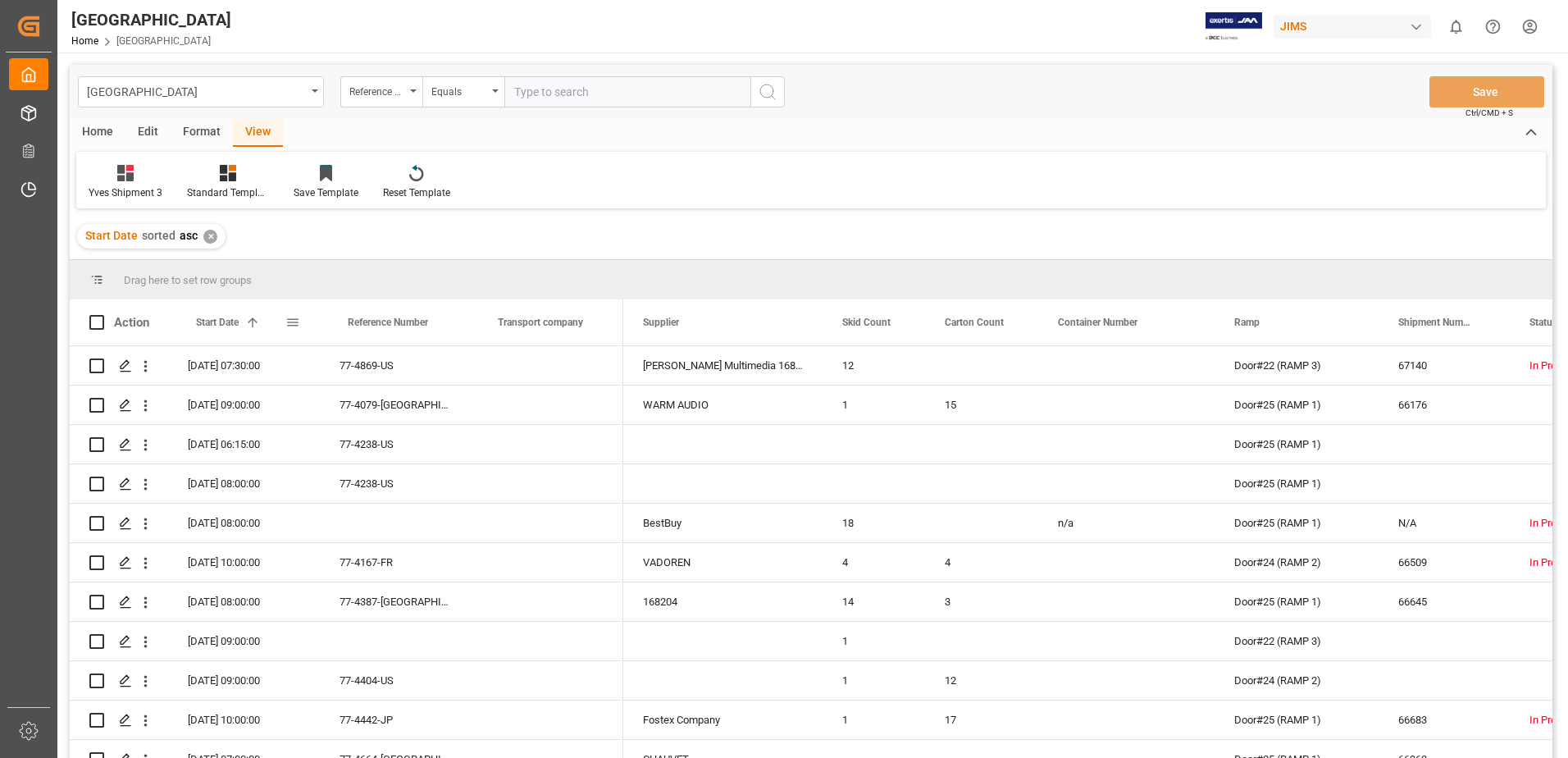
click at [290, 324] on span at bounding box center [293, 322] width 14 height 14
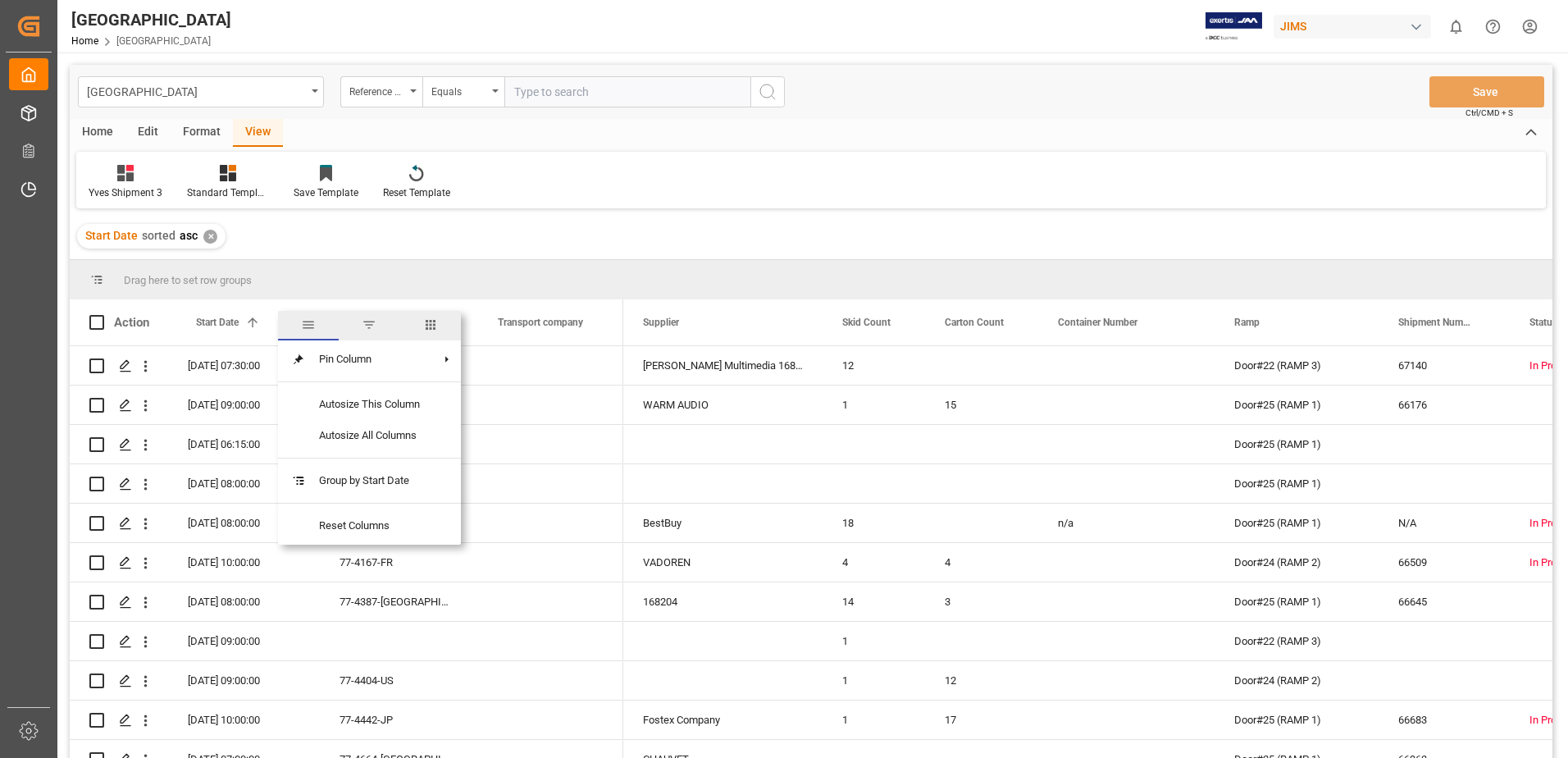
click at [363, 323] on span "filter" at bounding box center [369, 325] width 14 height 14
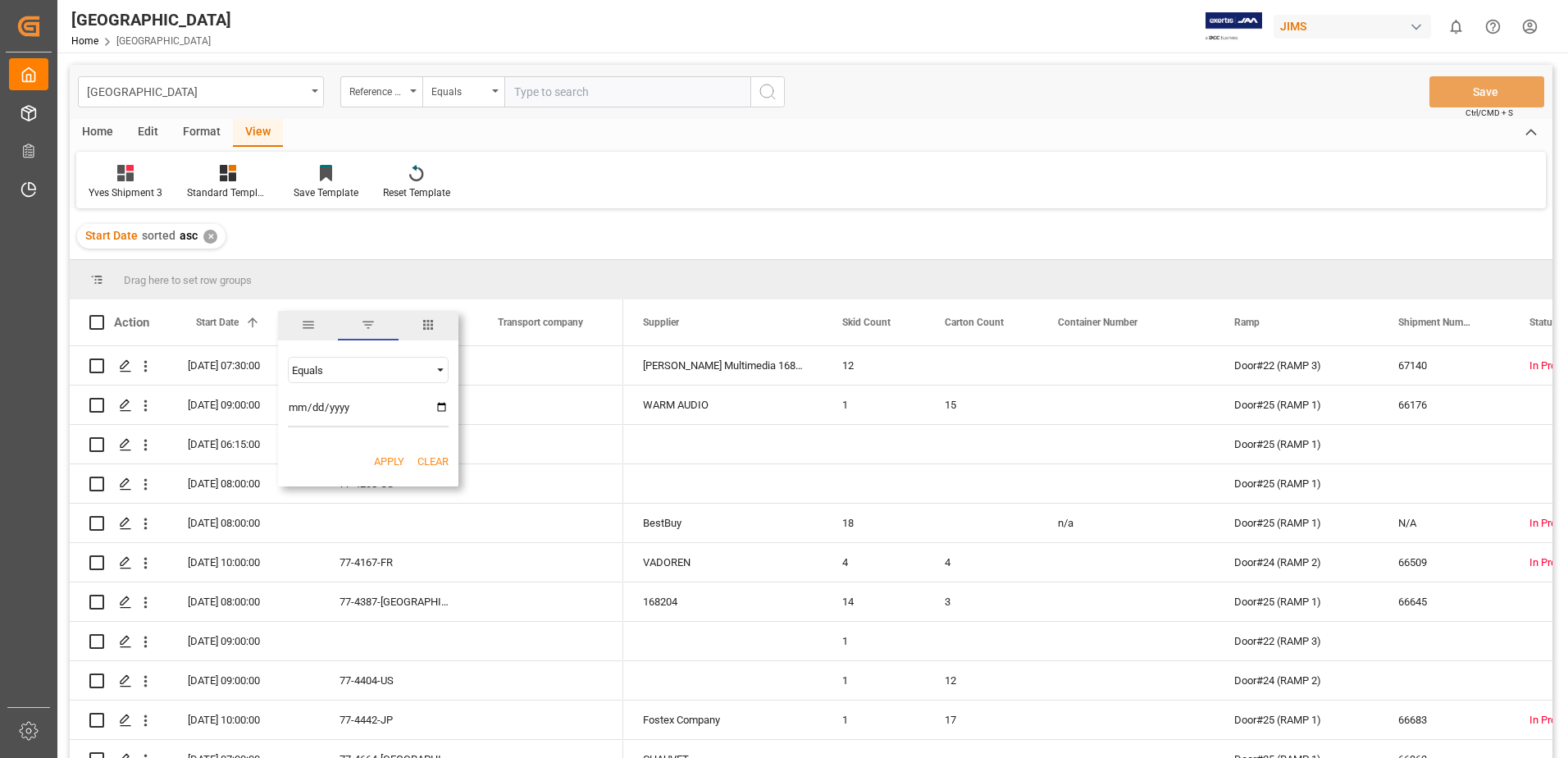
click at [443, 406] on input "date" at bounding box center [369, 411] width 161 height 33
type input "[DATE]"
click at [384, 463] on button "Apply" at bounding box center [389, 462] width 30 height 16
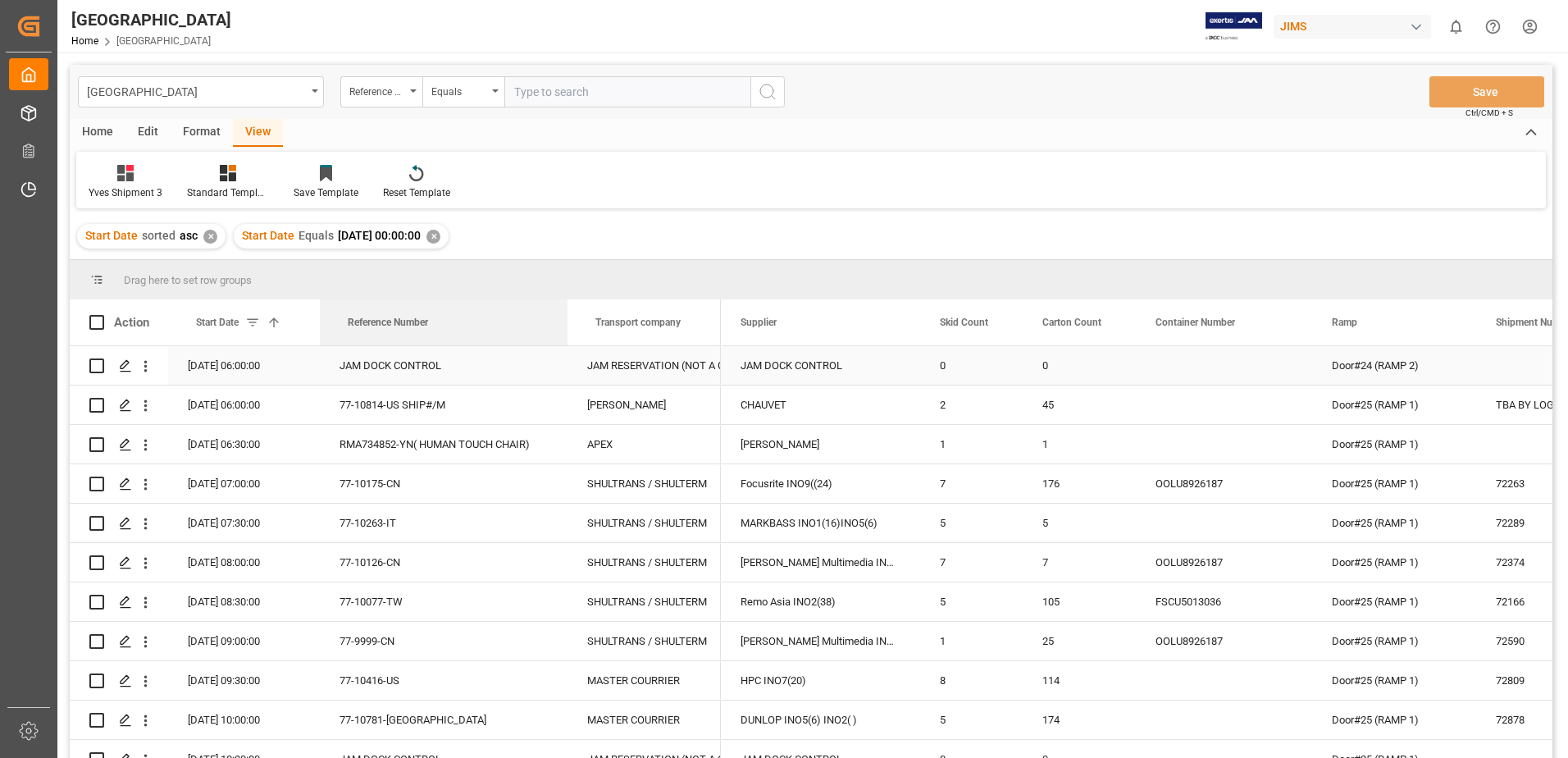
drag, startPoint x: 468, startPoint y: 319, endPoint x: 566, endPoint y: 346, distance: 101.7
click at [566, 346] on div "Action Start Date 1 Reference Number Transport company" at bounding box center [811, 533] width 1483 height 469
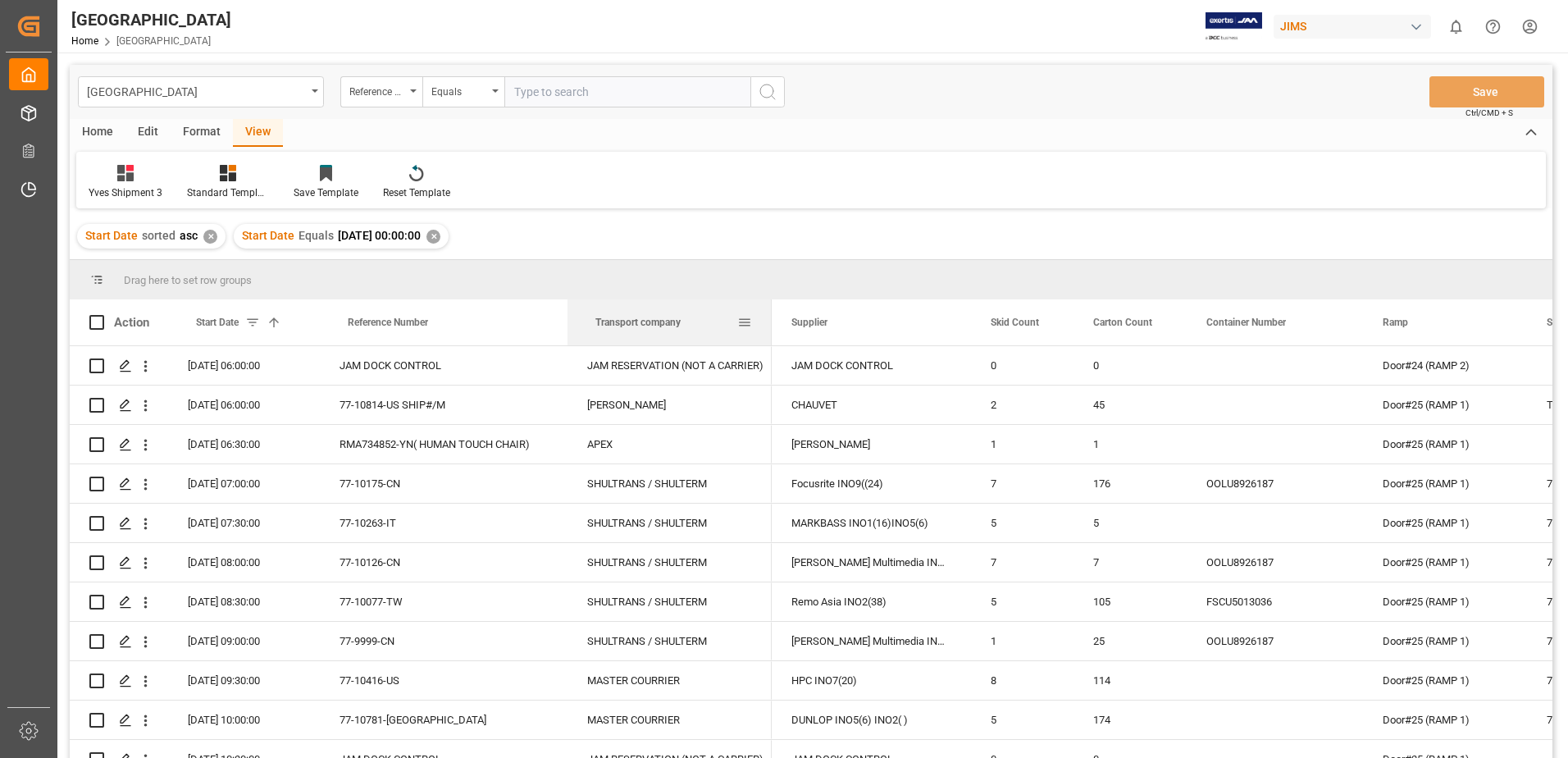
drag, startPoint x: 720, startPoint y: 327, endPoint x: 770, endPoint y: 329, distance: 50.0
click at [770, 329] on div at bounding box center [771, 321] width 6 height 46
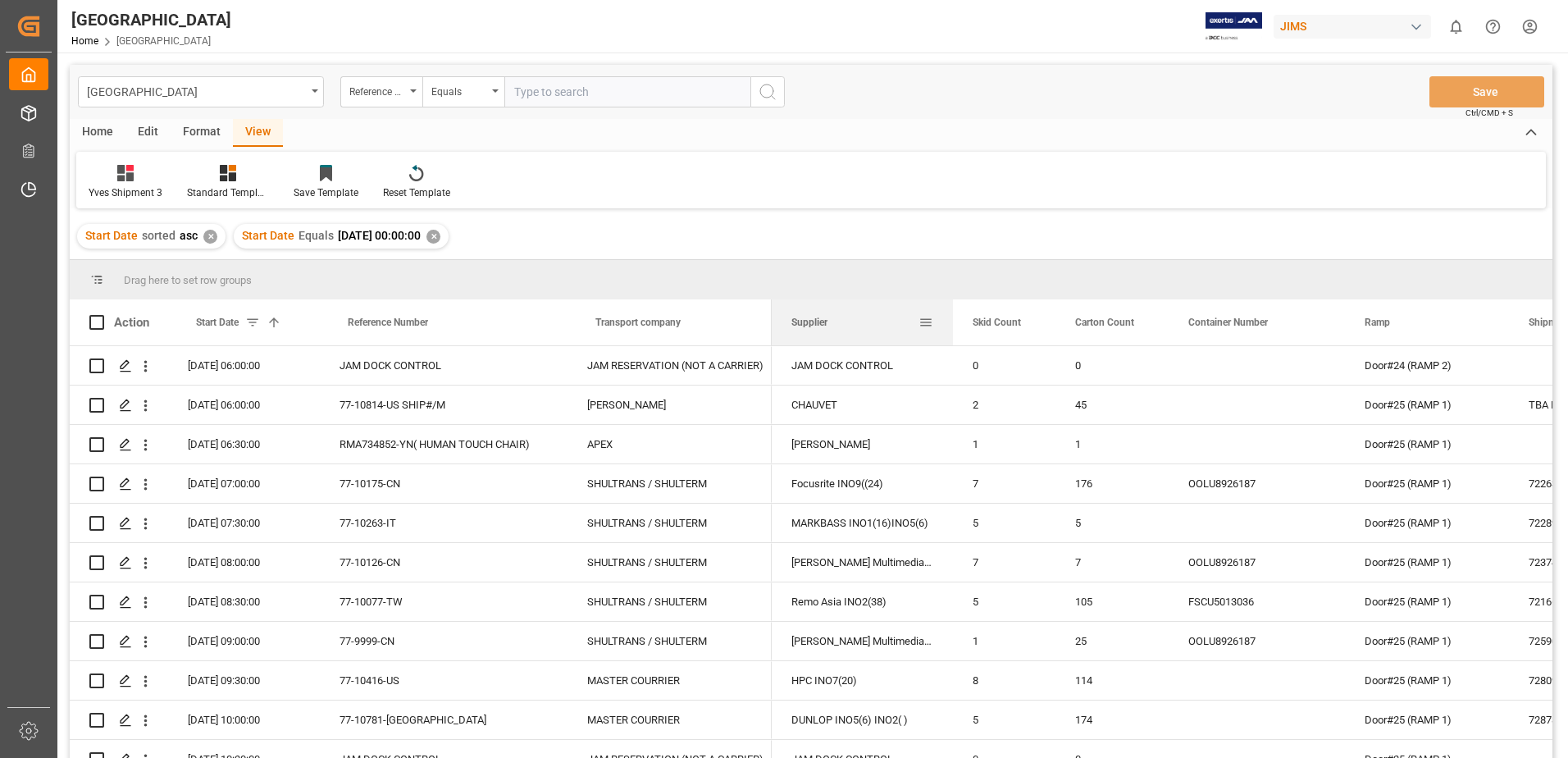
drag, startPoint x: 969, startPoint y: 318, endPoint x: 951, endPoint y: 319, distance: 18.0
click at [951, 319] on div at bounding box center [952, 321] width 6 height 46
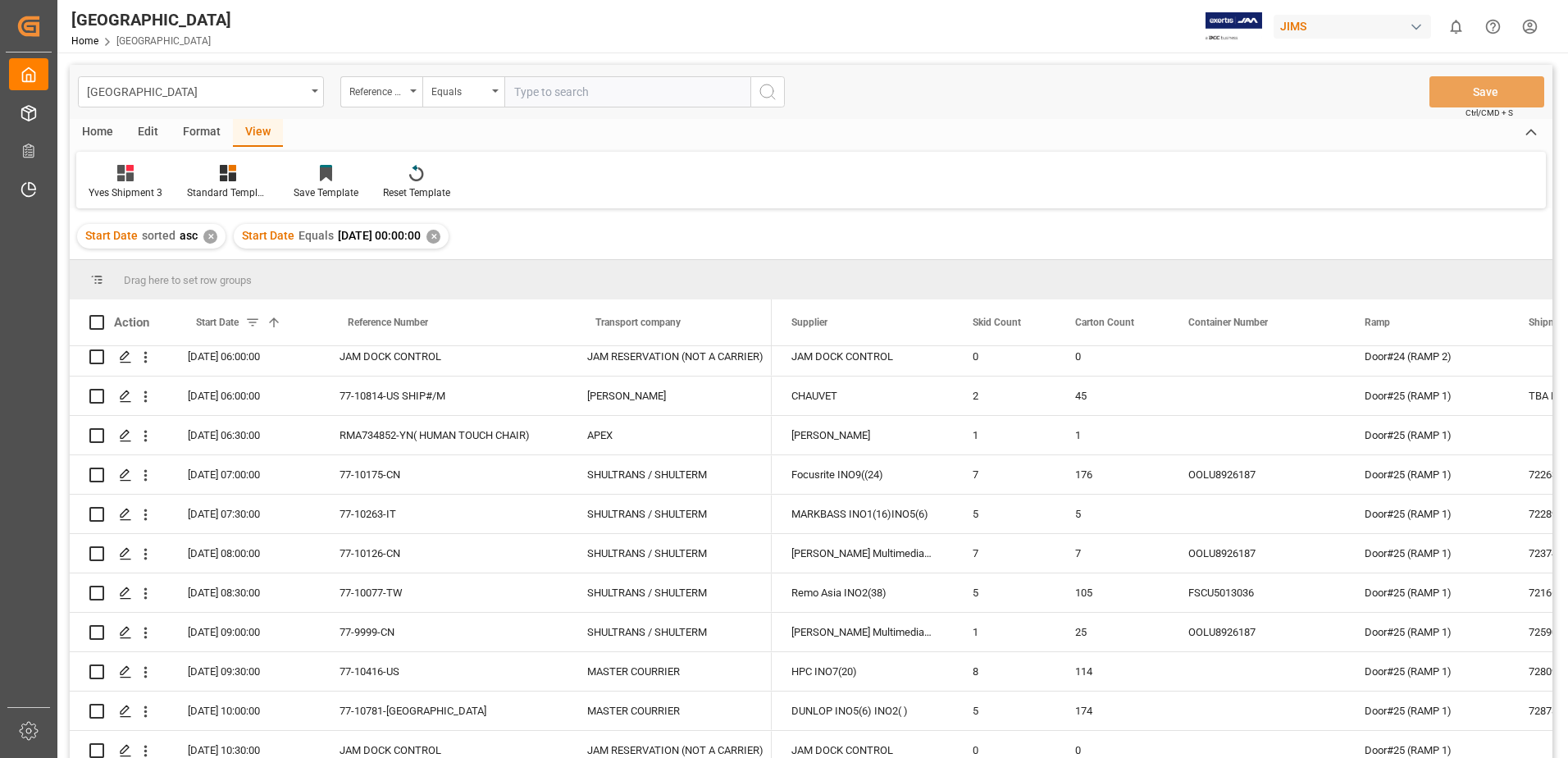
scroll to position [12, 0]
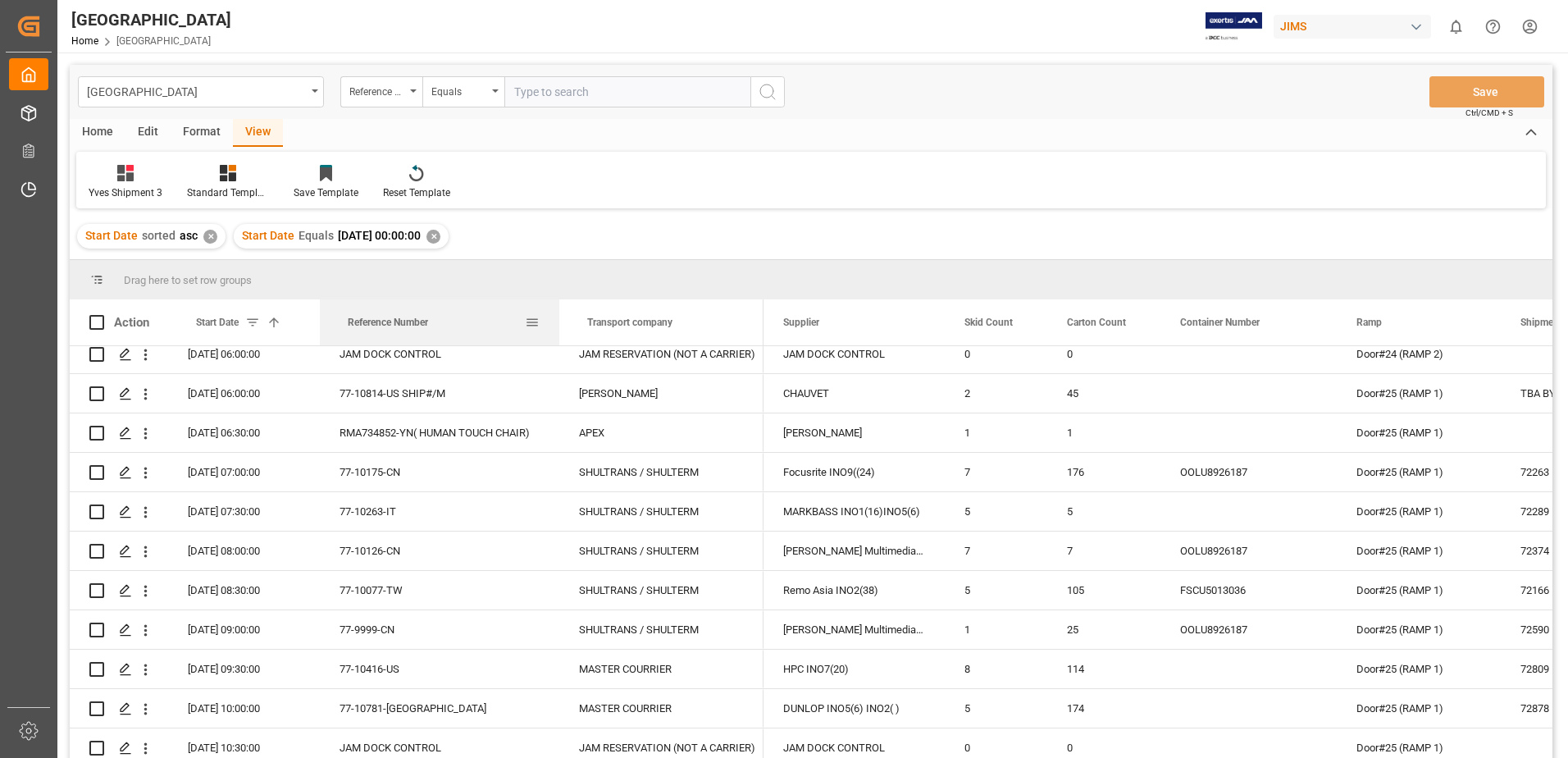
click at [558, 328] on div at bounding box center [558, 321] width 6 height 46
click at [100, 321] on span at bounding box center [97, 322] width 14 height 14
click at [102, 315] on input "checkbox" at bounding box center [102, 315] width 0 height 0
checkbox input "true"
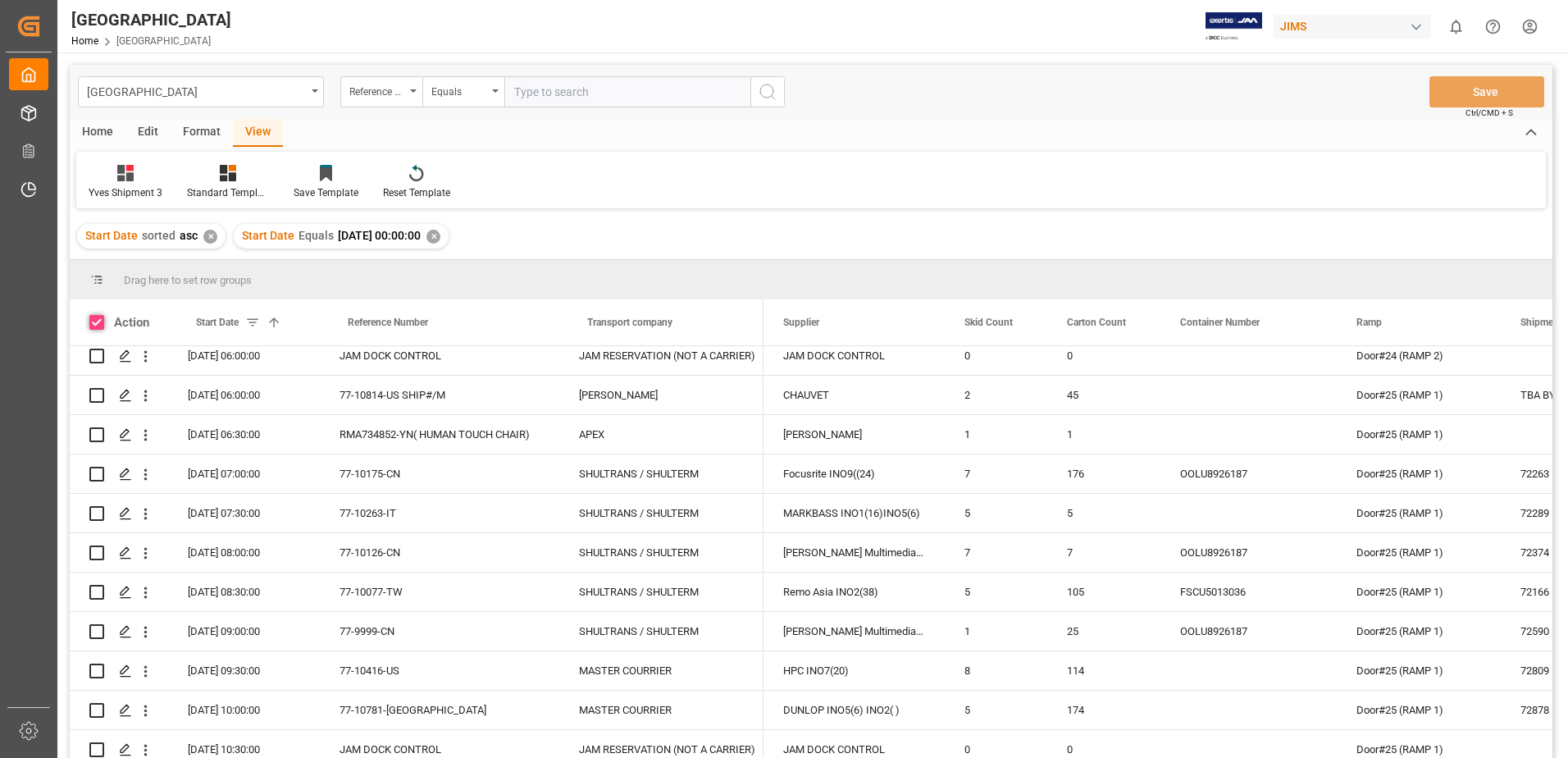
checkbox input "true"
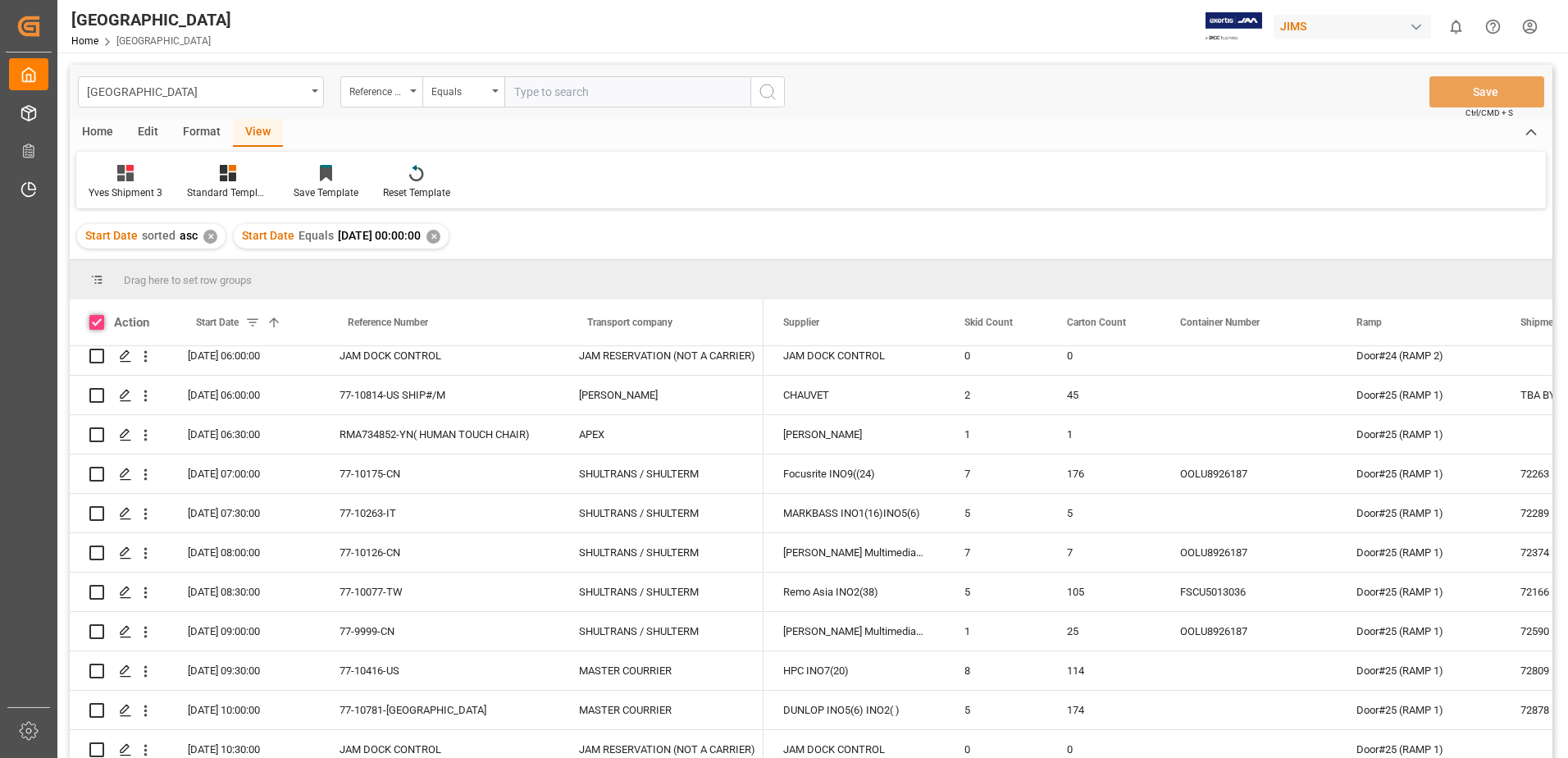
checkbox input "true"
